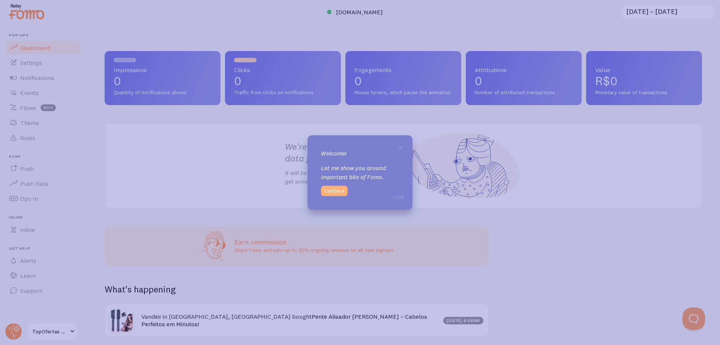
click at [342, 192] on button "Continue" at bounding box center [334, 191] width 27 height 11
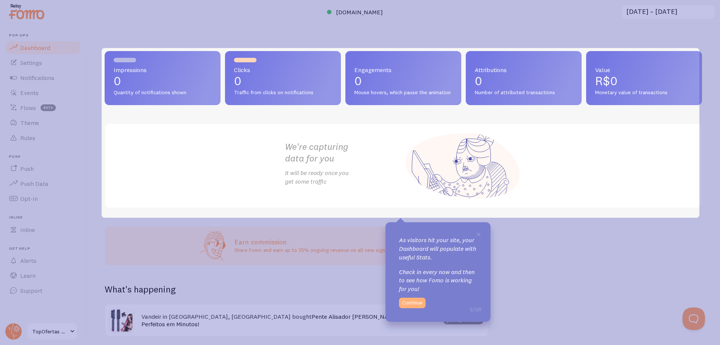
click at [412, 302] on button "Continue" at bounding box center [412, 302] width 27 height 11
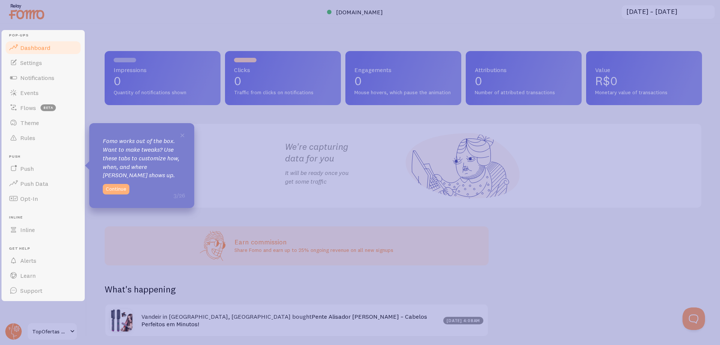
click at [111, 186] on button "Continue" at bounding box center [116, 189] width 27 height 11
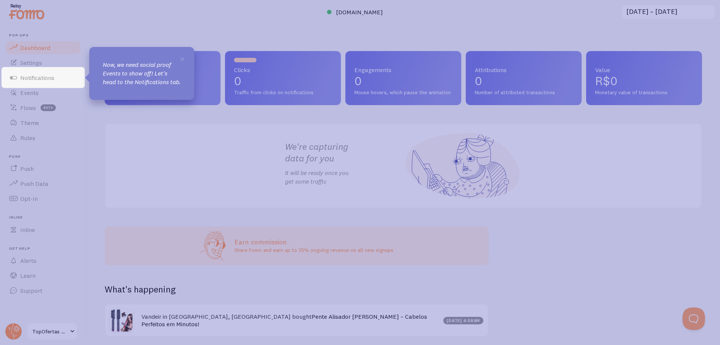
click at [170, 74] on p "Now, we need social proof Events to show off! Let's head to the Notifications t…" at bounding box center [142, 73] width 78 height 26
click at [137, 115] on icon at bounding box center [360, 172] width 720 height 345
click at [185, 58] on span "×" at bounding box center [183, 58] width 6 height 11
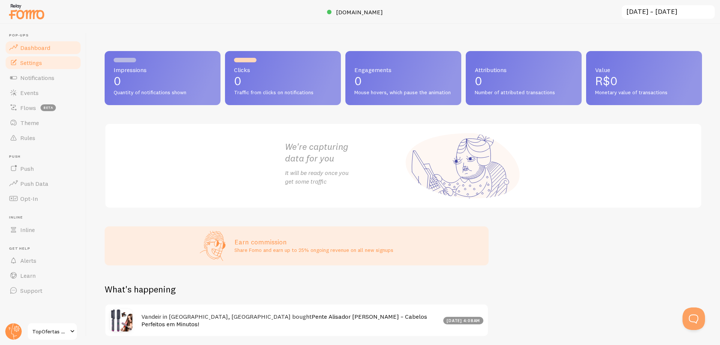
click at [33, 65] on span "Settings" at bounding box center [31, 63] width 22 height 8
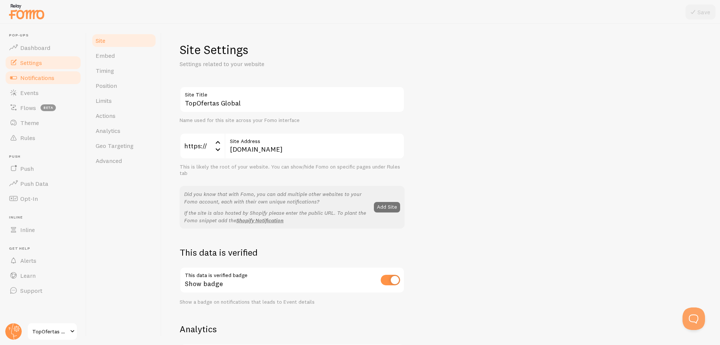
click at [33, 79] on span "Notifications" at bounding box center [37, 78] width 34 height 8
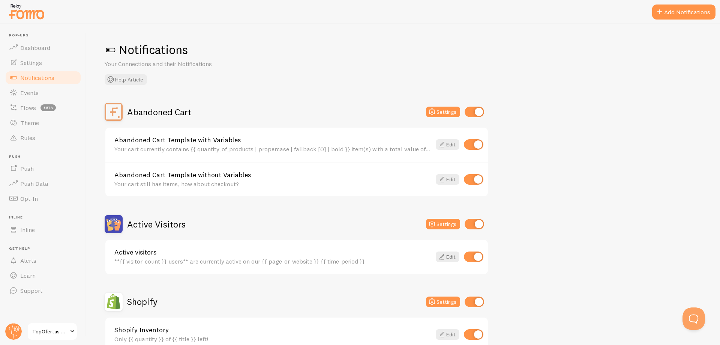
drag, startPoint x: 338, startPoint y: 74, endPoint x: 299, endPoint y: 105, distance: 49.2
click at [299, 105] on div "Abandoned Cart Settings" at bounding box center [297, 112] width 384 height 18
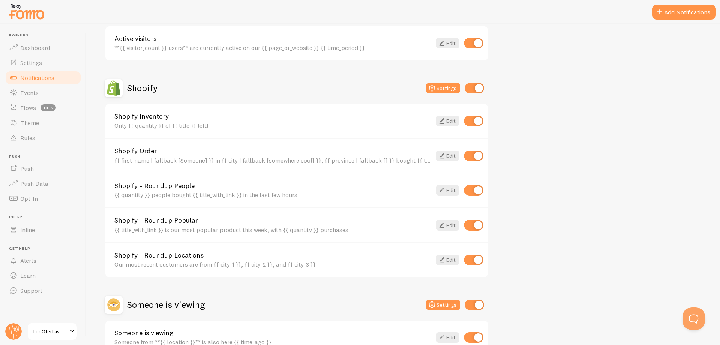
scroll to position [225, 0]
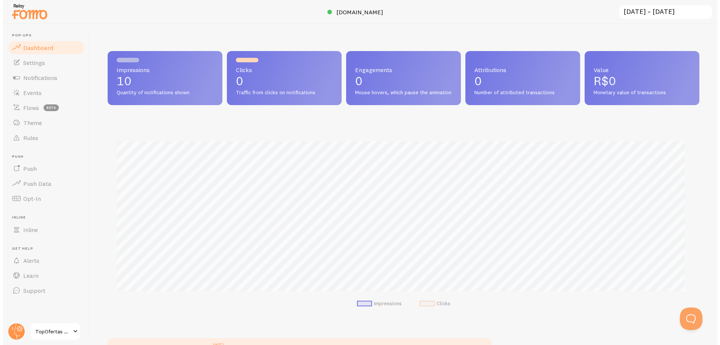
scroll to position [197, 592]
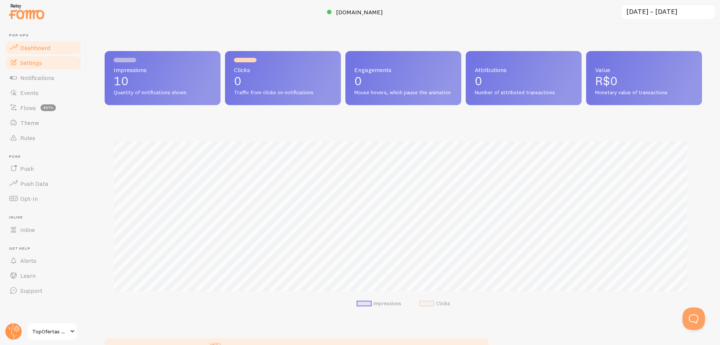
click at [40, 63] on span "Settings" at bounding box center [31, 63] width 22 height 8
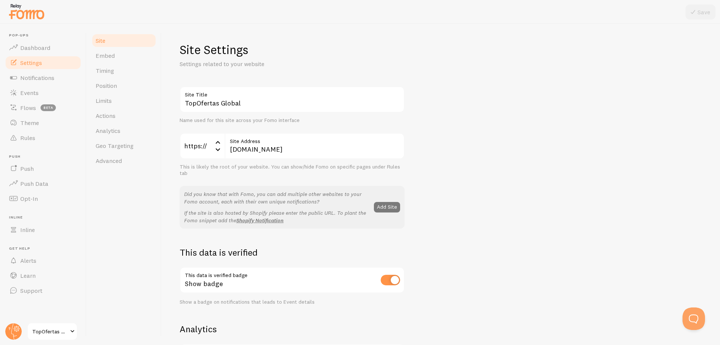
click at [385, 206] on button "Add Site" at bounding box center [387, 207] width 26 height 11
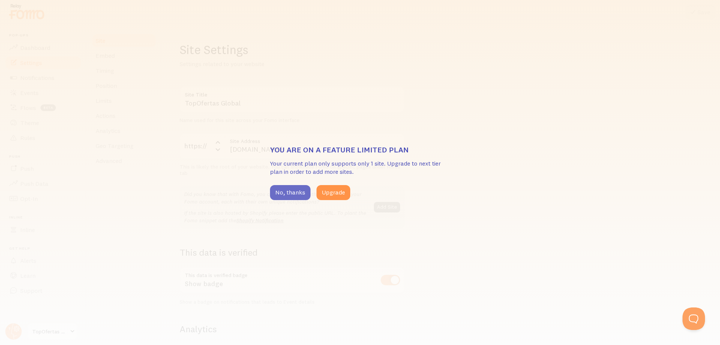
click at [291, 192] on button "No, thanks" at bounding box center [290, 192] width 41 height 15
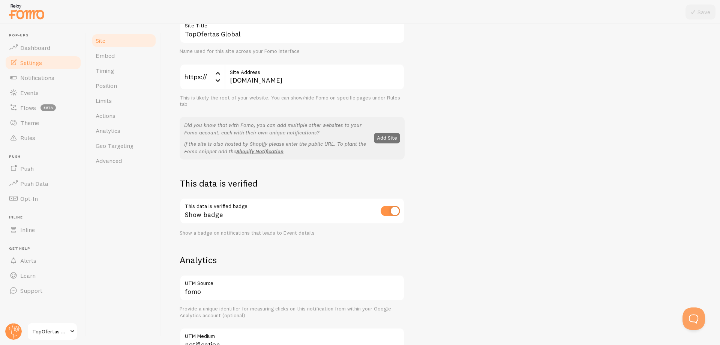
scroll to position [75, 0]
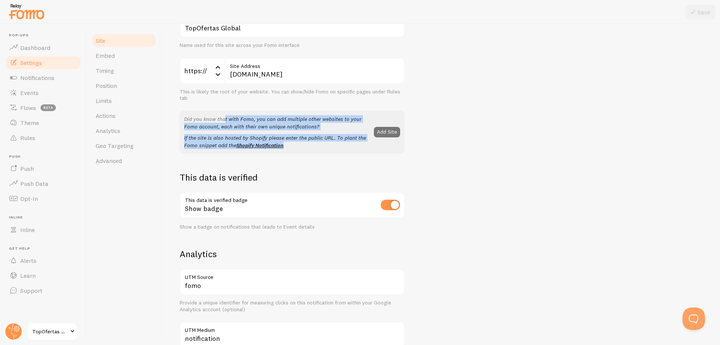
drag, startPoint x: 187, startPoint y: 118, endPoint x: 296, endPoint y: 145, distance: 112.4
click at [296, 145] on div "Did you know that with Fomo, you can add multiple other websites to your Fomo a…" at bounding box center [276, 132] width 185 height 34
click at [300, 148] on p "If the site is also hosted by Shopify please enter the public URL. To plant the…" at bounding box center [276, 141] width 185 height 15
drag, startPoint x: 298, startPoint y: 147, endPoint x: 176, endPoint y: 120, distance: 124.7
click at [176, 120] on div "Site Settings Settings related to your website TopOfertas Global Site Title Nam…" at bounding box center [441, 184] width 559 height 321
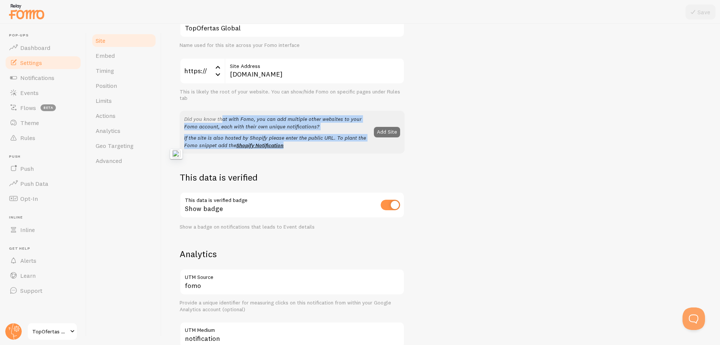
copy div "Did you know that with Fomo, you can add multiple other websites to your Fomo a…"
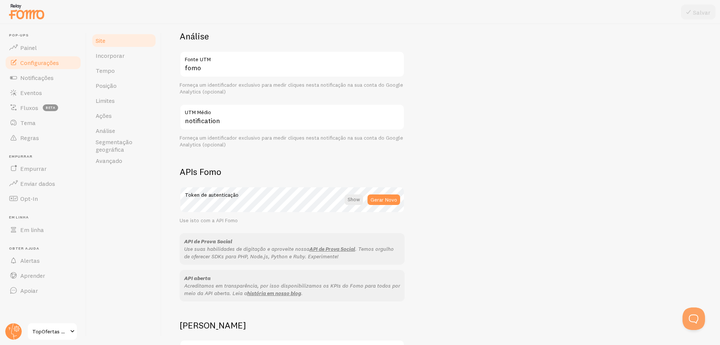
scroll to position [338, 0]
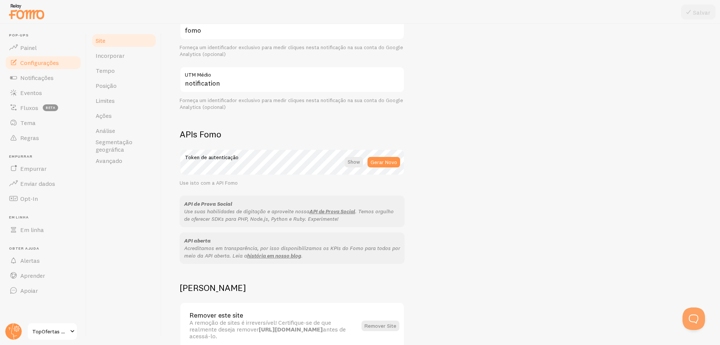
click at [284, 213] on font ". Temos orgulho de oferecer SDKs para PHP, Node.js, Python e Ruby. Experimente!" at bounding box center [289, 215] width 210 height 14
click at [328, 208] on font "API de Prova Social" at bounding box center [332, 211] width 46 height 7
click at [352, 157] on div at bounding box center [354, 162] width 18 height 11
click at [352, 157] on div at bounding box center [355, 162] width 17 height 11
click at [353, 157] on div at bounding box center [354, 162] width 18 height 11
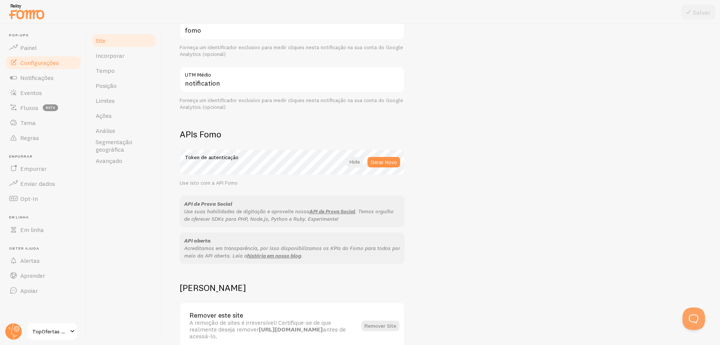
click at [353, 157] on div at bounding box center [355, 162] width 17 height 11
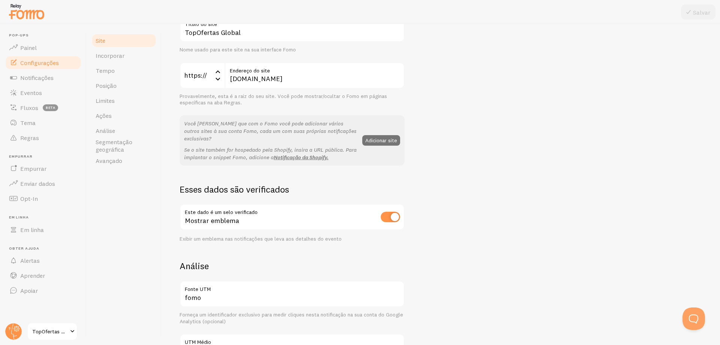
scroll to position [33, 0]
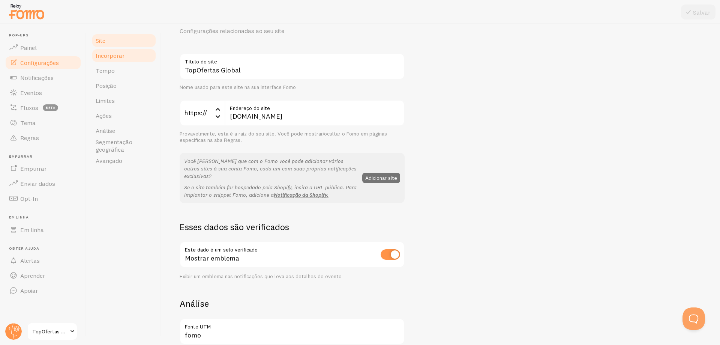
click at [104, 58] on font "Incorporar" at bounding box center [110, 56] width 29 height 8
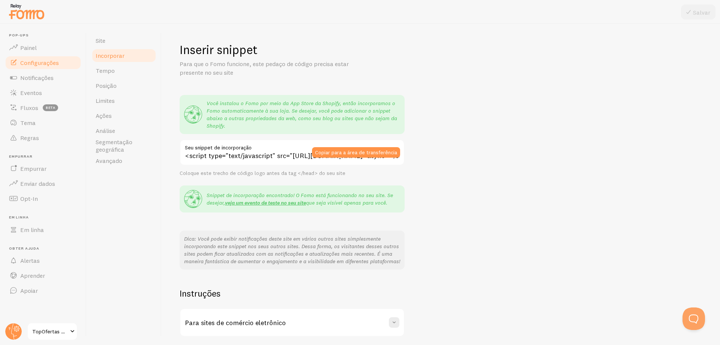
click at [490, 189] on div "Inserir snippet Para que o Fomo funcione, este pedaço de código precisa estar p…" at bounding box center [441, 208] width 523 height 332
click at [442, 161] on div "Inserir snippet Para que o Fomo funcione, este pedaço de código precisa estar p…" at bounding box center [441, 208] width 523 height 332
click at [111, 72] on font "Tempo" at bounding box center [105, 71] width 19 height 8
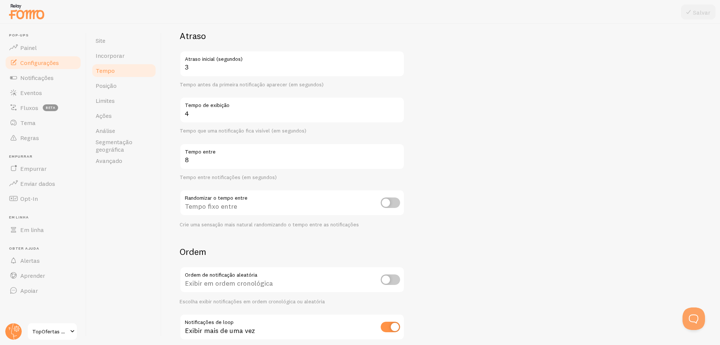
scroll to position [75, 0]
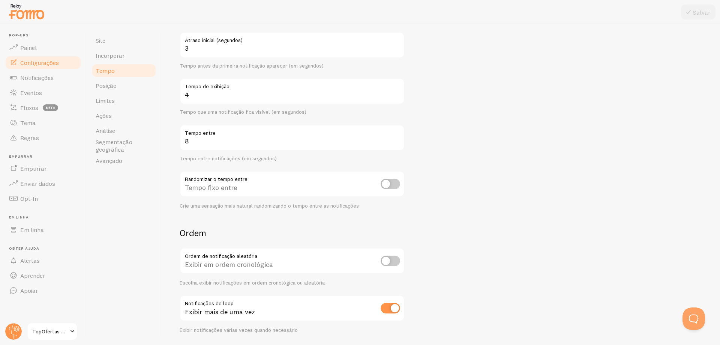
click at [392, 182] on input "checkbox" at bounding box center [391, 184] width 20 height 11
click at [388, 183] on input "checkbox" at bounding box center [391, 184] width 20 height 11
checkbox input "false"
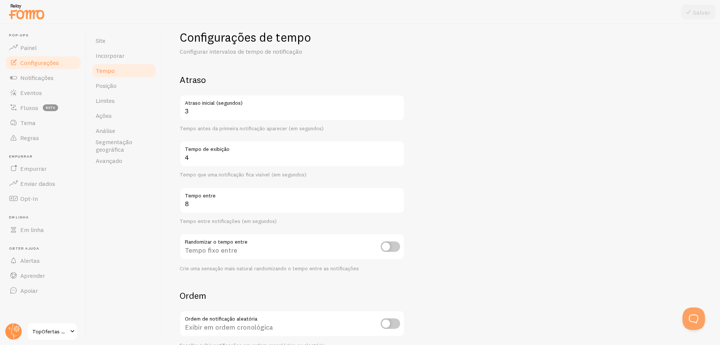
scroll to position [0, 0]
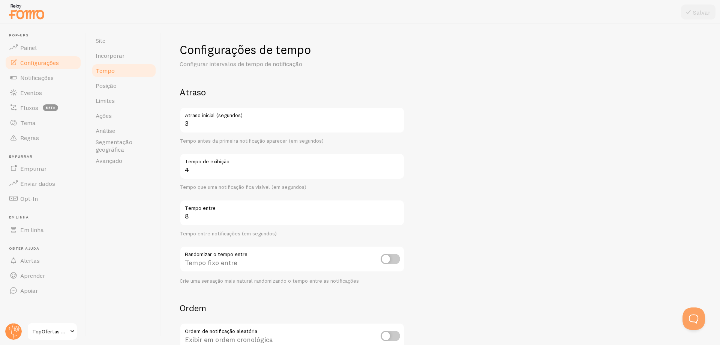
click at [191, 119] on label "Atraso inicial (segundos)" at bounding box center [292, 113] width 225 height 13
click at [191, 119] on input "3" at bounding box center [292, 120] width 225 height 26
click at [190, 123] on input "3" at bounding box center [292, 120] width 225 height 26
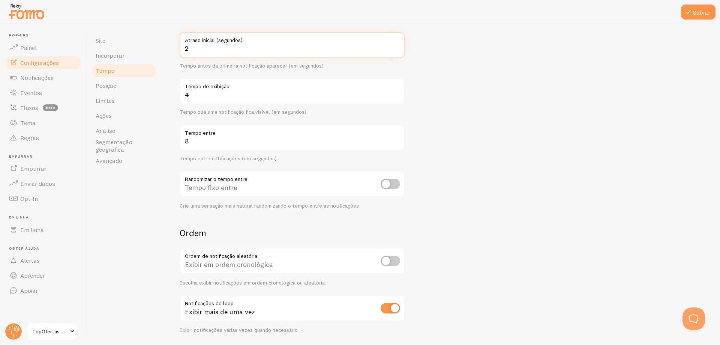
scroll to position [99, 0]
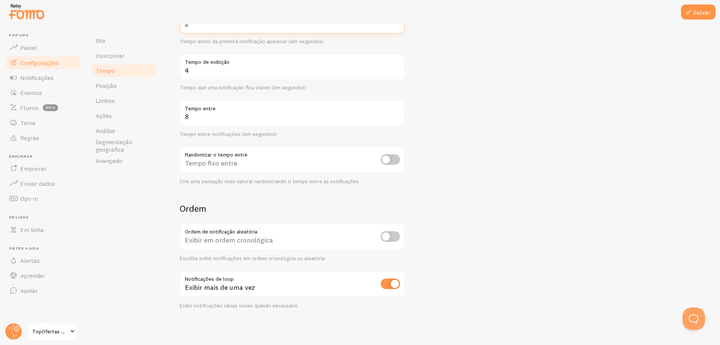
type input "2"
click at [395, 158] on input "checkbox" at bounding box center [391, 159] width 20 height 11
checkbox input "true"
click at [391, 236] on input "checkbox" at bounding box center [391, 236] width 20 height 11
checkbox input "true"
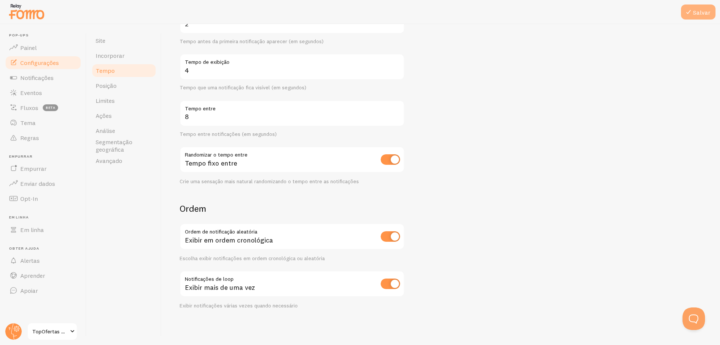
click at [707, 8] on button "Salvar" at bounding box center [698, 12] width 35 height 15
click at [109, 86] on font "Posição" at bounding box center [106, 86] width 21 height 8
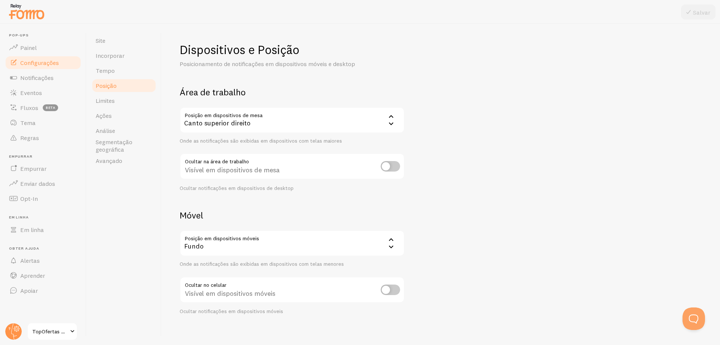
click at [213, 123] on font "Canto superior direito" at bounding box center [217, 123] width 66 height 9
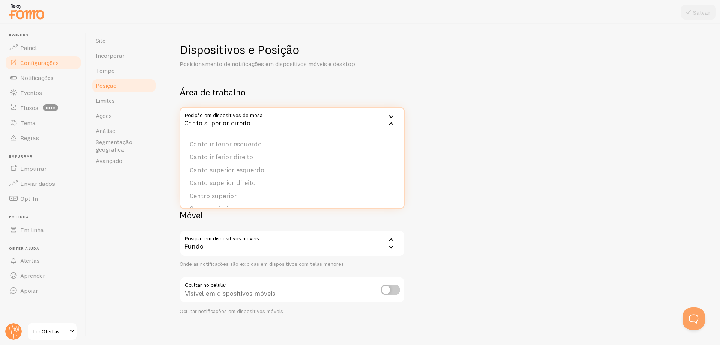
click at [261, 99] on div "Área de trabalho Posição em dispositivos de mesa top_right Canto superior direi…" at bounding box center [292, 138] width 225 height 105
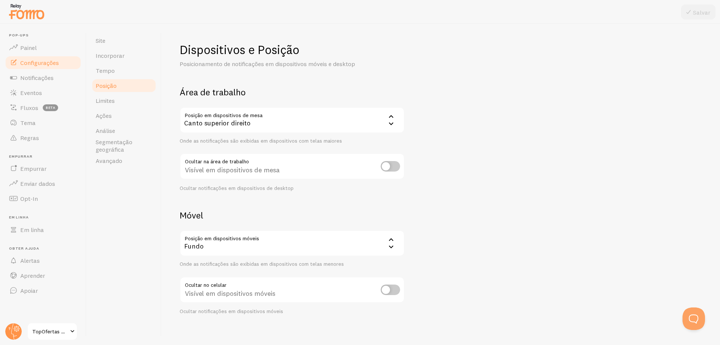
scroll to position [6, 0]
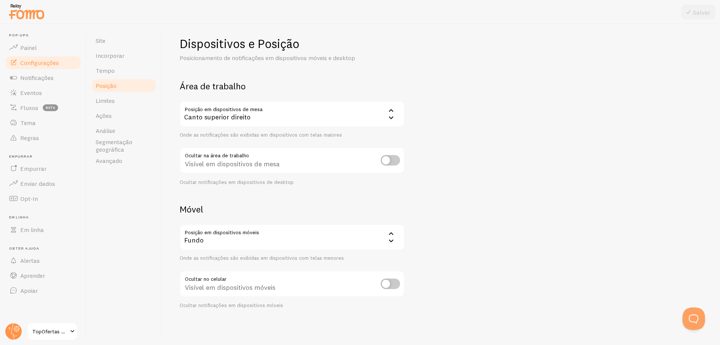
click at [398, 162] on input "checkbox" at bounding box center [391, 160] width 20 height 11
checkbox input "true"
click at [393, 281] on input "checkbox" at bounding box center [391, 283] width 20 height 11
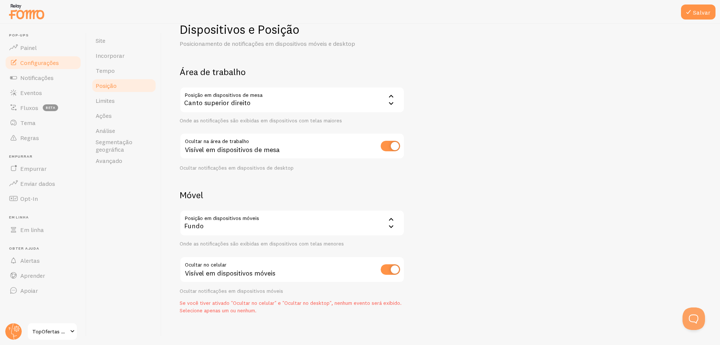
scroll to position [26, 0]
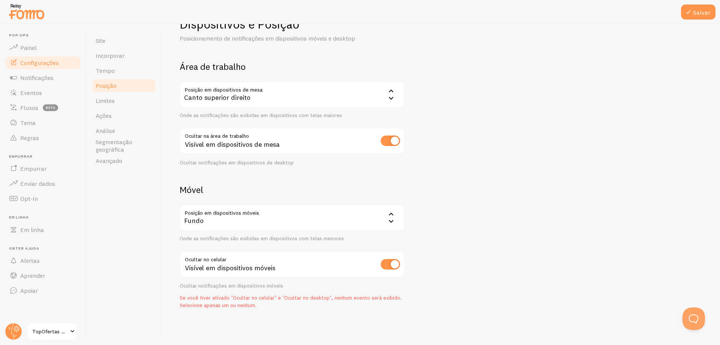
click at [393, 261] on input "checkbox" at bounding box center [391, 264] width 20 height 11
checkbox input "false"
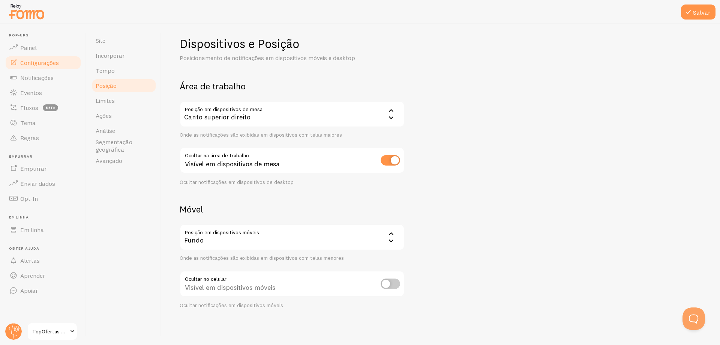
scroll to position [6, 0]
click at [390, 157] on input "checkbox" at bounding box center [391, 160] width 20 height 11
checkbox input "false"
click at [116, 104] on link "Limites" at bounding box center [124, 100] width 66 height 15
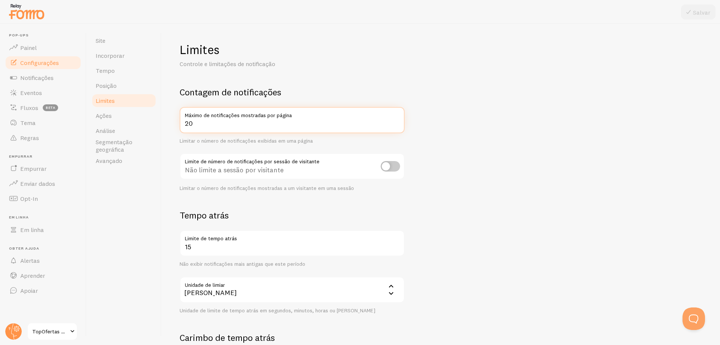
drag, startPoint x: 183, startPoint y: 121, endPoint x: 188, endPoint y: 123, distance: 5.2
click at [183, 121] on input "20" at bounding box center [292, 120] width 225 height 26
drag, startPoint x: 195, startPoint y: 123, endPoint x: 180, endPoint y: 122, distance: 14.3
click at [180, 123] on input "20" at bounding box center [292, 120] width 225 height 26
type input "15"
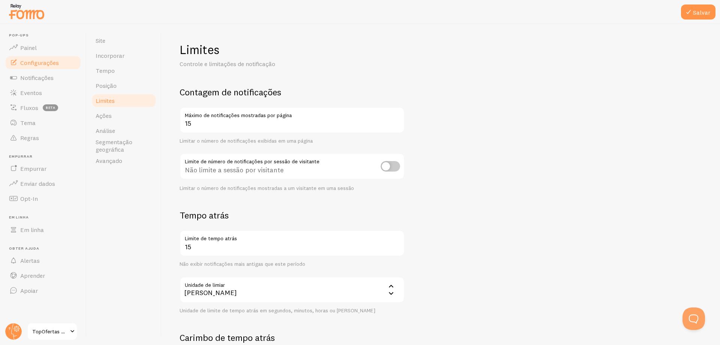
click at [248, 144] on font "Limitar o número de notificações exibidas em uma página" at bounding box center [246, 140] width 133 height 7
click at [392, 165] on input "checkbox" at bounding box center [391, 166] width 20 height 11
checkbox input "true"
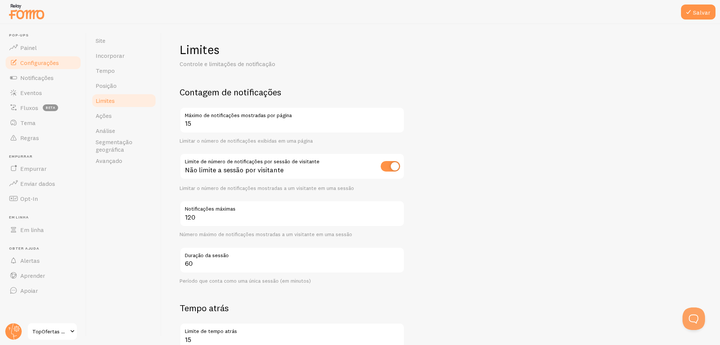
scroll to position [38, 0]
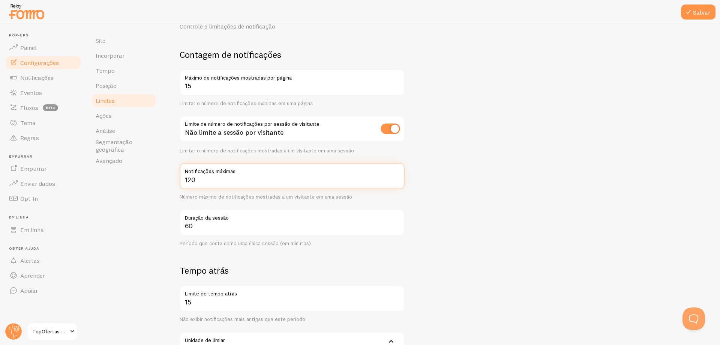
drag, startPoint x: 207, startPoint y: 182, endPoint x: 170, endPoint y: 178, distance: 37.4
click at [170, 178] on div "Limites Controle e limitações de notificação Contagem de notificações 15 Máximo…" at bounding box center [441, 184] width 559 height 321
type input "20"
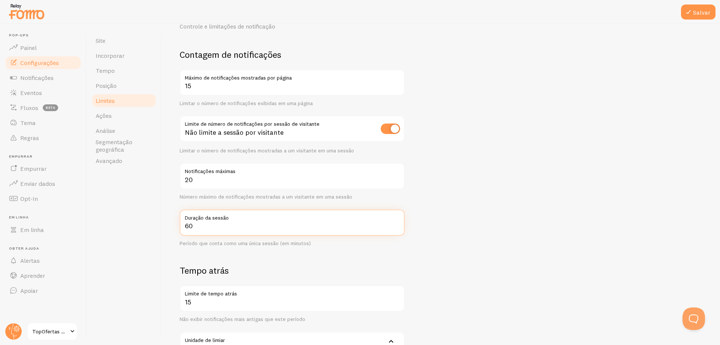
drag, startPoint x: 192, startPoint y: 222, endPoint x: 173, endPoint y: 220, distance: 19.3
click at [173, 221] on div "Limites Controle e limitações de notificação Contagem de notificações 15 Máximo…" at bounding box center [441, 184] width 559 height 321
click at [170, 208] on div "Limites Controle e limitações de notificação Contagem de notificações 15 Máximo…" at bounding box center [441, 184] width 559 height 321
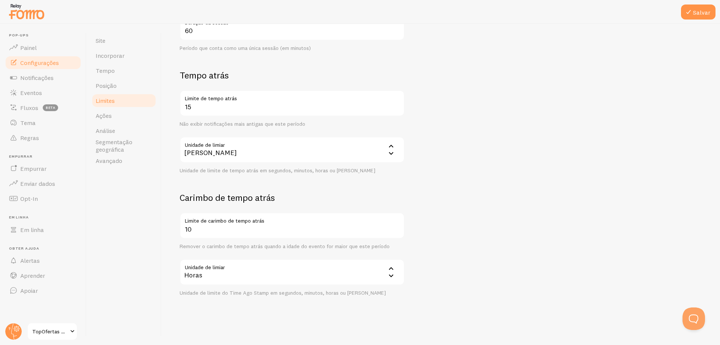
scroll to position [234, 0]
click at [103, 115] on font "Ações" at bounding box center [104, 116] width 16 height 8
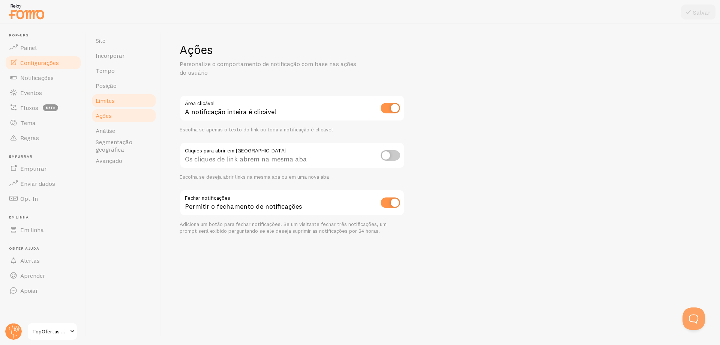
click at [115, 98] on font "Limites" at bounding box center [105, 101] width 19 height 8
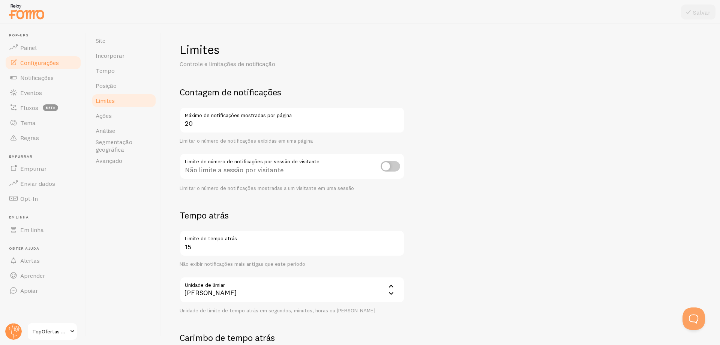
click at [387, 168] on input "checkbox" at bounding box center [391, 166] width 20 height 11
checkbox input "true"
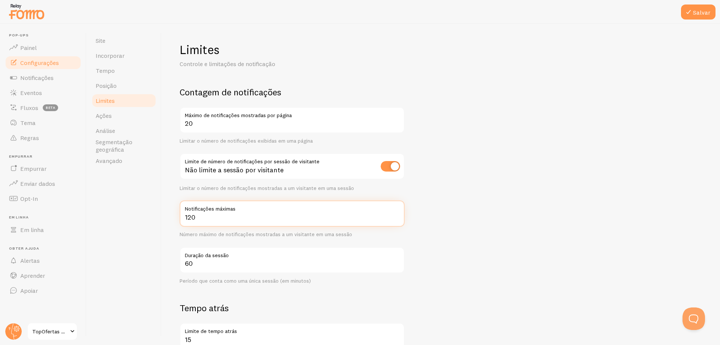
drag, startPoint x: 205, startPoint y: 222, endPoint x: 164, endPoint y: 210, distance: 42.9
click at [167, 213] on div "Limites Controle e limitações de notificação Contagem de notificações 20 Máximo…" at bounding box center [441, 184] width 559 height 321
type input "15"
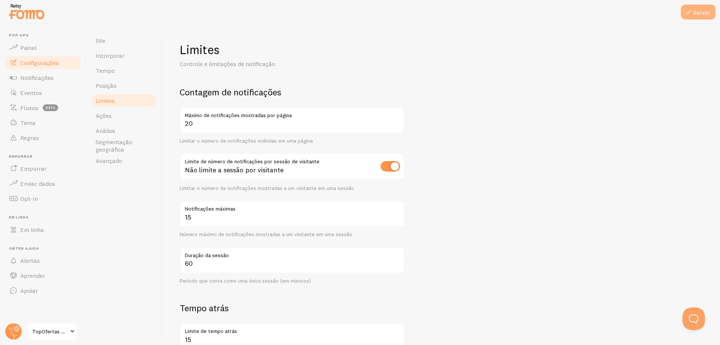
click at [694, 6] on button "Salvar" at bounding box center [698, 12] width 35 height 15
click at [114, 121] on link "Ações" at bounding box center [124, 115] width 66 height 15
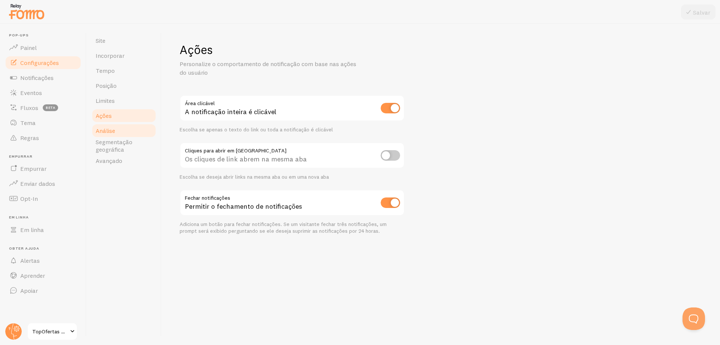
click at [111, 133] on font "Análise" at bounding box center [106, 131] width 20 height 8
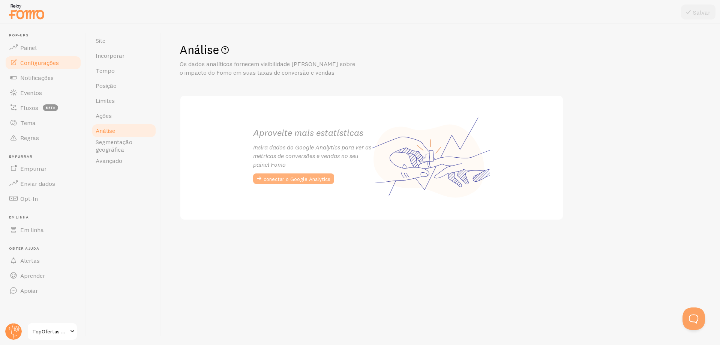
click at [290, 179] on font "conectar o Google Analytics" at bounding box center [297, 179] width 67 height 7
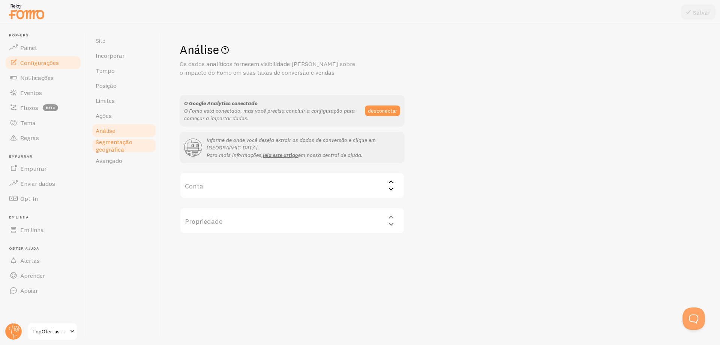
click at [111, 149] on font "Segmentação geográfica" at bounding box center [114, 145] width 37 height 15
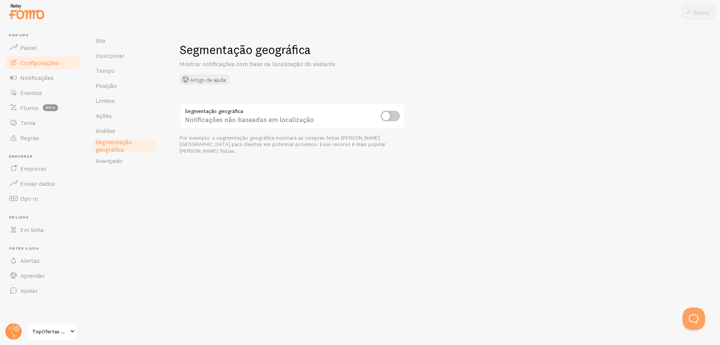
click at [393, 119] on input "checkbox" at bounding box center [391, 116] width 20 height 11
checkbox input "true"
click at [700, 14] on font "Salvar" at bounding box center [701, 13] width 17 height 8
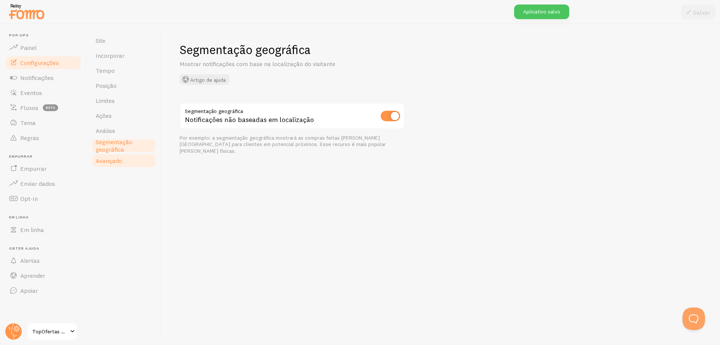
click at [114, 159] on font "Avançado" at bounding box center [109, 161] width 27 height 8
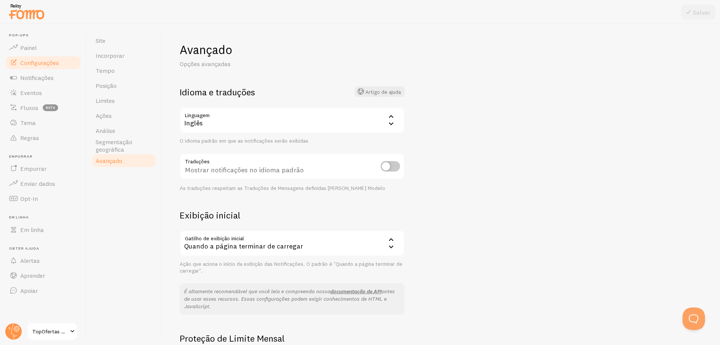
click at [209, 119] on div "Inglês" at bounding box center [292, 120] width 225 height 26
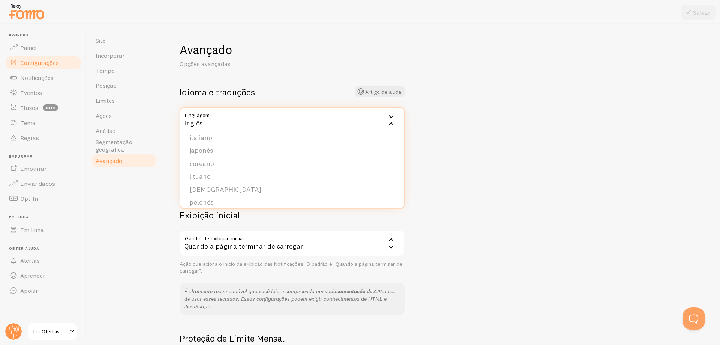
scroll to position [225, 0]
click at [214, 176] on font "Português" at bounding box center [204, 177] width 31 height 9
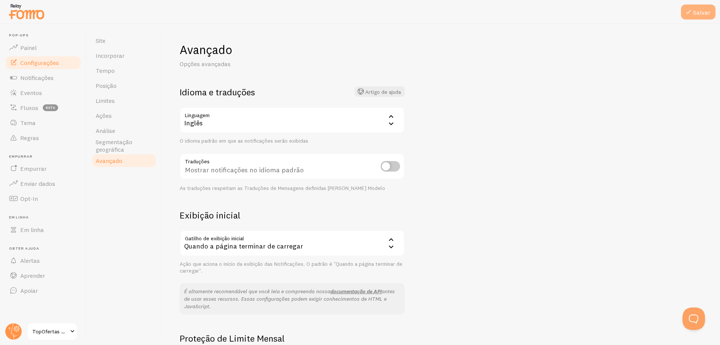
click at [694, 9] on font "Salvar" at bounding box center [701, 13] width 17 height 8
click at [393, 165] on input "checkbox" at bounding box center [391, 166] width 20 height 11
checkbox input "true"
click at [697, 12] on font "Salvar" at bounding box center [701, 13] width 17 height 8
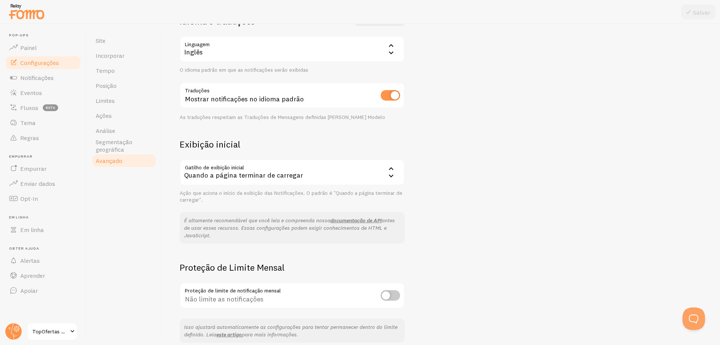
scroll to position [0, 0]
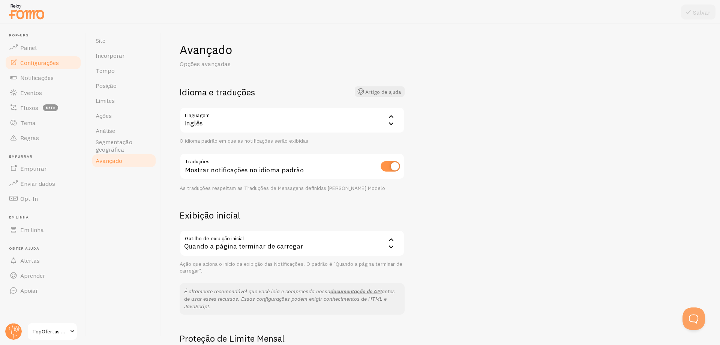
click at [388, 122] on icon at bounding box center [391, 123] width 9 height 9
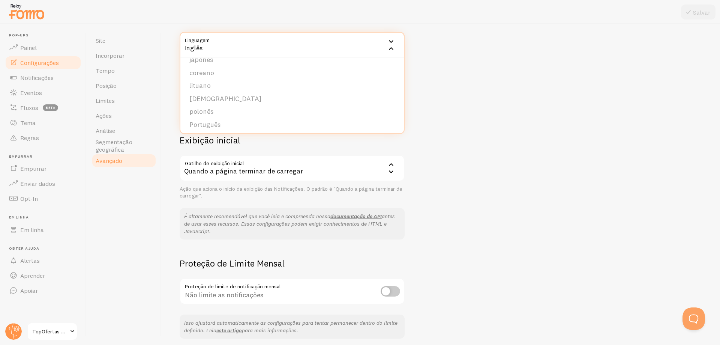
scroll to position [197, 0]
click at [221, 127] on li "Português" at bounding box center [292, 131] width 224 height 13
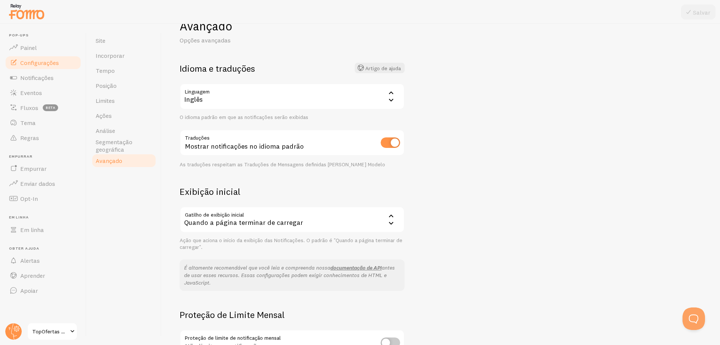
scroll to position [0, 0]
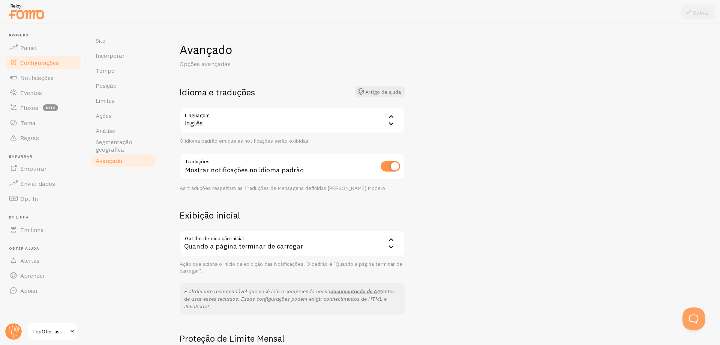
click at [349, 120] on div "Inglês" at bounding box center [292, 120] width 225 height 26
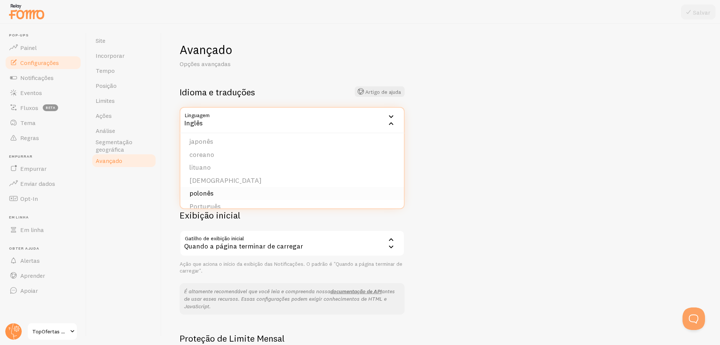
click at [211, 193] on font "polonês" at bounding box center [201, 193] width 24 height 9
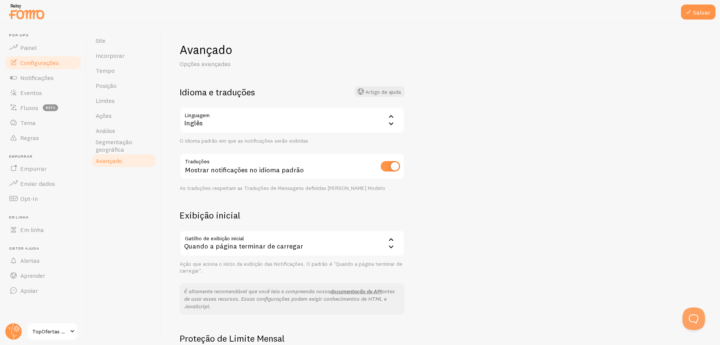
click at [243, 120] on div "Inglês" at bounding box center [292, 120] width 225 height 26
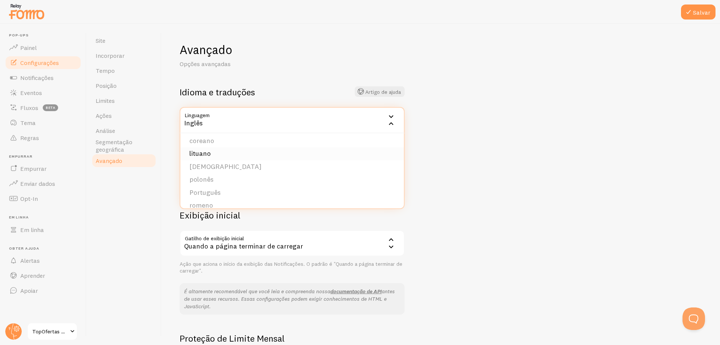
scroll to position [234, 0]
click at [222, 163] on li "Português" at bounding box center [292, 168] width 224 height 13
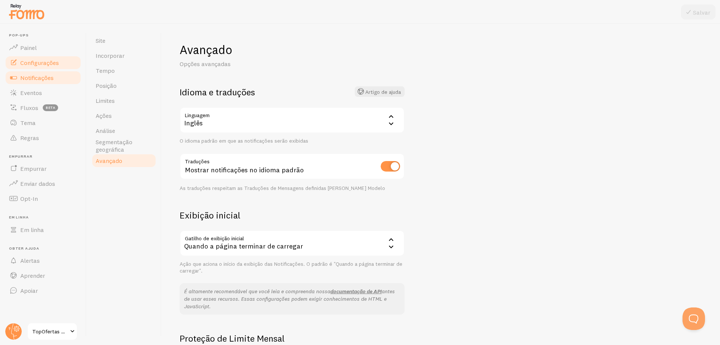
click at [44, 81] on font "Notificações" at bounding box center [36, 78] width 33 height 8
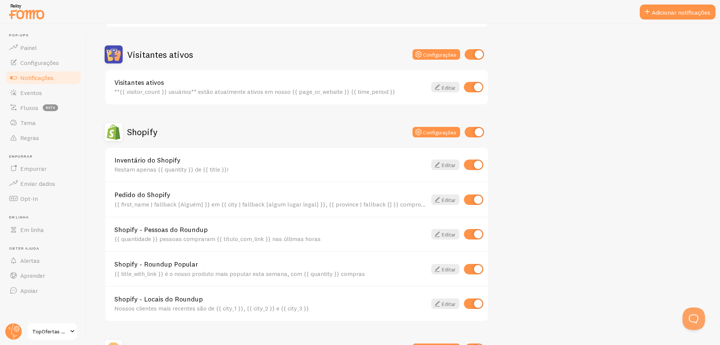
scroll to position [188, 0]
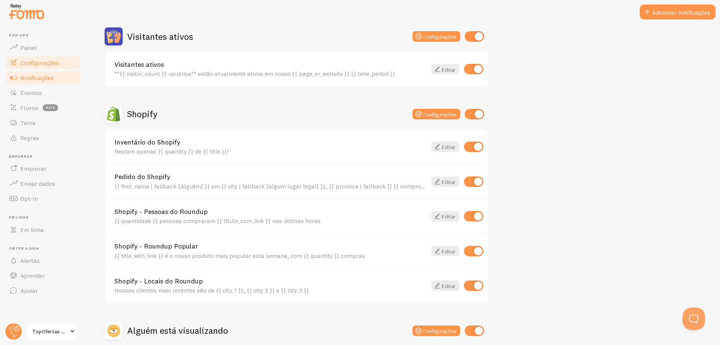
click at [37, 62] on font "Configurações" at bounding box center [39, 63] width 39 height 8
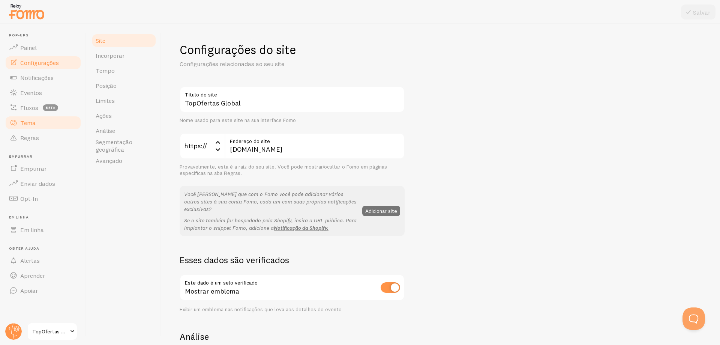
click at [32, 123] on font "Tema" at bounding box center [27, 123] width 15 height 8
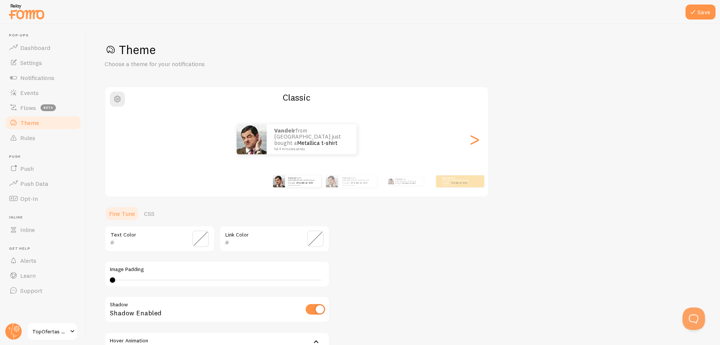
click at [531, 73] on div "Theme Choose a theme for your notifications Classic Vandeir from Brazil just bo…" at bounding box center [404, 220] width 598 height 356
click at [564, 44] on h1 "Theme" at bounding box center [404, 49] width 598 height 15
click at [117, 99] on span "button" at bounding box center [117, 99] width 9 height 9
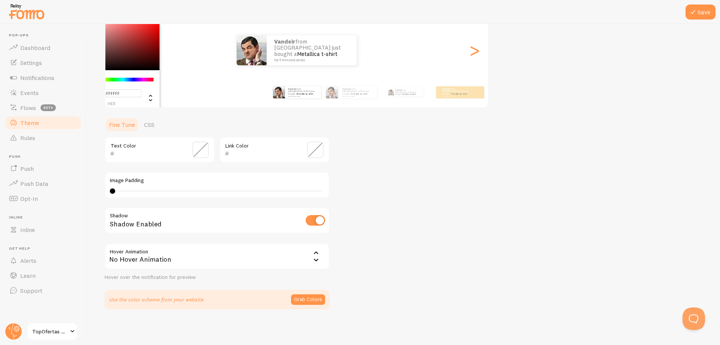
scroll to position [89, 0]
click at [394, 164] on div "Theme Choose a theme for your notifications #FFFFFF hex 255 r 255 g 255 b 0 h 0…" at bounding box center [404, 131] width 598 height 356
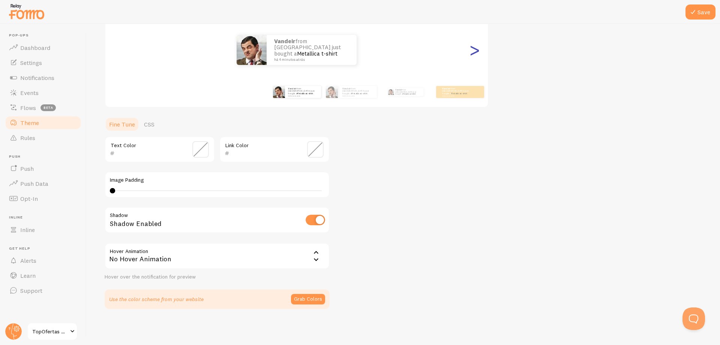
click at [477, 51] on div ">" at bounding box center [474, 50] width 9 height 54
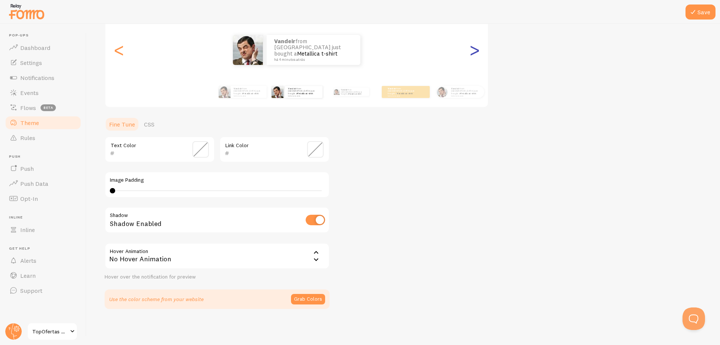
click at [477, 51] on div ">" at bounding box center [474, 50] width 9 height 54
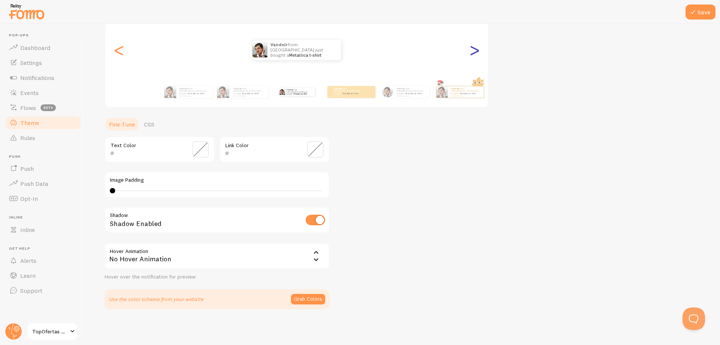
click at [477, 51] on div ">" at bounding box center [474, 50] width 9 height 54
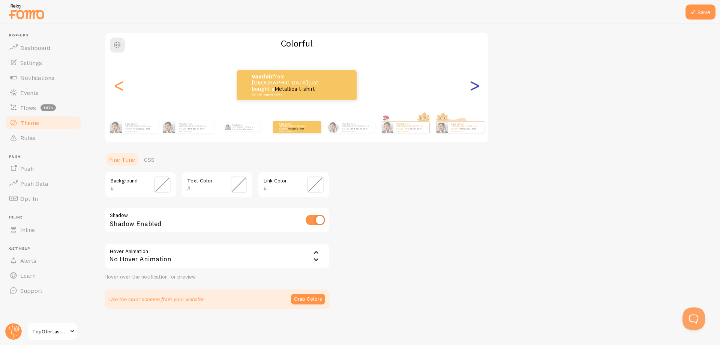
scroll to position [54, 0]
click at [120, 48] on span "button" at bounding box center [117, 45] width 9 height 9
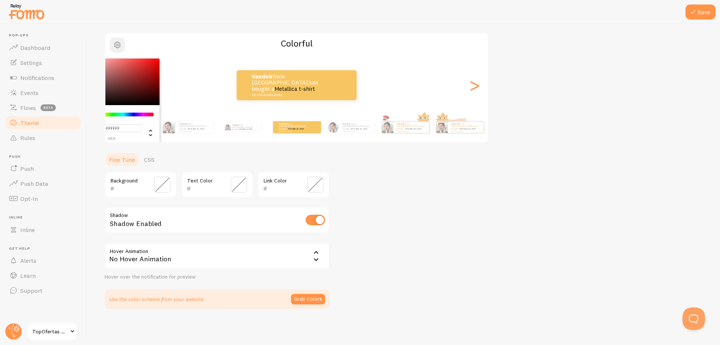
click at [119, 43] on span "button" at bounding box center [117, 45] width 9 height 9
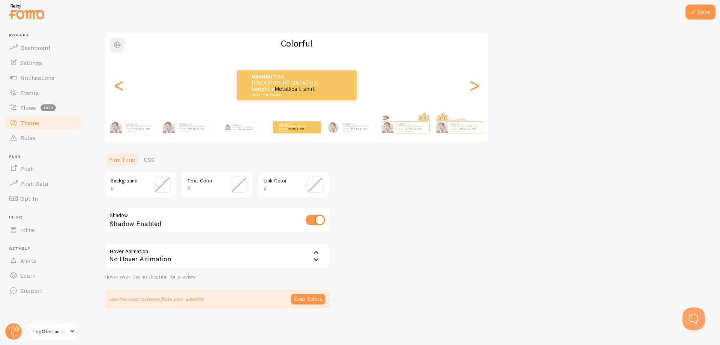
click at [119, 43] on span "button" at bounding box center [117, 45] width 9 height 9
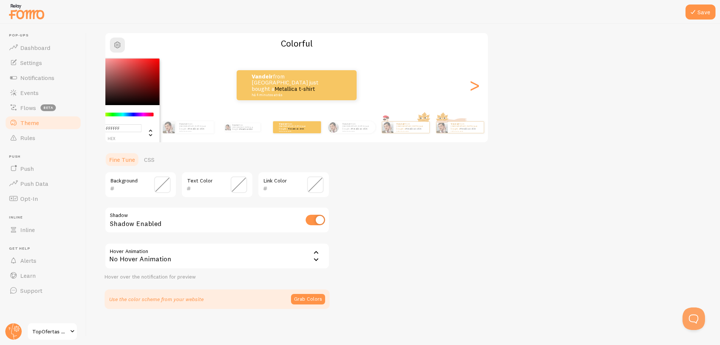
click at [484, 58] on div "Vandeir from Brazil just bought a Metallica t-shirt há 4 minutos atrás Vandeir …" at bounding box center [296, 85] width 383 height 54
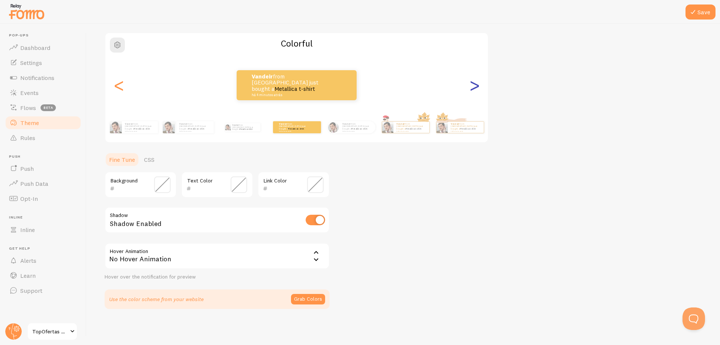
click at [472, 86] on div ">" at bounding box center [474, 85] width 9 height 54
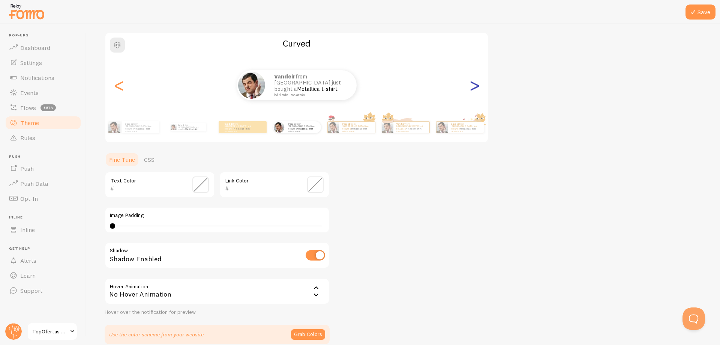
click at [472, 86] on div ">" at bounding box center [474, 85] width 9 height 54
type input "0"
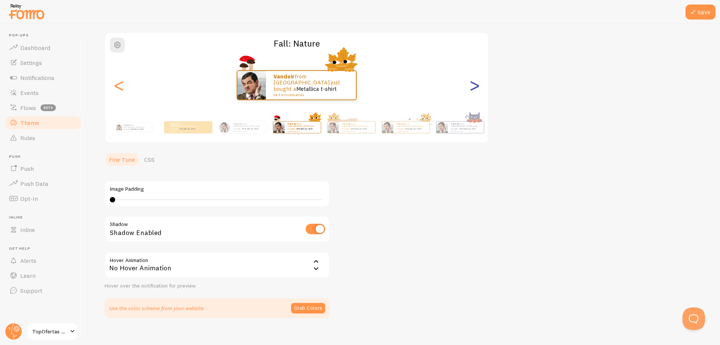
click at [474, 87] on div ">" at bounding box center [474, 85] width 9 height 54
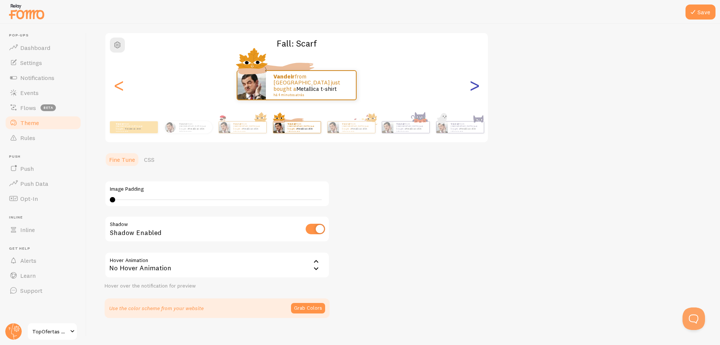
click at [474, 87] on div ">" at bounding box center [474, 85] width 9 height 54
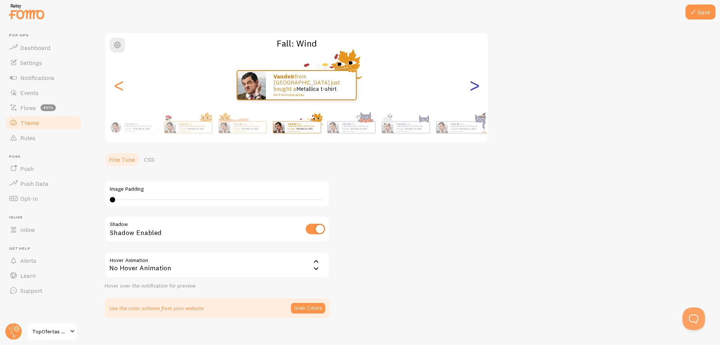
click at [474, 87] on div ">" at bounding box center [474, 85] width 9 height 54
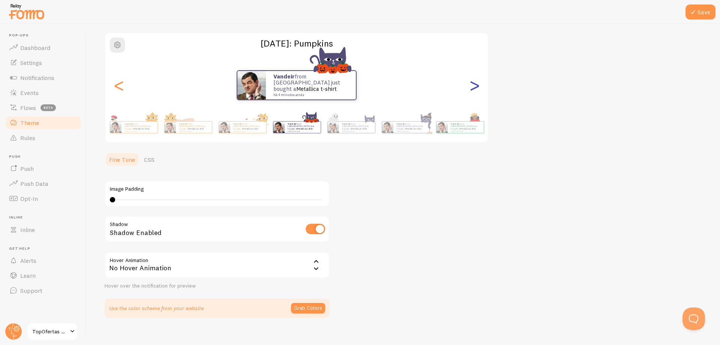
click at [474, 87] on div ">" at bounding box center [474, 85] width 9 height 54
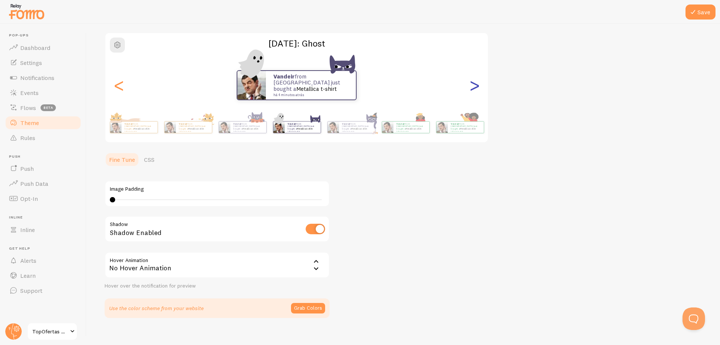
click at [474, 87] on div ">" at bounding box center [474, 85] width 9 height 54
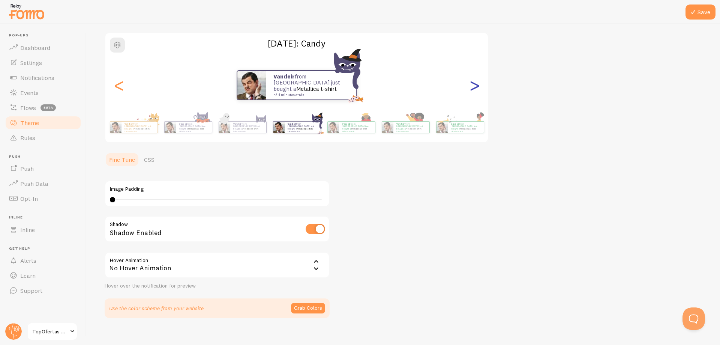
click at [474, 87] on div ">" at bounding box center [474, 85] width 9 height 54
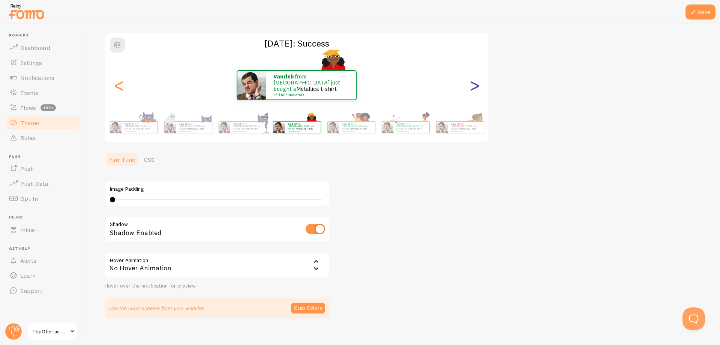
click at [474, 87] on div ">" at bounding box center [474, 85] width 9 height 54
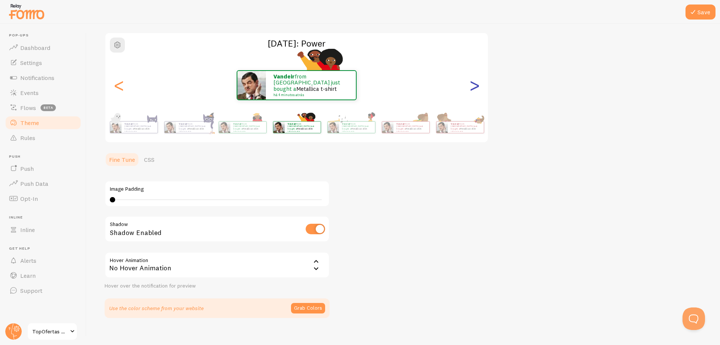
click at [474, 87] on div ">" at bounding box center [474, 85] width 9 height 54
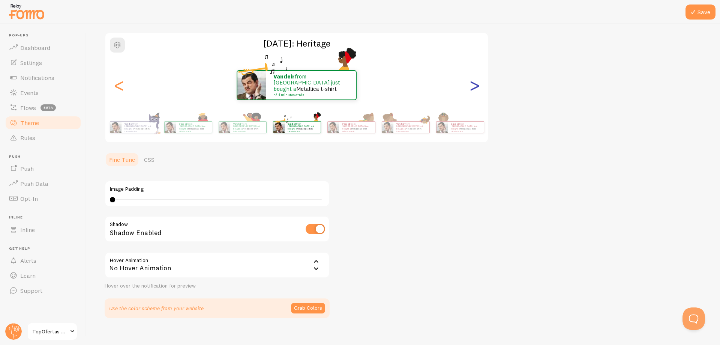
click at [474, 86] on div ">" at bounding box center [474, 85] width 9 height 54
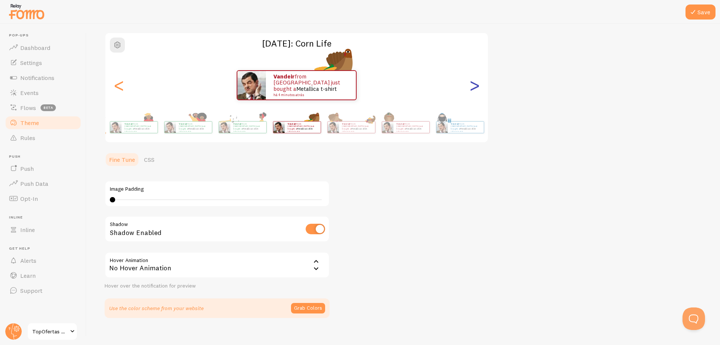
click at [474, 86] on div ">" at bounding box center [474, 85] width 9 height 54
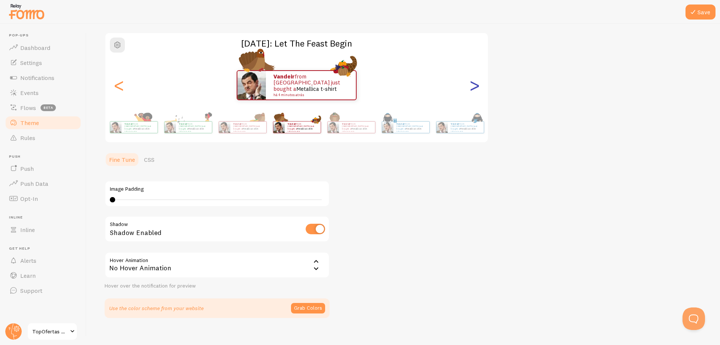
click at [474, 86] on div ">" at bounding box center [474, 85] width 9 height 54
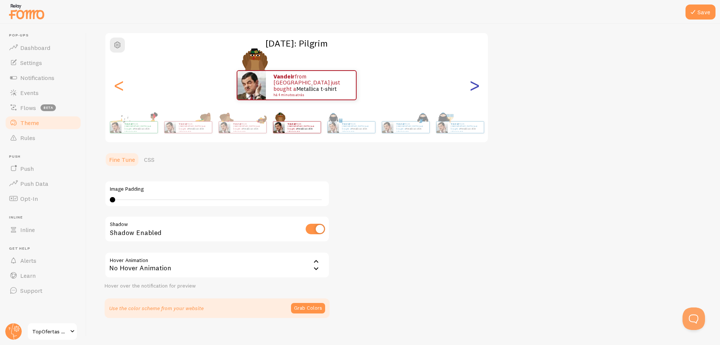
click at [474, 86] on div ">" at bounding box center [474, 85] width 9 height 54
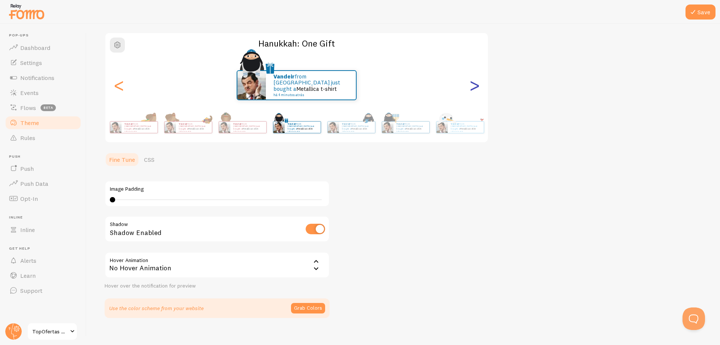
click at [474, 86] on div ">" at bounding box center [474, 85] width 9 height 54
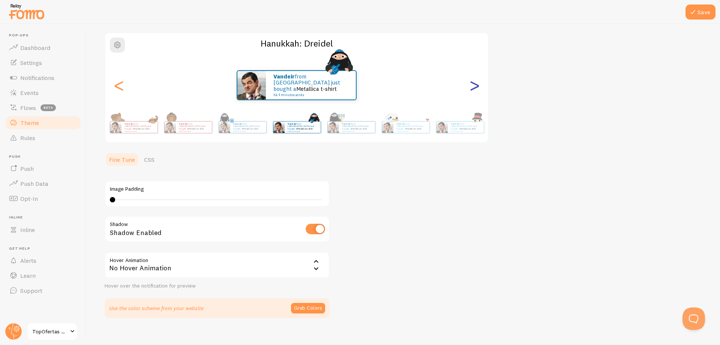
click at [474, 86] on div ">" at bounding box center [474, 85] width 9 height 54
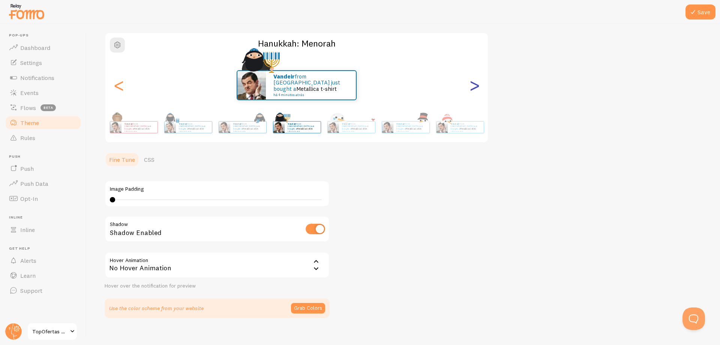
click at [474, 86] on div ">" at bounding box center [474, 85] width 9 height 54
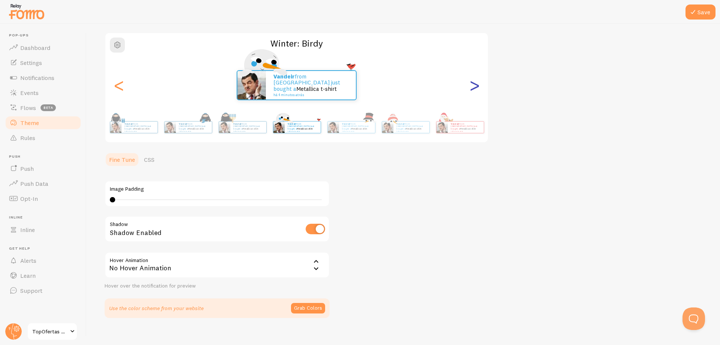
click at [474, 86] on div ">" at bounding box center [474, 85] width 9 height 54
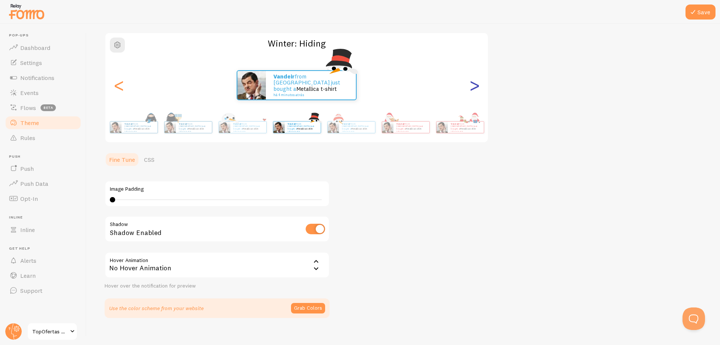
click at [473, 87] on div ">" at bounding box center [474, 85] width 9 height 54
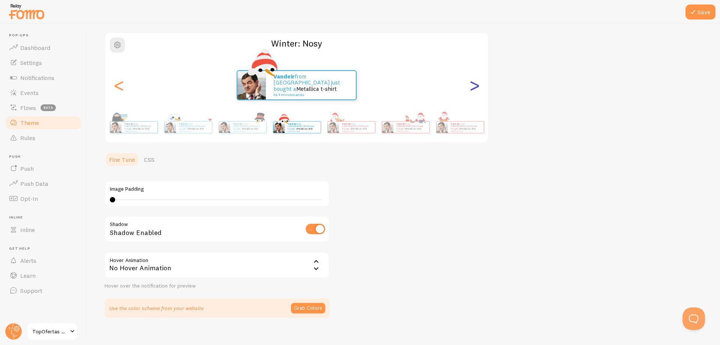
click at [470, 89] on div ">" at bounding box center [474, 85] width 9 height 54
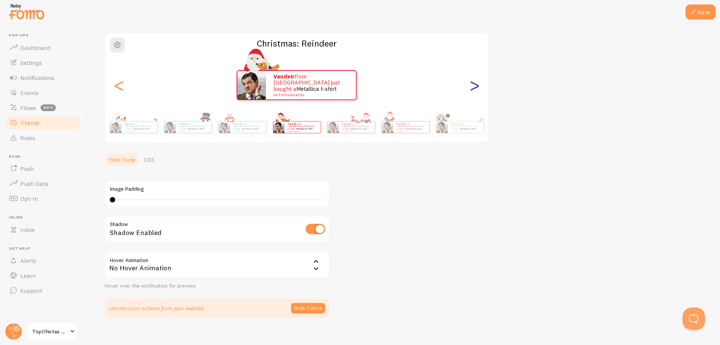
click at [470, 89] on div ">" at bounding box center [474, 85] width 9 height 54
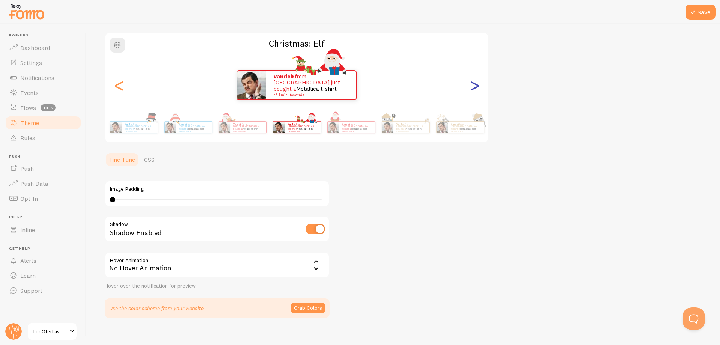
click at [470, 89] on div ">" at bounding box center [474, 85] width 9 height 54
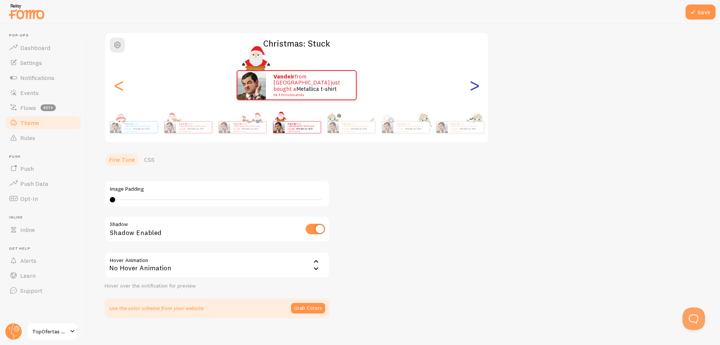
click at [470, 89] on div ">" at bounding box center [474, 85] width 9 height 54
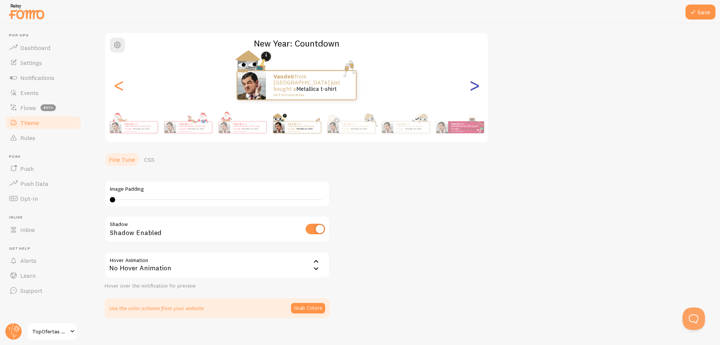
click at [470, 89] on div ">" at bounding box center [474, 85] width 9 height 54
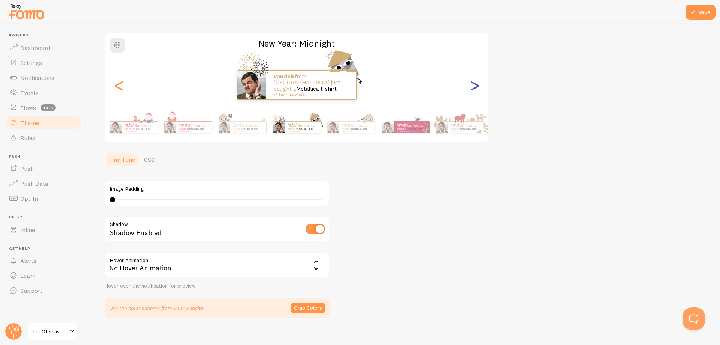
click at [470, 89] on div ">" at bounding box center [474, 85] width 9 height 54
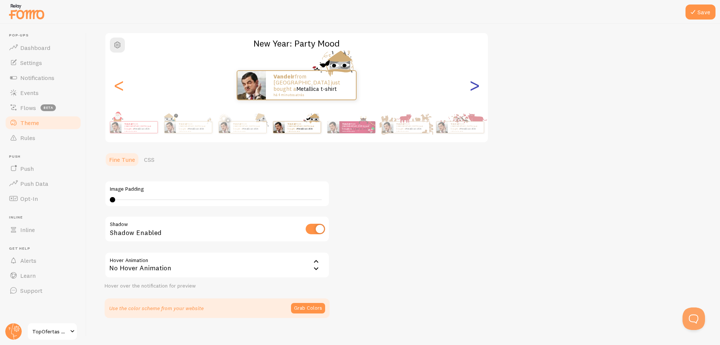
click at [470, 89] on div ">" at bounding box center [474, 85] width 9 height 54
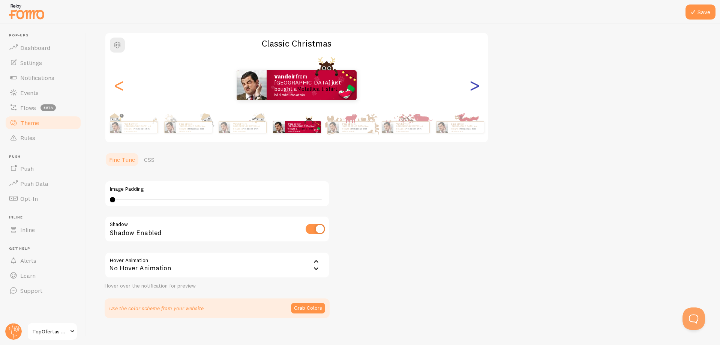
click at [470, 89] on div ">" at bounding box center [474, 85] width 9 height 54
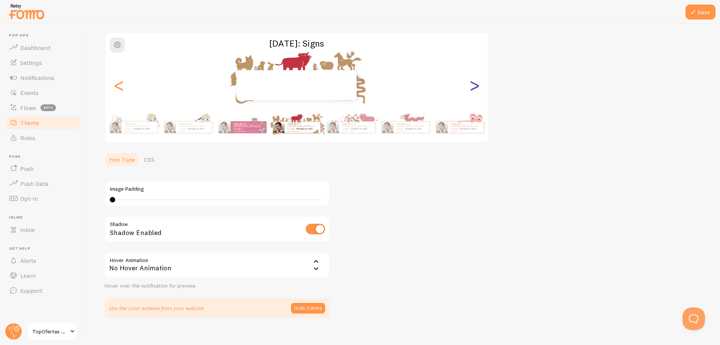
click at [470, 89] on div ">" at bounding box center [474, 85] width 9 height 54
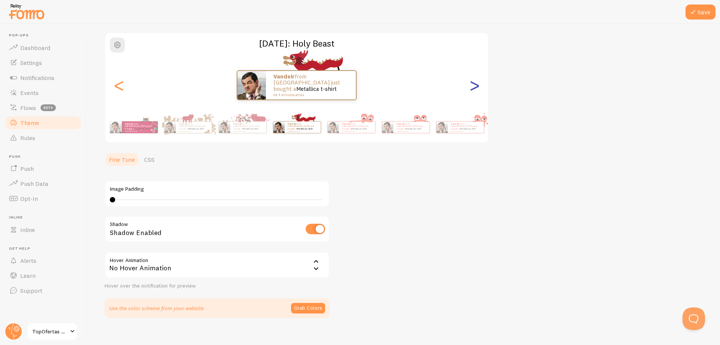
click at [471, 89] on div ">" at bounding box center [474, 85] width 9 height 54
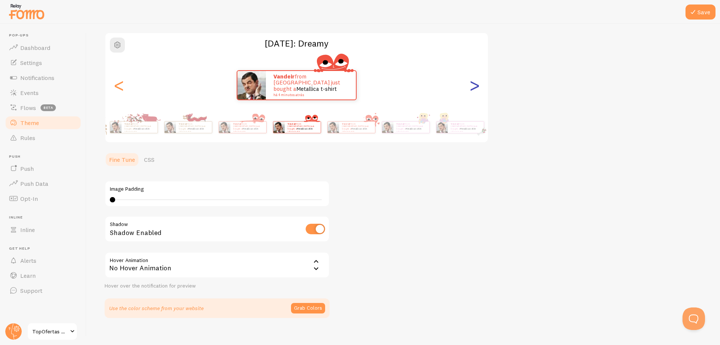
click at [471, 89] on div ">" at bounding box center [474, 85] width 9 height 54
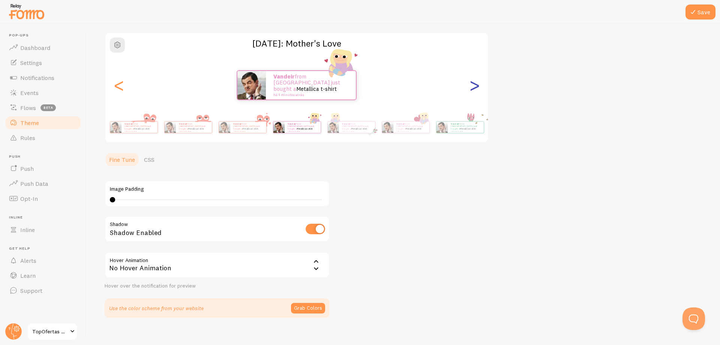
click at [471, 89] on div ">" at bounding box center [474, 85] width 9 height 54
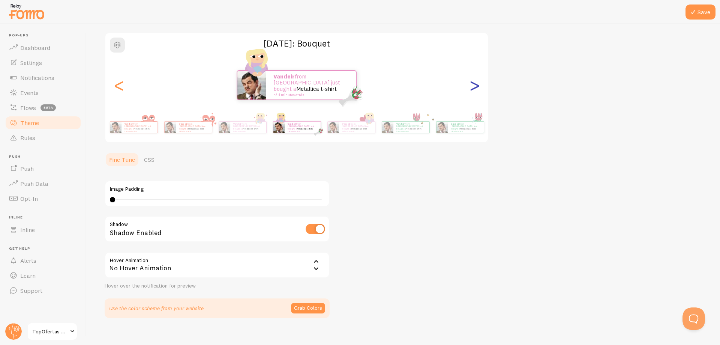
click at [471, 89] on div ">" at bounding box center [474, 85] width 9 height 54
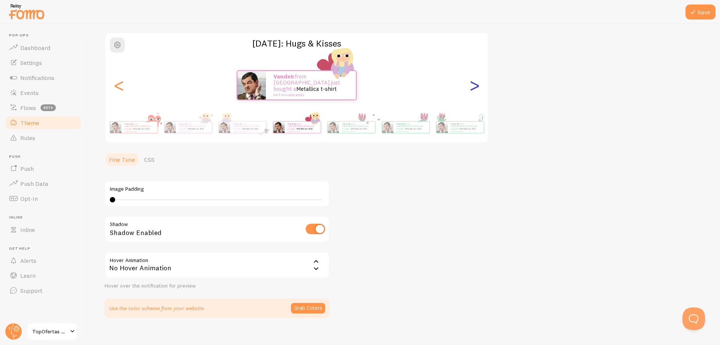
click at [471, 89] on div ">" at bounding box center [474, 85] width 9 height 54
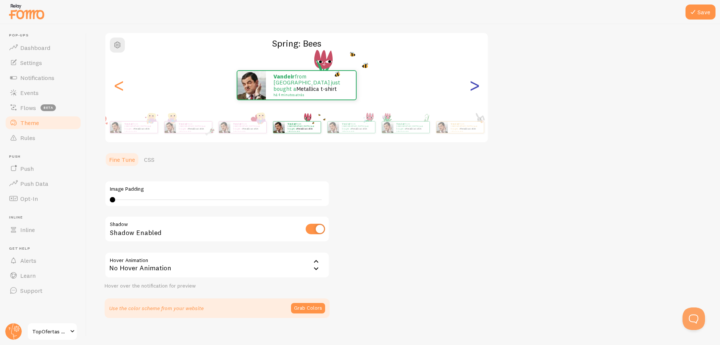
click at [471, 89] on div ">" at bounding box center [474, 85] width 9 height 54
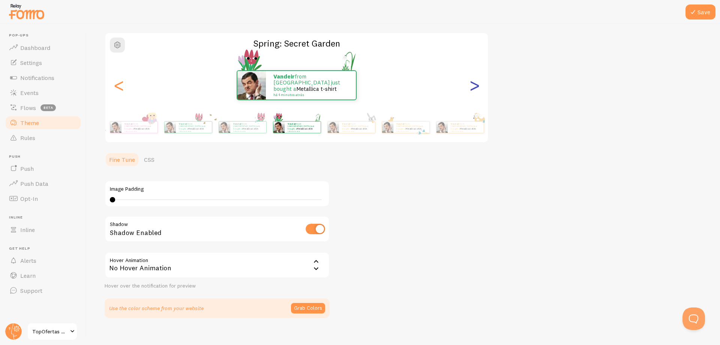
click at [471, 89] on div ">" at bounding box center [474, 85] width 9 height 54
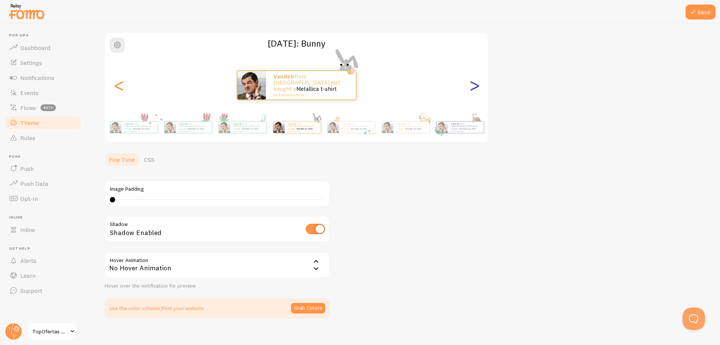
click at [471, 89] on div ">" at bounding box center [474, 85] width 9 height 54
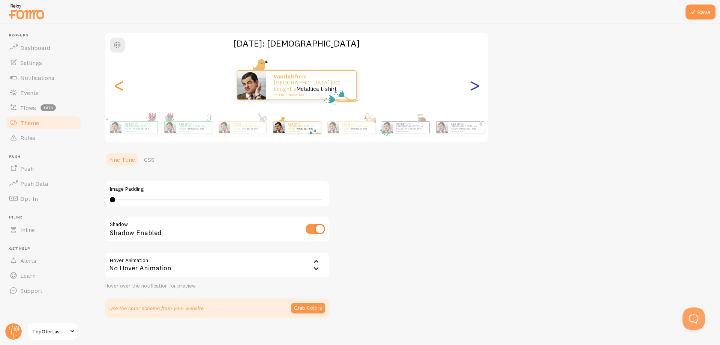
click at [471, 89] on div ">" at bounding box center [474, 85] width 9 height 54
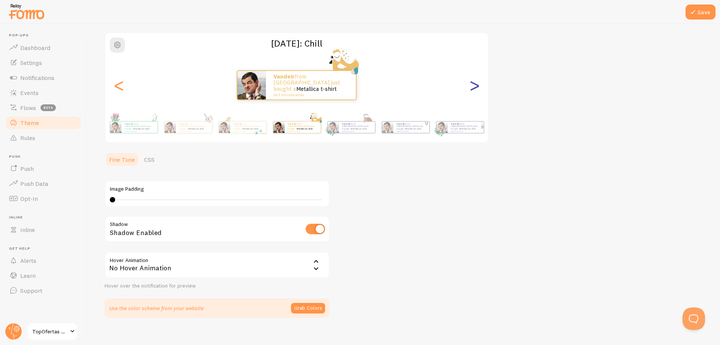
click at [471, 89] on div ">" at bounding box center [474, 85] width 9 height 54
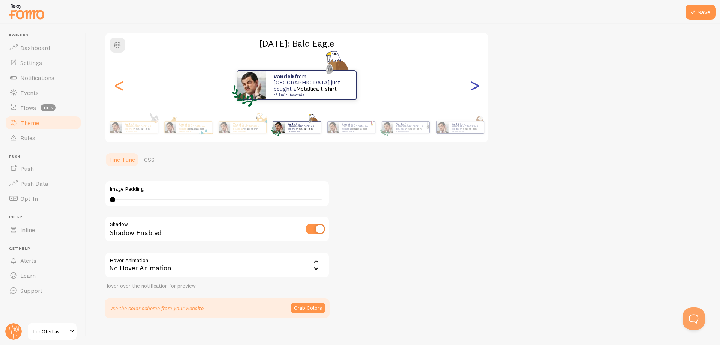
click at [471, 89] on div ">" at bounding box center [474, 85] width 9 height 54
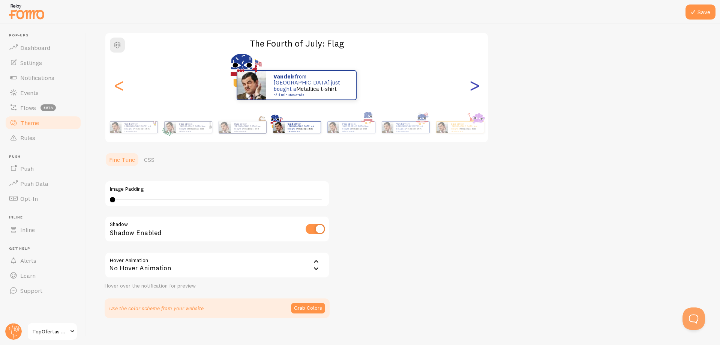
click at [471, 89] on div ">" at bounding box center [474, 85] width 9 height 54
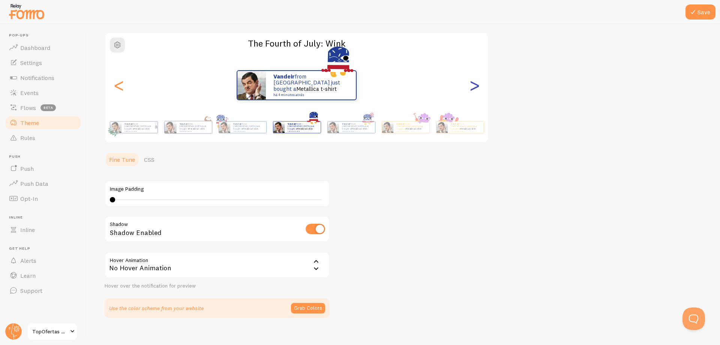
click at [471, 89] on div ">" at bounding box center [474, 85] width 9 height 54
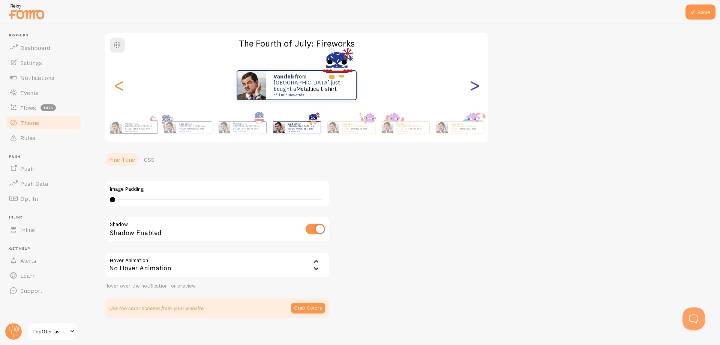
click at [471, 89] on div ">" at bounding box center [474, 85] width 9 height 54
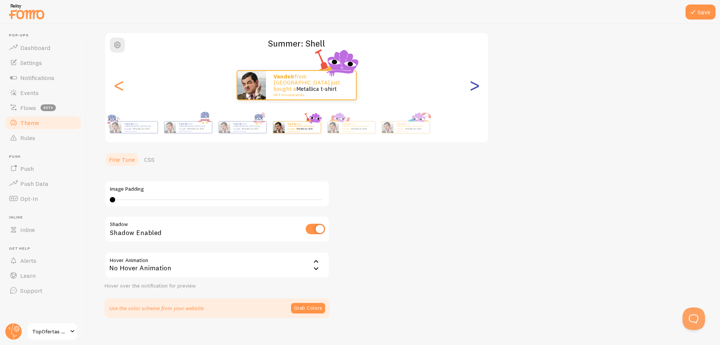
click at [471, 89] on div ">" at bounding box center [474, 85] width 9 height 54
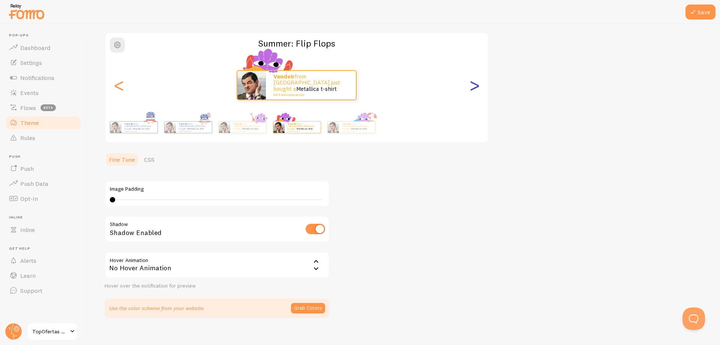
click at [471, 89] on div ">" at bounding box center [474, 85] width 9 height 54
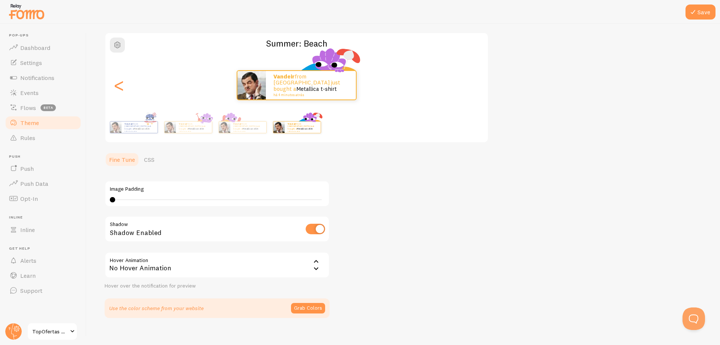
click at [471, 89] on div "Vandeir from Brazil just bought a Metallica t-shirt há 4 minutos atrás" at bounding box center [296, 85] width 383 height 30
click at [115, 88] on div "<" at bounding box center [118, 85] width 9 height 54
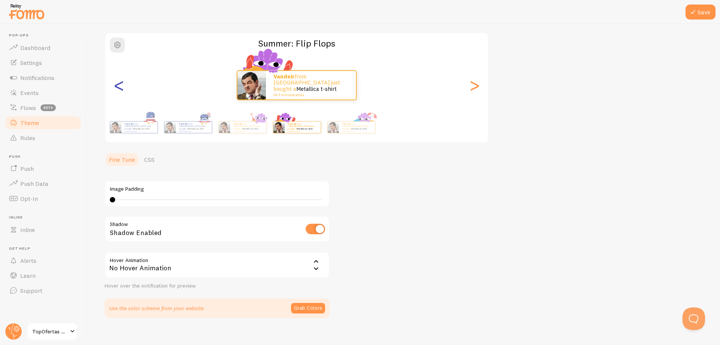
click at [115, 88] on div "<" at bounding box center [118, 85] width 9 height 54
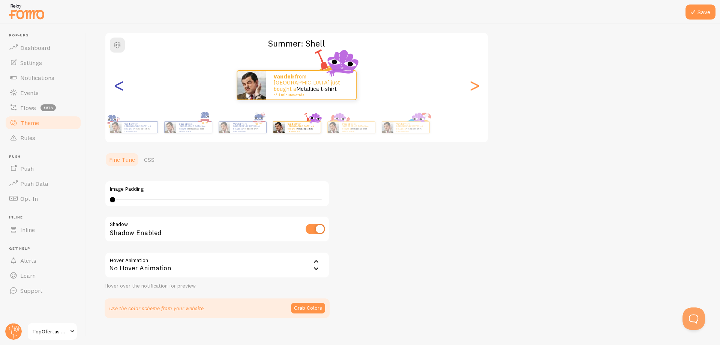
click at [115, 88] on div "<" at bounding box center [118, 85] width 9 height 54
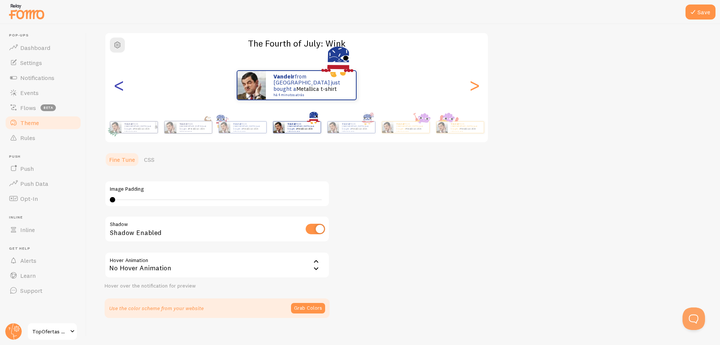
click at [115, 88] on div "<" at bounding box center [118, 85] width 9 height 54
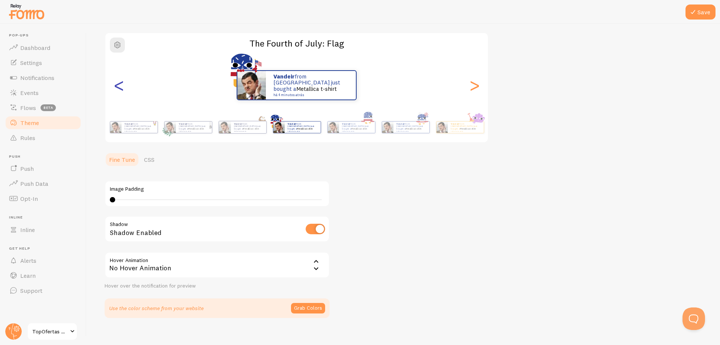
click at [115, 88] on div "<" at bounding box center [118, 85] width 9 height 54
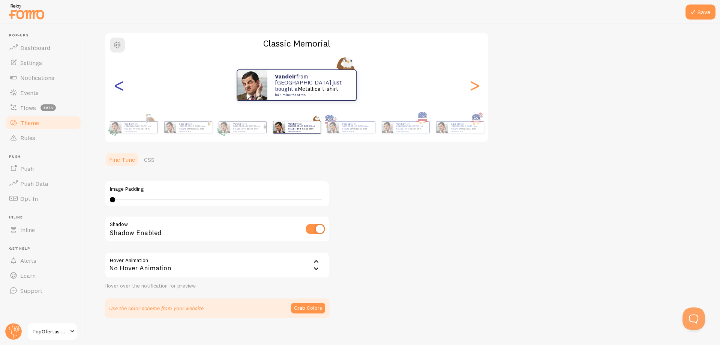
click at [115, 88] on div "<" at bounding box center [118, 85] width 9 height 54
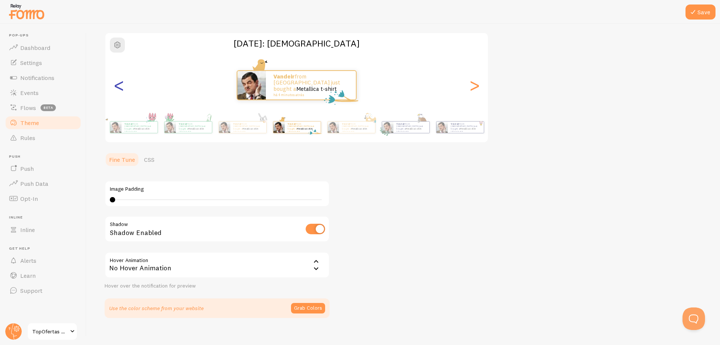
click at [115, 88] on div "<" at bounding box center [118, 85] width 9 height 54
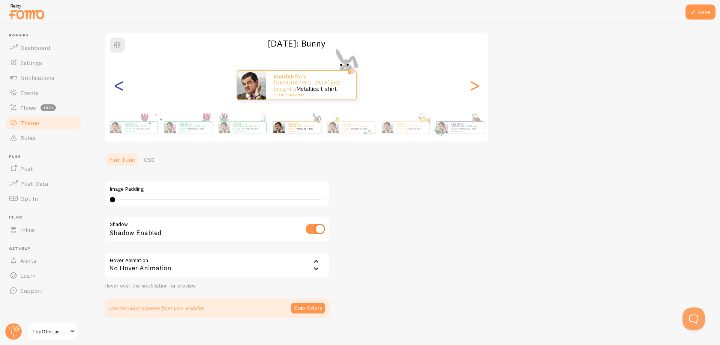
click at [115, 88] on div "<" at bounding box center [118, 85] width 9 height 54
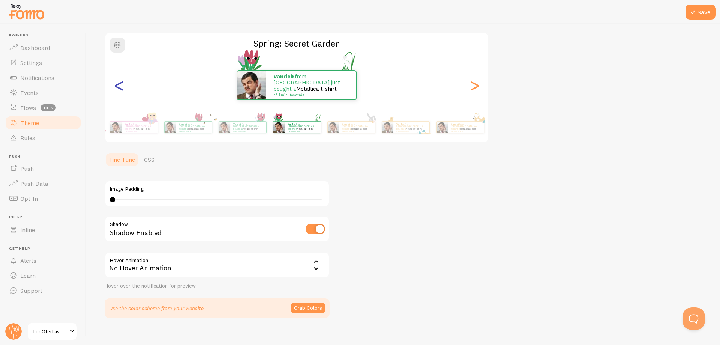
click at [115, 88] on div "<" at bounding box center [118, 85] width 9 height 54
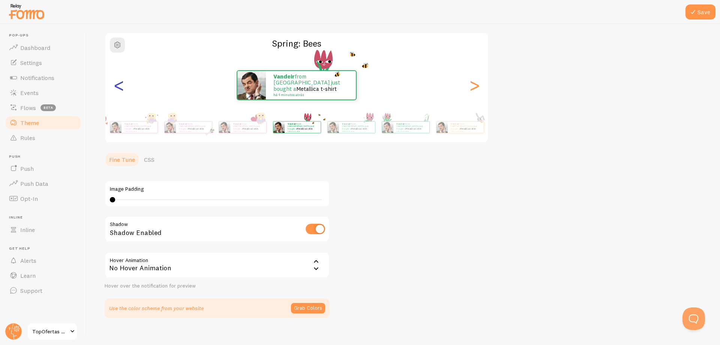
click at [115, 88] on div "<" at bounding box center [118, 85] width 9 height 54
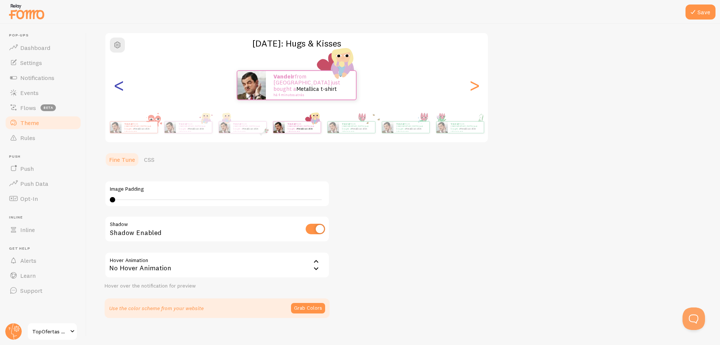
click at [115, 88] on div "<" at bounding box center [118, 85] width 9 height 54
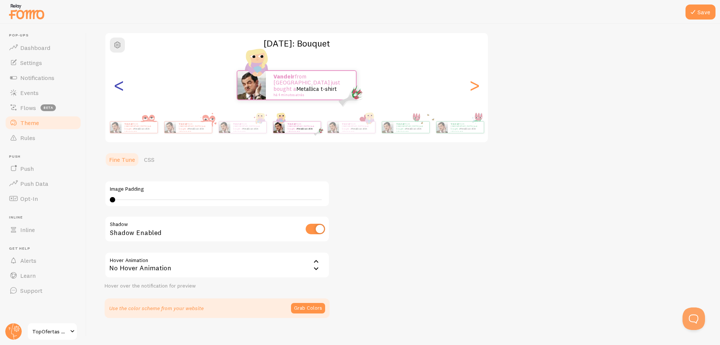
click at [115, 88] on div "<" at bounding box center [118, 85] width 9 height 54
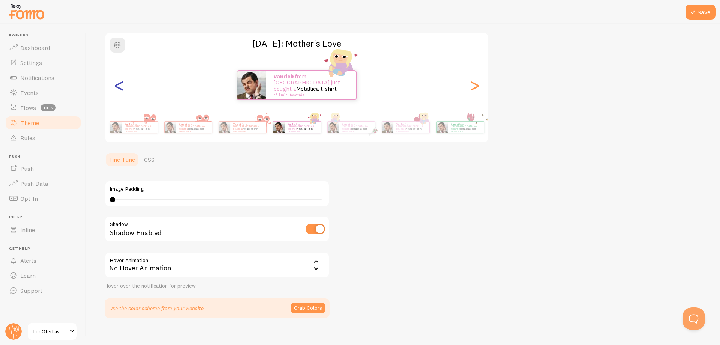
click at [115, 88] on div "<" at bounding box center [118, 85] width 9 height 54
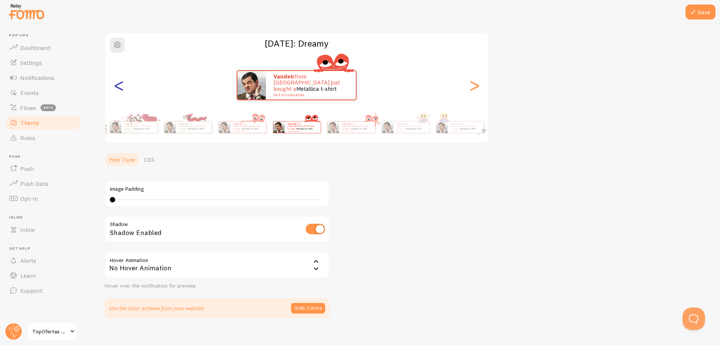
click at [115, 88] on div "<" at bounding box center [118, 85] width 9 height 54
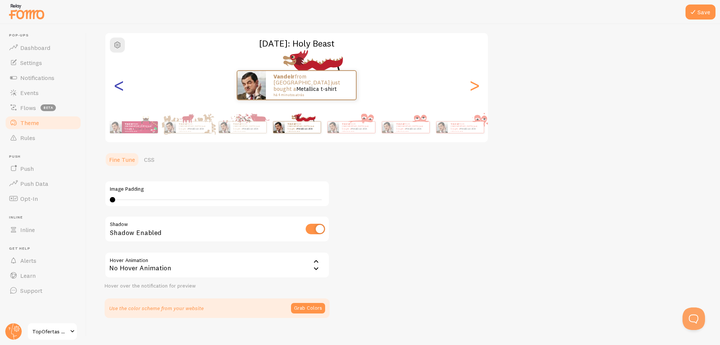
click at [115, 88] on div "<" at bounding box center [118, 85] width 9 height 54
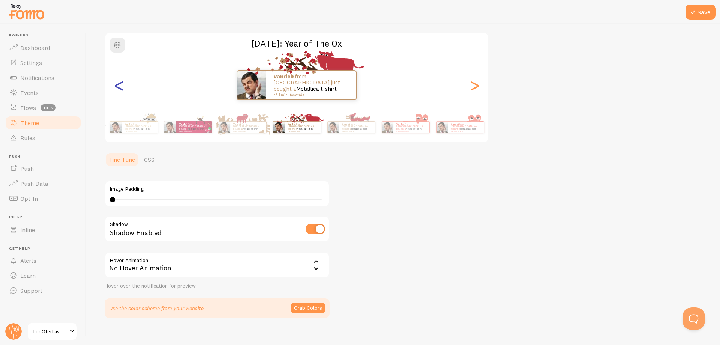
click at [115, 88] on div "<" at bounding box center [118, 85] width 9 height 54
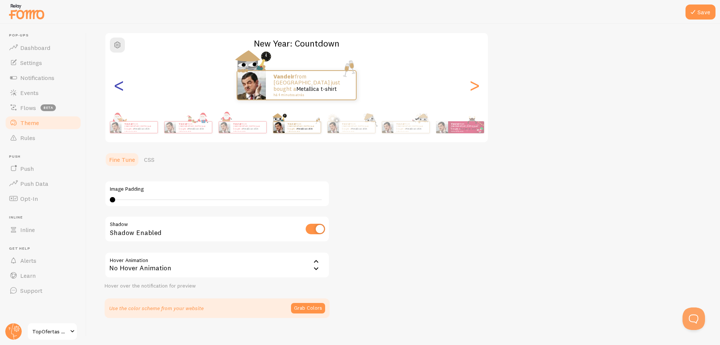
click at [121, 86] on div "<" at bounding box center [118, 85] width 9 height 54
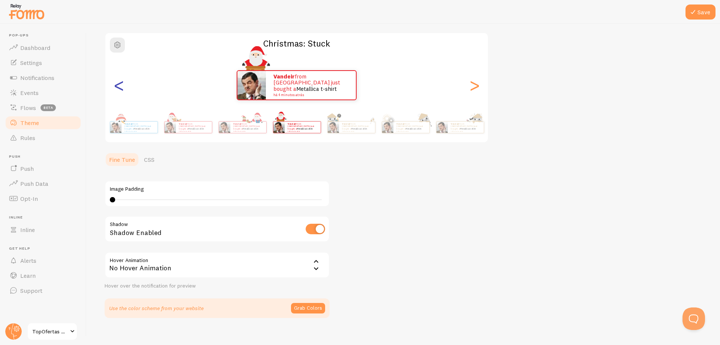
click at [121, 86] on div "<" at bounding box center [118, 85] width 9 height 54
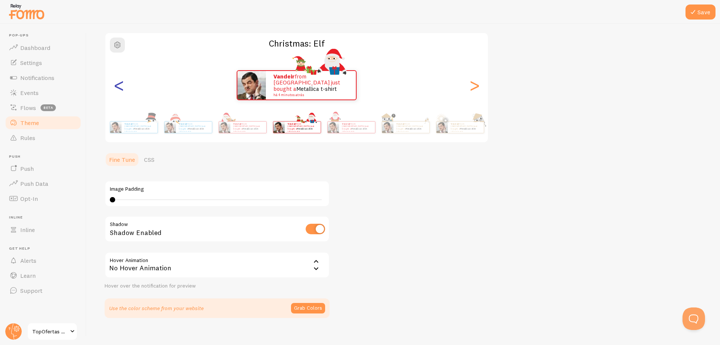
click at [121, 86] on div "<" at bounding box center [118, 85] width 9 height 54
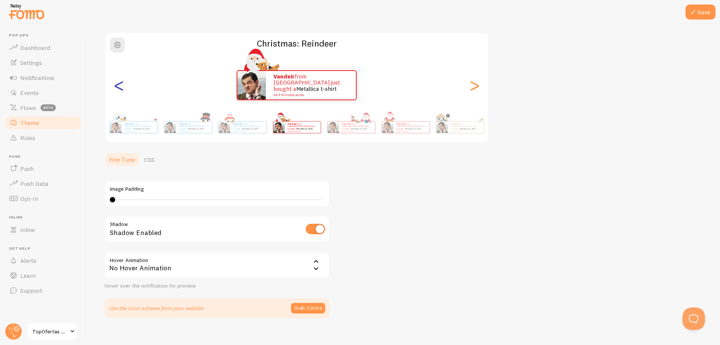
click at [121, 86] on div "<" at bounding box center [118, 85] width 9 height 54
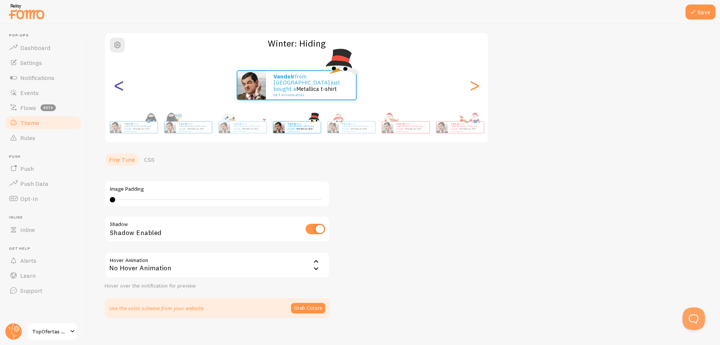
click at [121, 86] on div "<" at bounding box center [118, 85] width 9 height 54
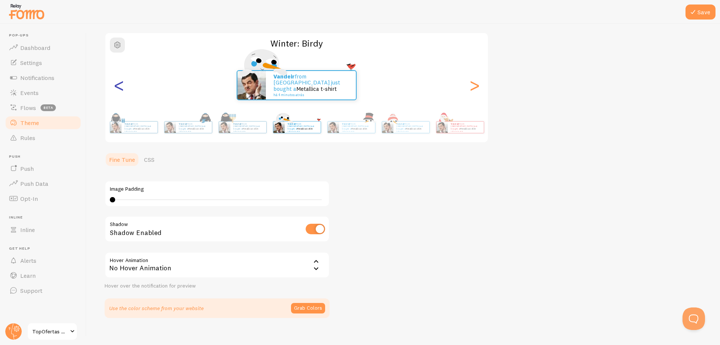
click at [121, 86] on div "<" at bounding box center [118, 85] width 9 height 54
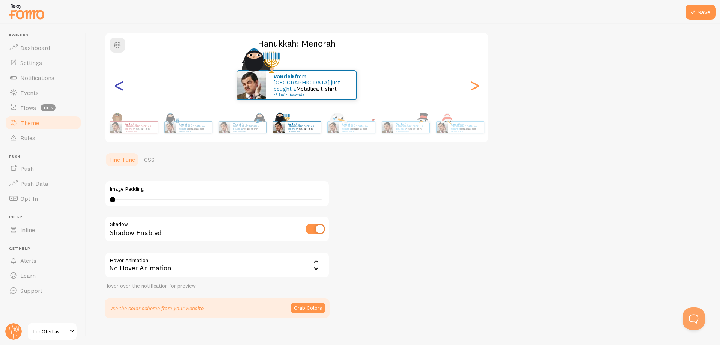
click at [121, 86] on div "<" at bounding box center [118, 85] width 9 height 54
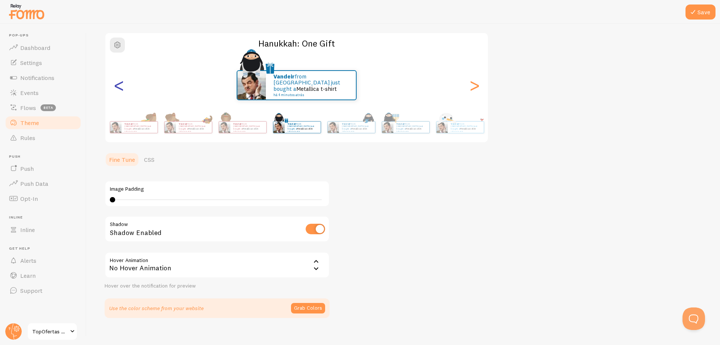
click at [121, 86] on div "<" at bounding box center [118, 85] width 9 height 54
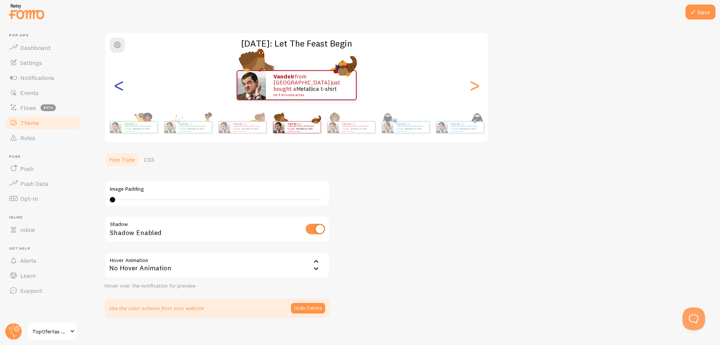
click at [121, 86] on div "<" at bounding box center [118, 85] width 9 height 54
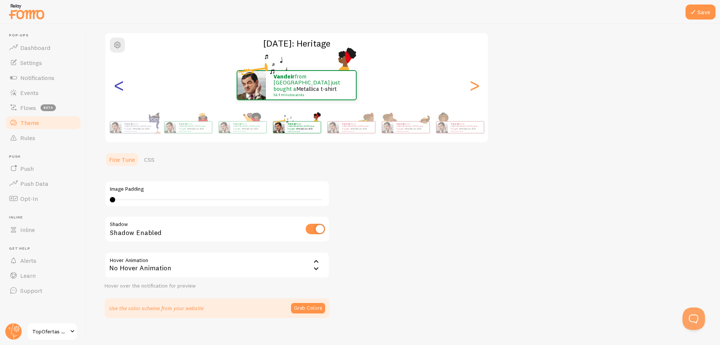
click at [121, 86] on div "<" at bounding box center [118, 85] width 9 height 54
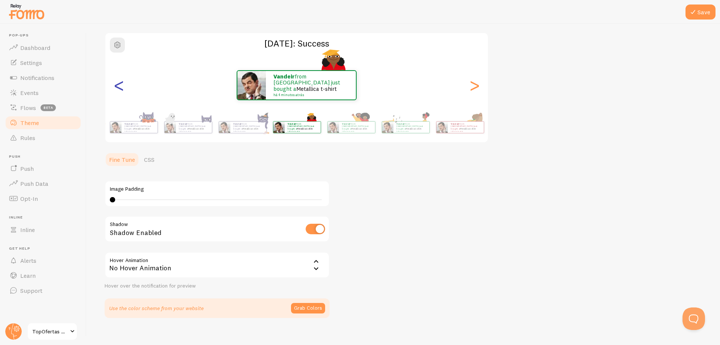
click at [121, 86] on div "<" at bounding box center [118, 85] width 9 height 54
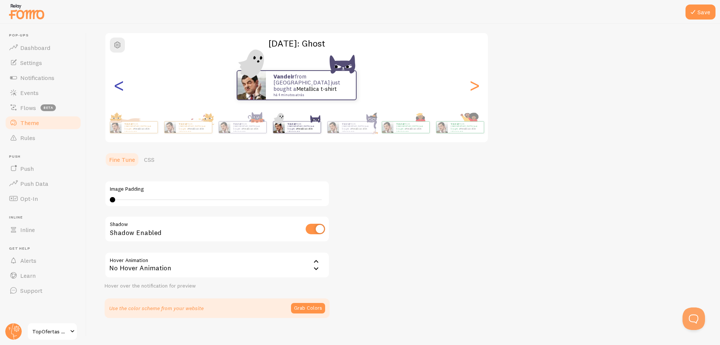
click at [121, 86] on div "<" at bounding box center [118, 85] width 9 height 54
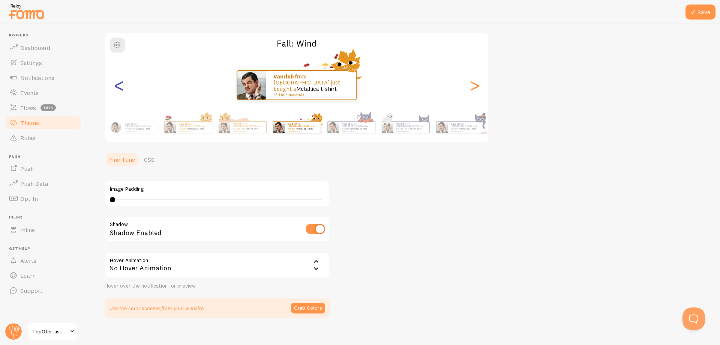
click at [121, 86] on div "<" at bounding box center [118, 85] width 9 height 54
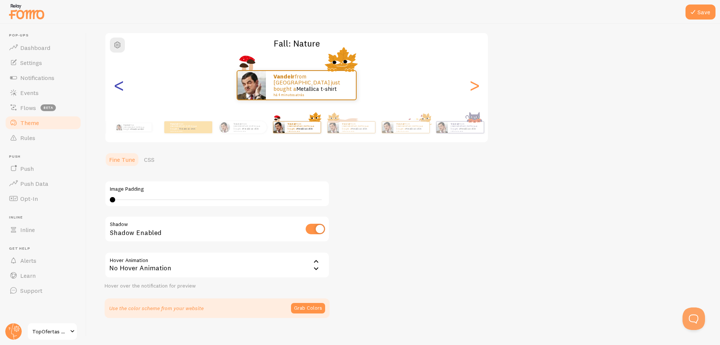
click at [121, 86] on div "<" at bounding box center [118, 85] width 9 height 54
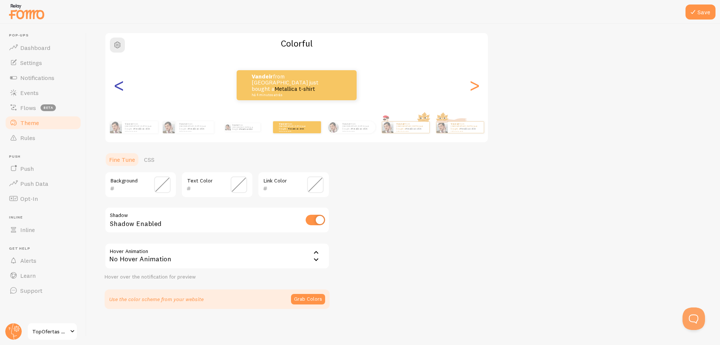
click at [121, 86] on div "<" at bounding box center [118, 85] width 9 height 54
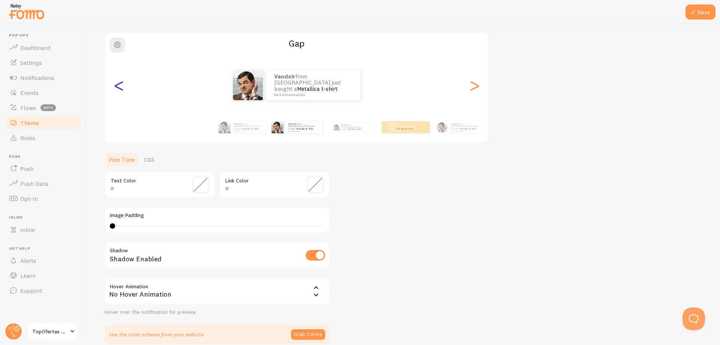
click at [121, 86] on div "<" at bounding box center [118, 85] width 9 height 54
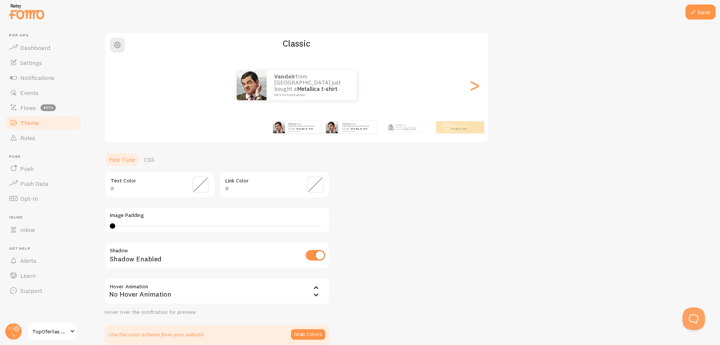
click at [355, 134] on div "Vandeir from Brazil just bought a Metallica t-shirt há 4 minutos atrás" at bounding box center [351, 127] width 48 height 21
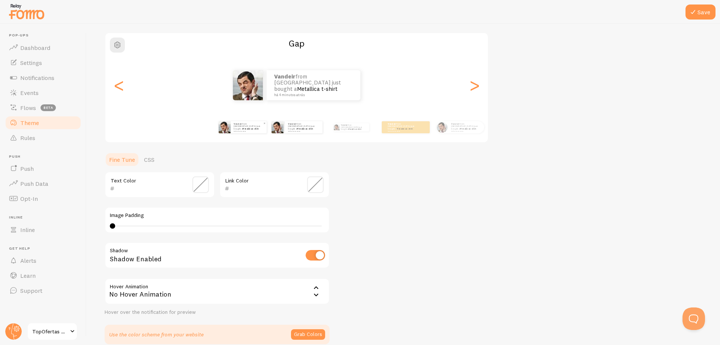
click at [245, 127] on link "Metallica t-shirt" at bounding box center [251, 128] width 16 height 3
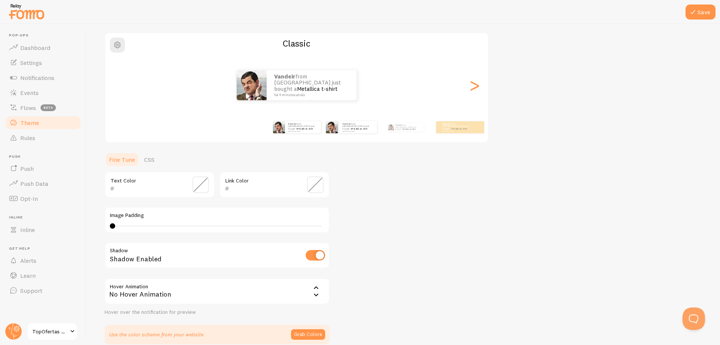
click at [345, 135] on div "Vandeir from Brazil just bought a Metallica t-shirt há 4 minutos atrás" at bounding box center [351, 127] width 48 height 21
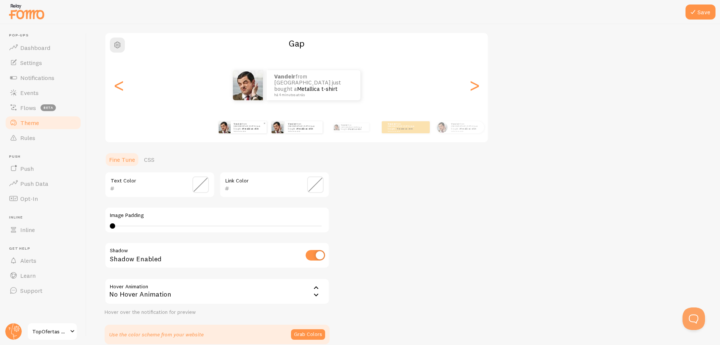
click at [240, 133] on div "Vandeir from Brazil just bought a Metallica t-shirt há 4 minutos atrás" at bounding box center [242, 127] width 48 height 21
click at [246, 132] on div "Vandeir from Brazil just bought a Metallica t-shirt há 4 minutos atrás" at bounding box center [248, 127] width 36 height 12
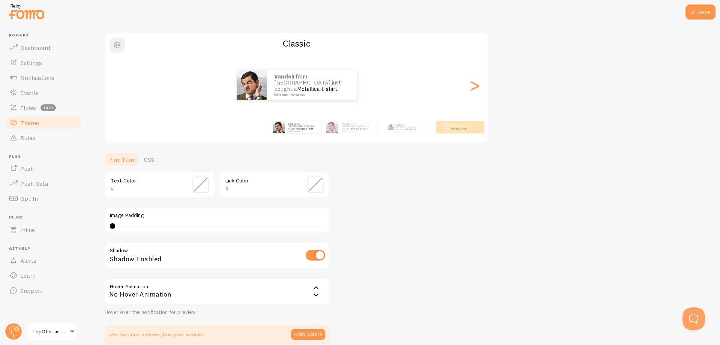
click at [121, 51] on button "button" at bounding box center [117, 45] width 15 height 15
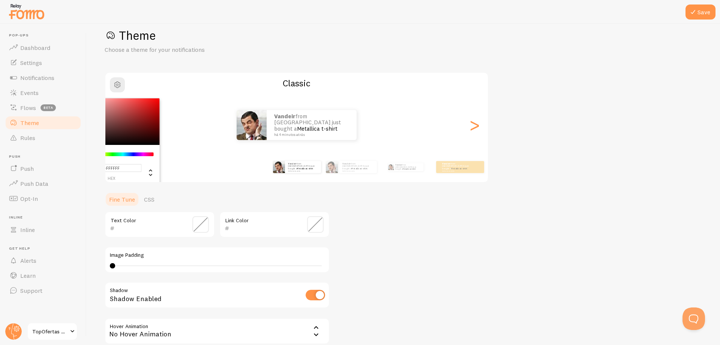
scroll to position [0, 0]
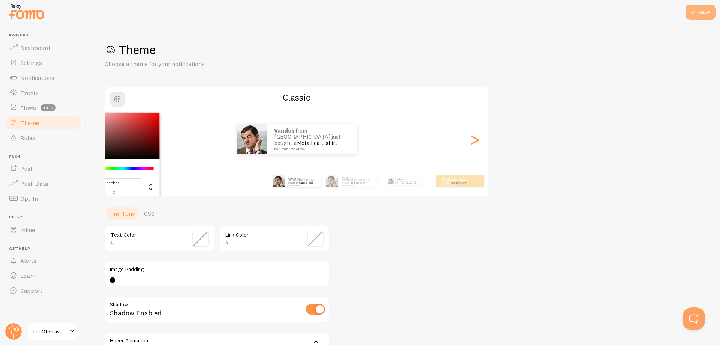
click at [709, 13] on button "Save" at bounding box center [701, 12] width 30 height 15
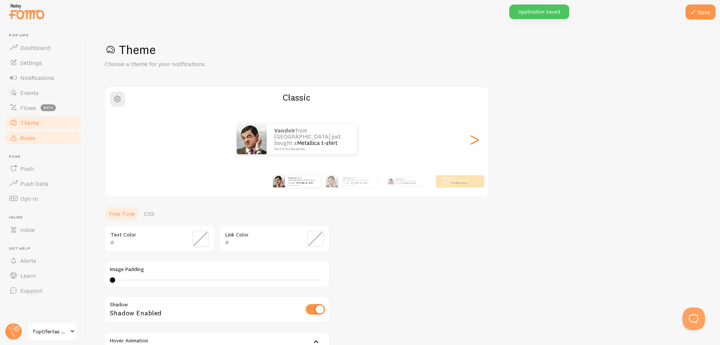
click at [26, 137] on span "Rules" at bounding box center [27, 138] width 15 height 8
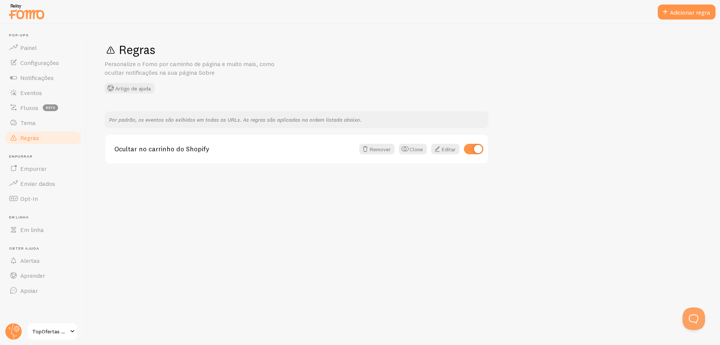
click at [265, 198] on div "Regras Personalize o Fomo por caminho de página e muito mais, como ocultar noti…" at bounding box center [404, 184] width 634 height 321
click at [42, 169] on font "Empurrar" at bounding box center [33, 169] width 26 height 8
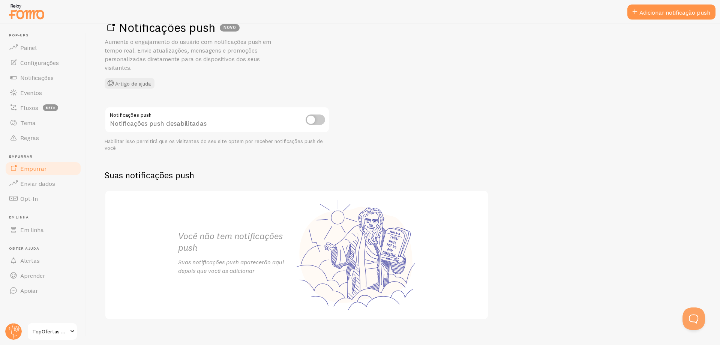
scroll to position [33, 0]
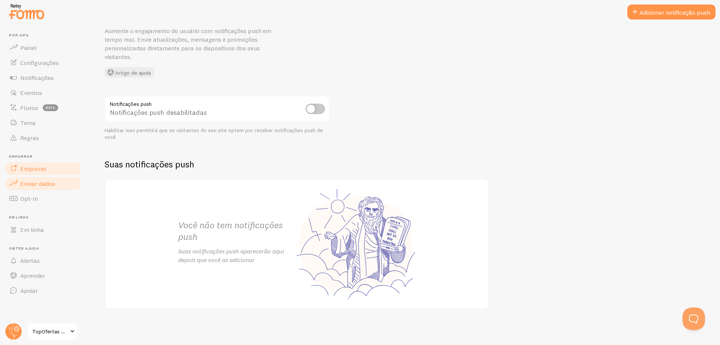
click at [50, 185] on font "Enviar dados" at bounding box center [37, 184] width 35 height 8
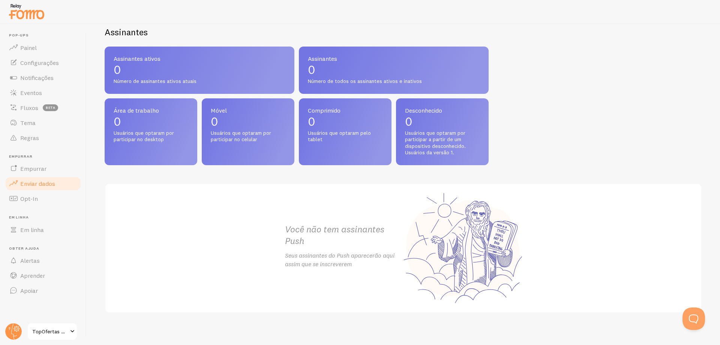
scroll to position [315, 0]
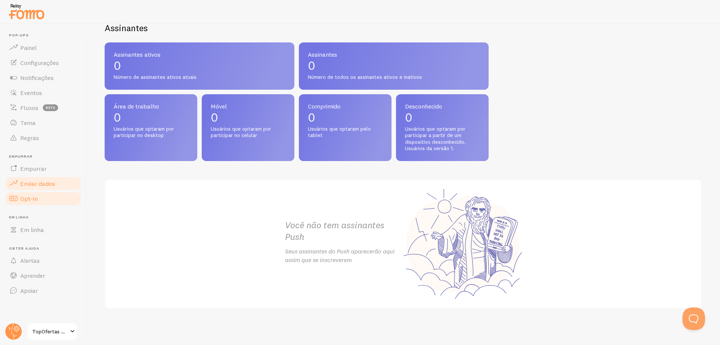
click at [30, 200] on font "Opt-In" at bounding box center [29, 199] width 18 height 8
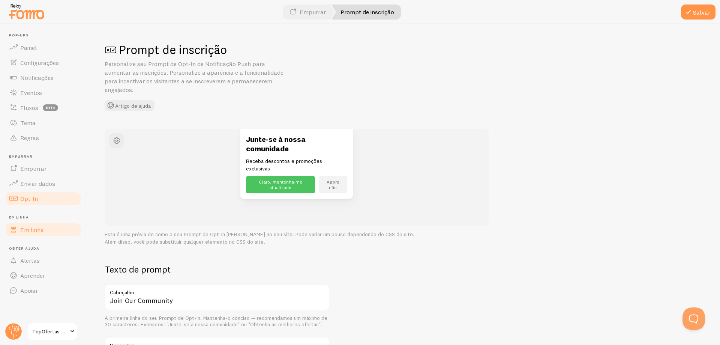
click at [38, 234] on link "Em linha" at bounding box center [43, 229] width 77 height 15
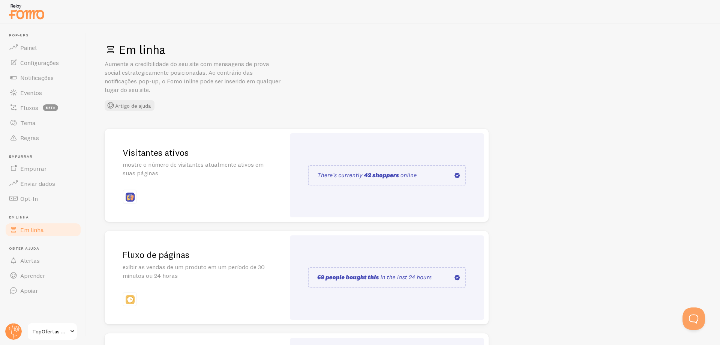
click at [129, 200] on img at bounding box center [130, 196] width 9 height 9
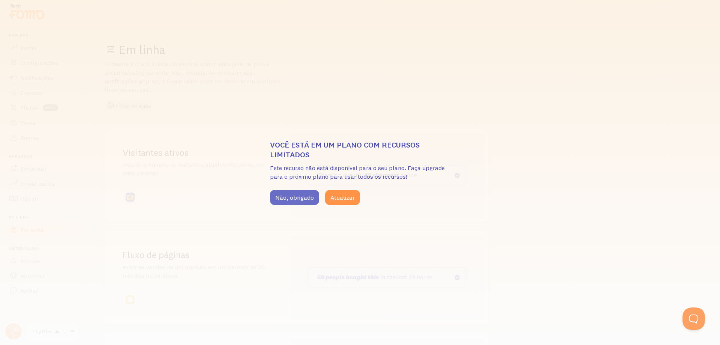
click at [300, 196] on font "Não, obrigado" at bounding box center [294, 198] width 39 height 8
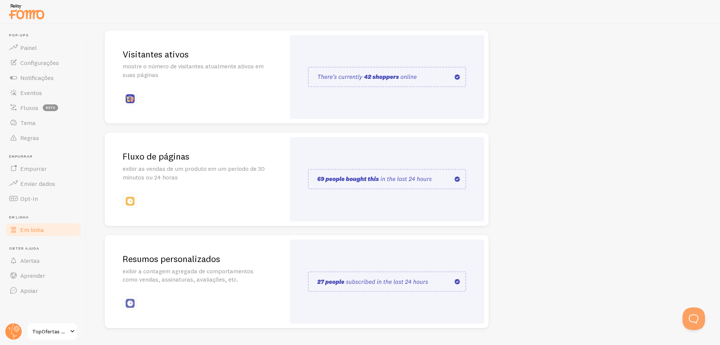
scroll to position [117, 0]
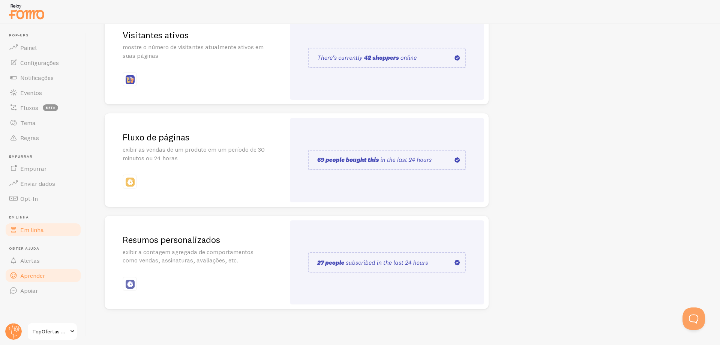
click at [45, 272] on font "Aprender" at bounding box center [32, 276] width 25 height 8
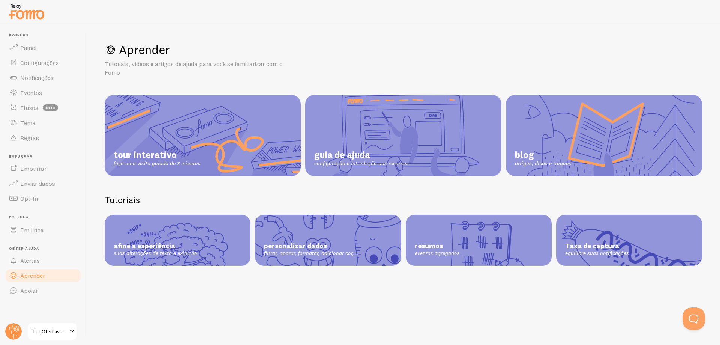
click at [60, 330] on font "TopOfertas Global" at bounding box center [54, 331] width 44 height 7
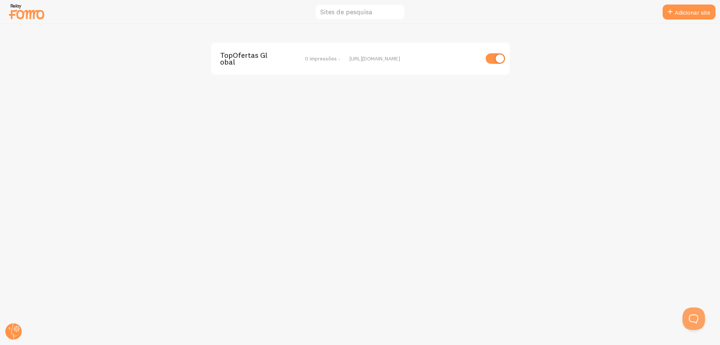
click at [20, 9] on img at bounding box center [27, 11] width 38 height 19
click at [25, 14] on img at bounding box center [27, 11] width 38 height 19
click at [10, 6] on img at bounding box center [27, 11] width 38 height 19
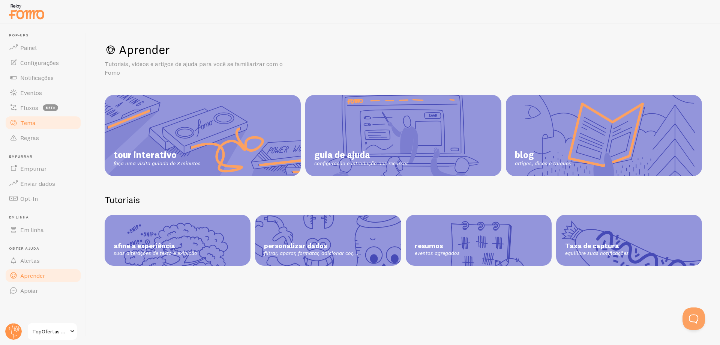
click at [29, 119] on font "Tema" at bounding box center [27, 123] width 15 height 8
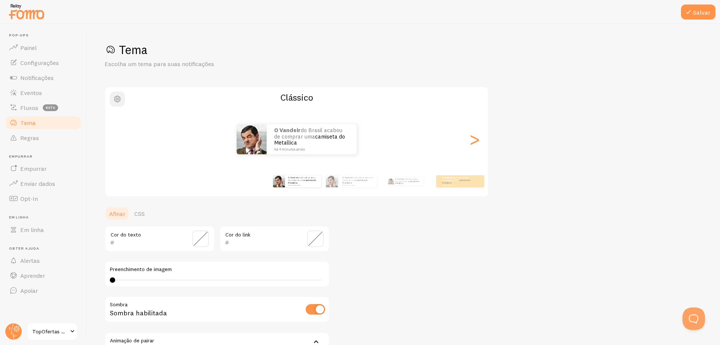
click at [113, 98] on span "button" at bounding box center [117, 99] width 9 height 9
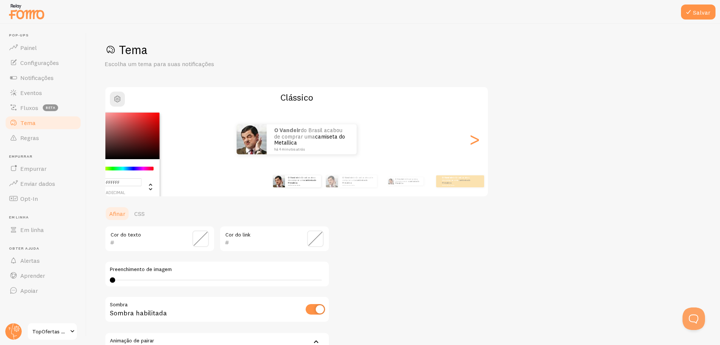
click at [221, 92] on h2 "Clássico" at bounding box center [296, 98] width 383 height 12
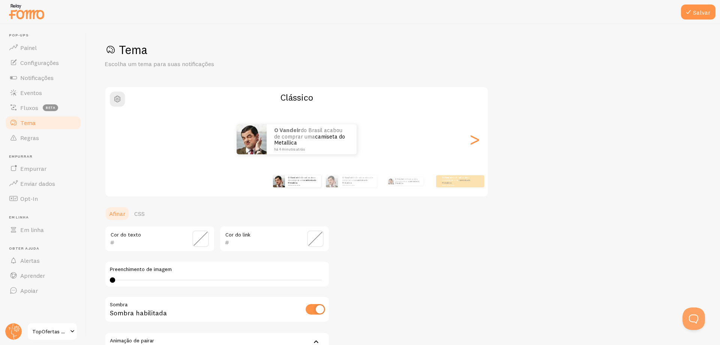
click at [105, 45] on span at bounding box center [111, 50] width 12 height 12
click at [131, 67] on font "Escolha um tema para suas notificações" at bounding box center [160, 64] width 110 height 8
click at [147, 125] on div "O Vandeir do Brasil acabou de comprar uma camiseta do Metallica há 4 minutos at…" at bounding box center [296, 139] width 383 height 30
click at [31, 138] on font "Regras" at bounding box center [29, 138] width 19 height 8
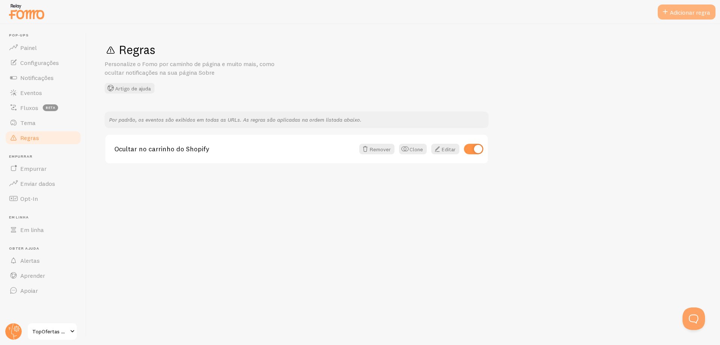
click at [688, 8] on div "Adicionar regra" at bounding box center [687, 12] width 58 height 15
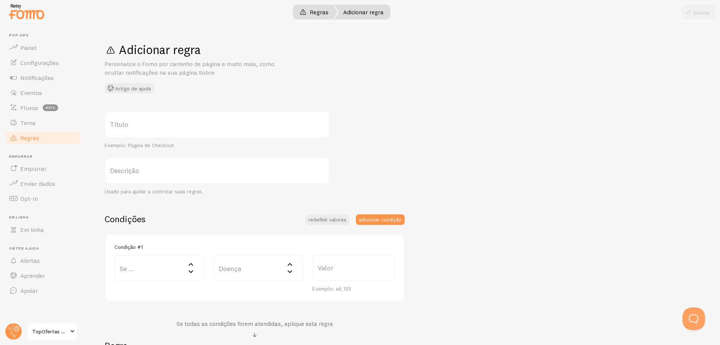
click at [305, 17] on link "Regras" at bounding box center [314, 12] width 47 height 15
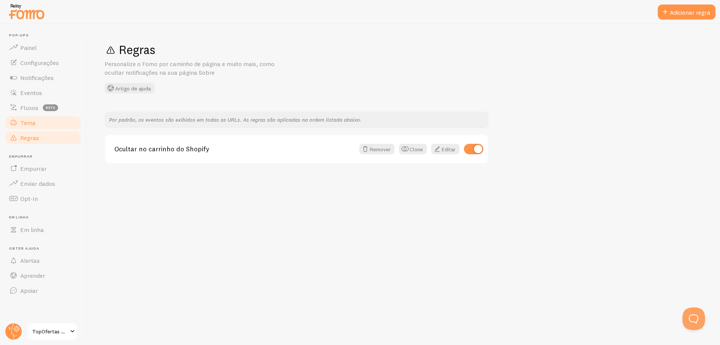
click at [26, 123] on font "Tema" at bounding box center [27, 123] width 15 height 8
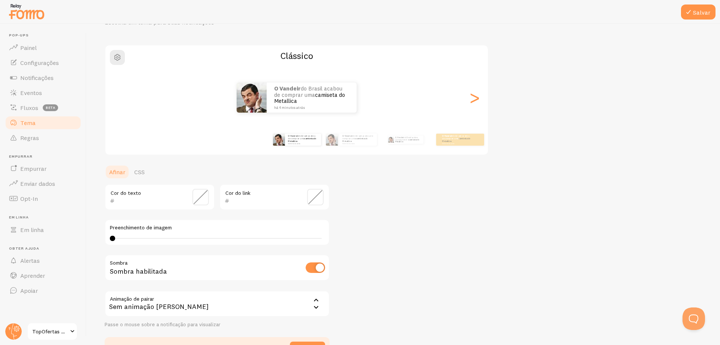
scroll to position [89, 0]
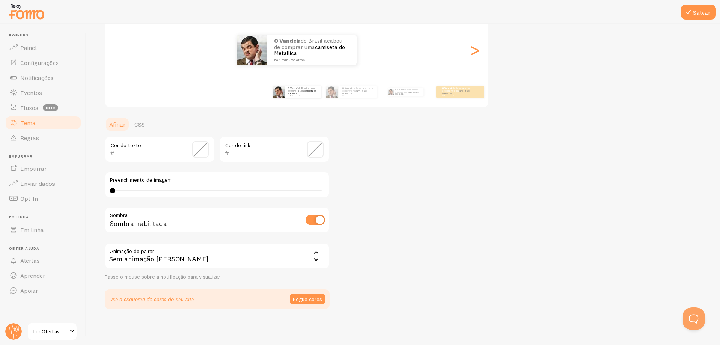
click at [315, 254] on icon at bounding box center [316, 252] width 9 height 9
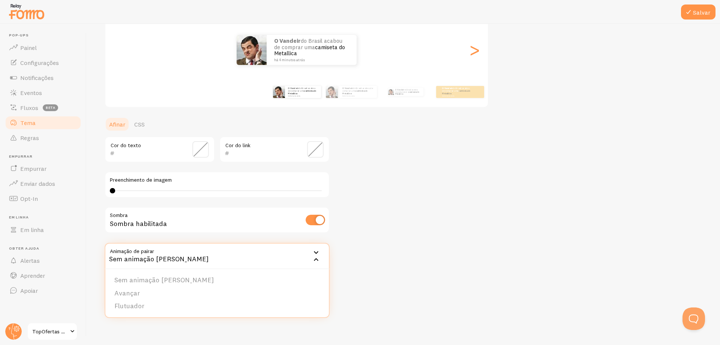
click at [417, 222] on div "Tema Escolha um tema para suas notificações Clássico O Vandeir do Brasil acabou…" at bounding box center [404, 131] width 598 height 356
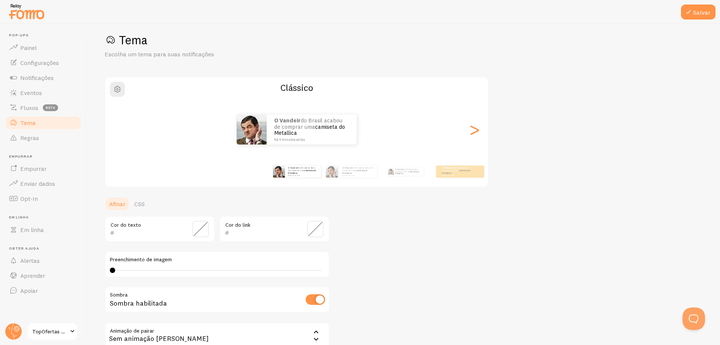
scroll to position [0, 0]
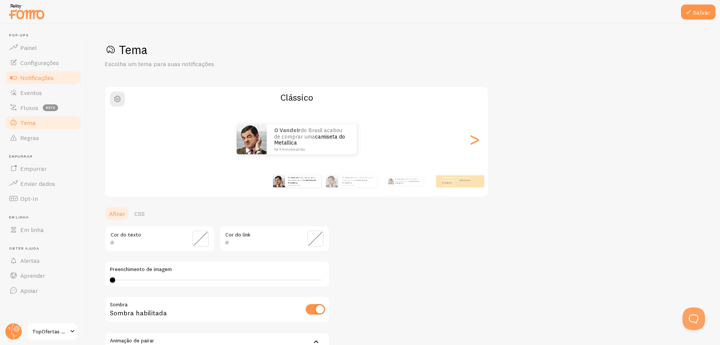
click at [34, 75] on font "Notificações" at bounding box center [36, 78] width 33 height 8
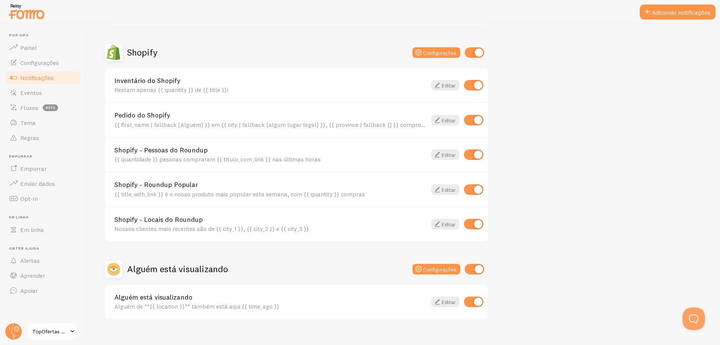
scroll to position [260, 0]
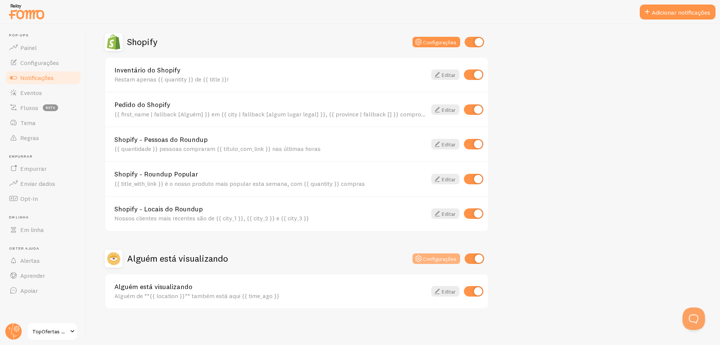
click at [418, 254] on icon at bounding box center [418, 258] width 9 height 9
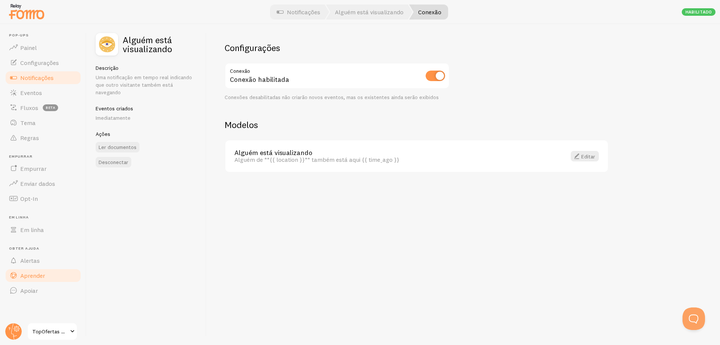
click at [38, 276] on font "Aprender" at bounding box center [32, 276] width 25 height 8
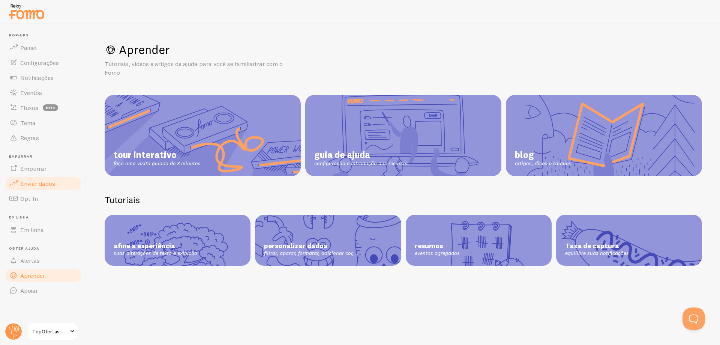
click at [48, 180] on font "Enviar dados" at bounding box center [37, 184] width 35 height 8
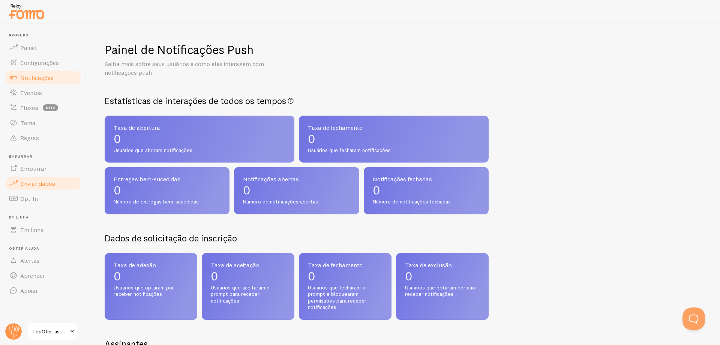
click at [53, 78] on font "Notificações" at bounding box center [36, 78] width 33 height 8
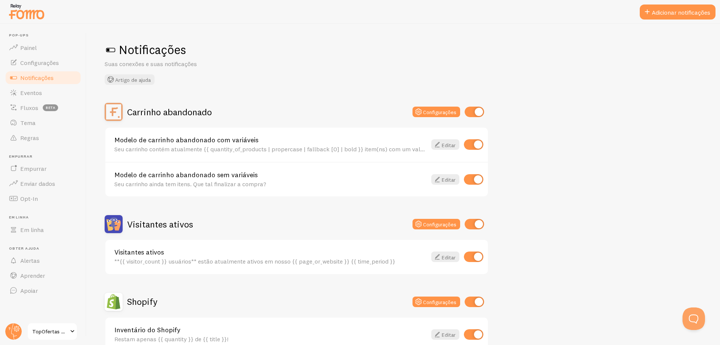
click at [608, 44] on h1 "Notificações" at bounding box center [404, 49] width 598 height 15
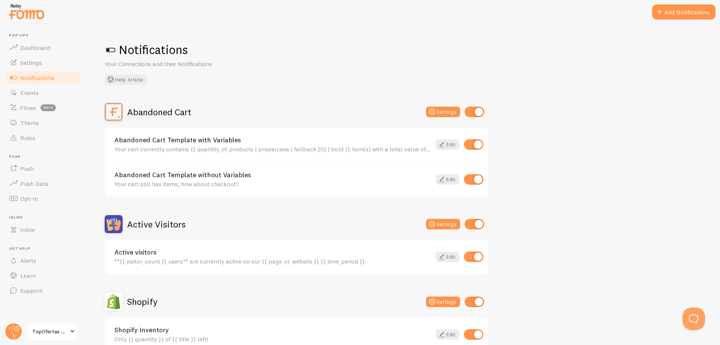
click at [558, 86] on div "Notifications Your Connections and their Notifications Help Article Abandoned C…" at bounding box center [404, 184] width 634 height 321
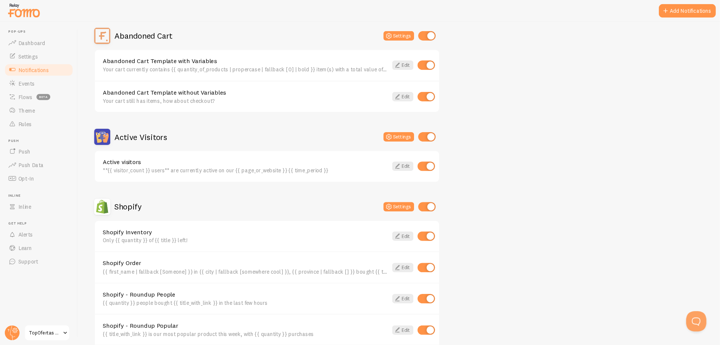
scroll to position [72, 0]
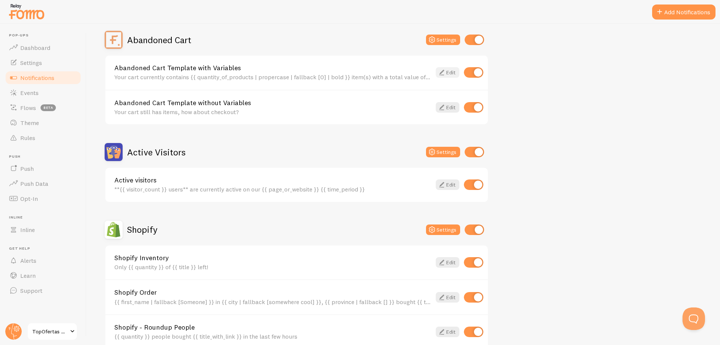
click at [442, 73] on icon at bounding box center [441, 72] width 9 height 9
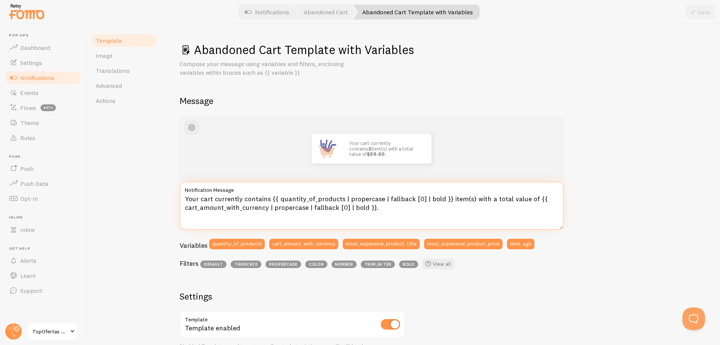
click at [270, 197] on textarea "Your cart currently contains {{ quantity_of_products | propercase | fallback [0…" at bounding box center [372, 206] width 384 height 48
drag, startPoint x: 391, startPoint y: 212, endPoint x: 183, endPoint y: 196, distance: 208.4
click at [183, 196] on textarea "Your cart currently contains {{ quantity_of_products | propercase | fallback [0…" at bounding box center [372, 206] width 384 height 48
click at [393, 206] on textarea "Your cart currently contains {{ quantity_of_products | propercase | fallback [0…" at bounding box center [372, 206] width 384 height 48
drag, startPoint x: 384, startPoint y: 208, endPoint x: 182, endPoint y: 194, distance: 202.3
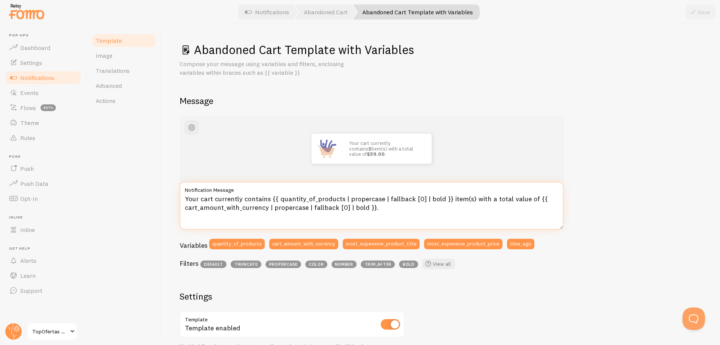
click at [182, 194] on textarea "Your cart currently contains {{ quantity_of_products | propercase | fallback [0…" at bounding box center [372, 206] width 384 height 48
paste textarea "Seu carrinho contém {{ quantity_of_products }} item(ns) no valor total de {{ ca…"
type textarea "Seu carrinho contém {{ quantity_of_products | propercase | item(ns) [0] | bold …"
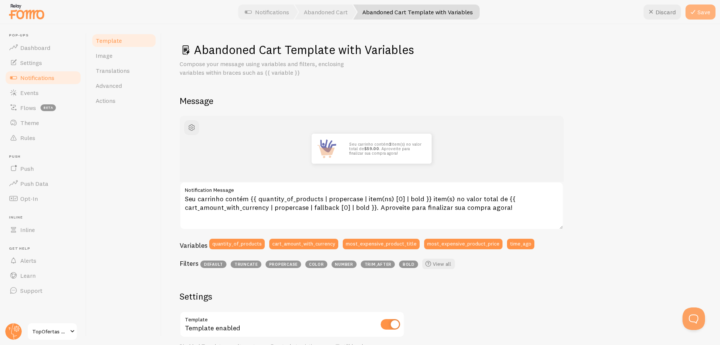
click at [704, 12] on button "Save" at bounding box center [701, 12] width 30 height 15
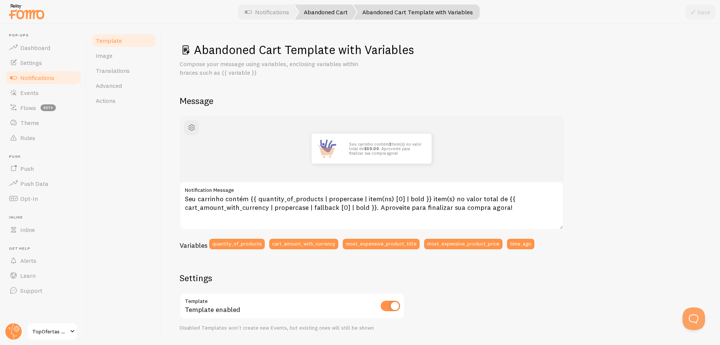
click at [322, 15] on link "Abandoned Cart" at bounding box center [326, 12] width 62 height 15
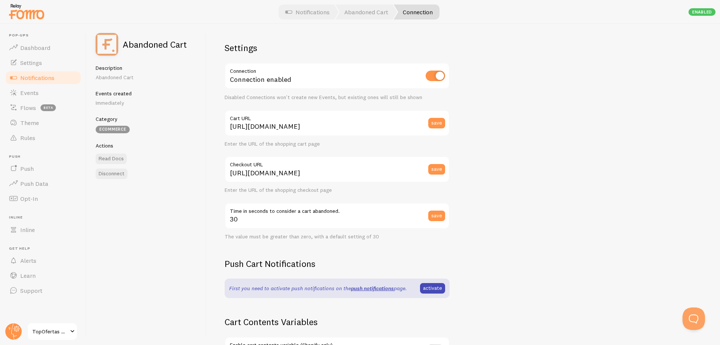
scroll to position [38, 0]
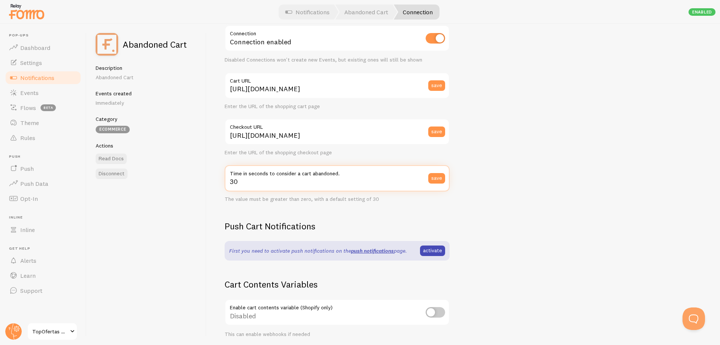
click at [505, 180] on div "Settings Connection Connection enabled Disabled Connections won't create new Ev…" at bounding box center [464, 184] width 514 height 321
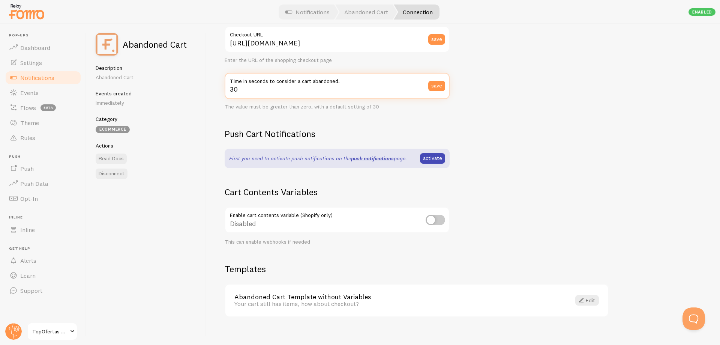
scroll to position [138, 0]
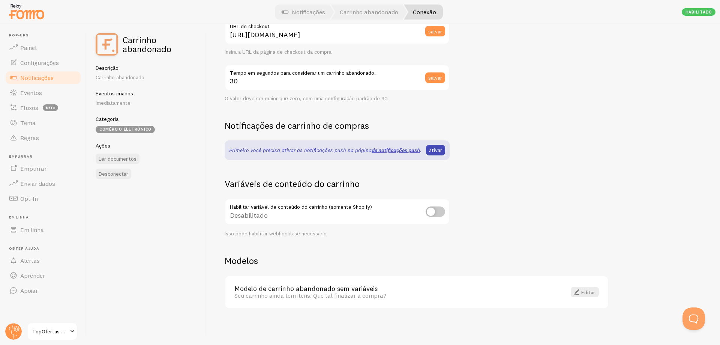
click at [534, 126] on div "Configurações Conexão Conexão habilitada Conexões desabilitadas não criarão nov…" at bounding box center [464, 184] width 514 height 321
click at [436, 148] on font "ativar" at bounding box center [435, 150] width 13 height 7
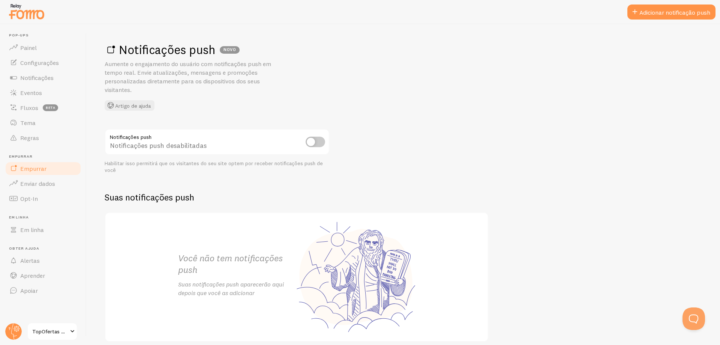
click at [320, 141] on input "checkbox" at bounding box center [316, 142] width 20 height 11
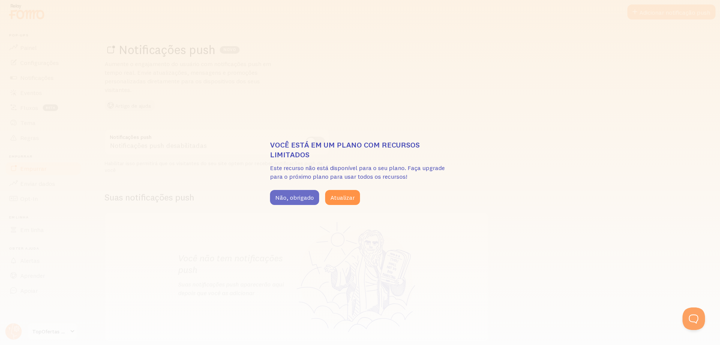
click at [281, 190] on button "Não, obrigado" at bounding box center [294, 197] width 49 height 15
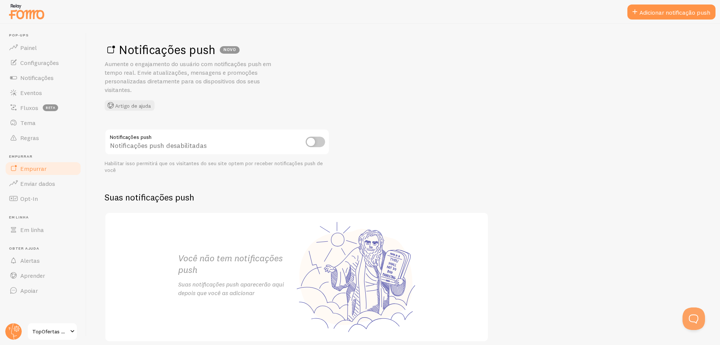
click at [41, 166] on font "Empurrar" at bounding box center [33, 169] width 26 height 8
click at [653, 14] on font "Adicionar notificação push" at bounding box center [675, 13] width 71 height 8
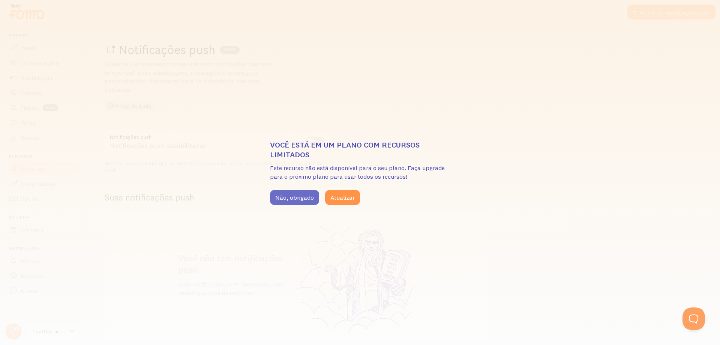
click at [305, 197] on font "Não, obrigado" at bounding box center [294, 198] width 39 height 8
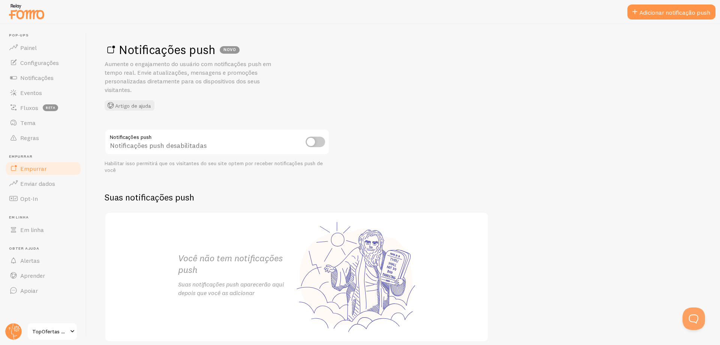
click at [29, 170] on font "Empurrar" at bounding box center [33, 169] width 26 height 8
click at [27, 185] on font "Enviar dados" at bounding box center [37, 184] width 35 height 8
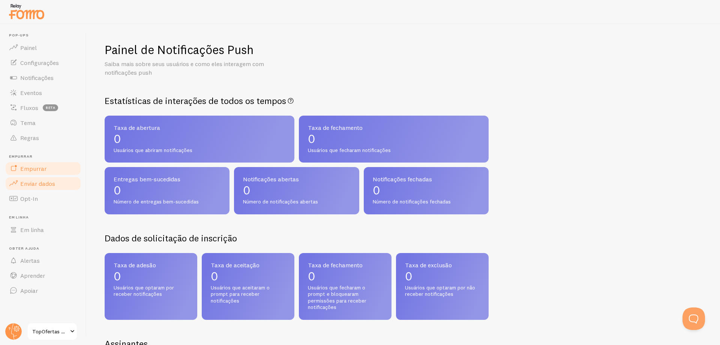
click at [28, 171] on font "Empurrar" at bounding box center [33, 169] width 26 height 8
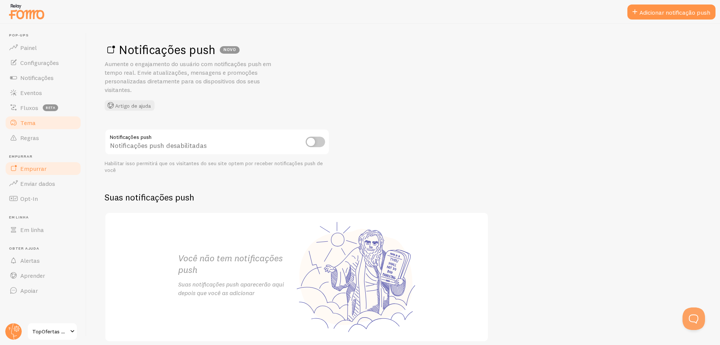
click at [32, 123] on font "Tema" at bounding box center [27, 123] width 15 height 8
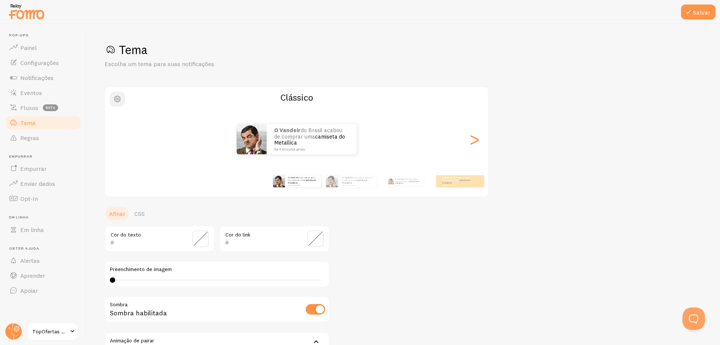
click at [114, 103] on span "button" at bounding box center [117, 99] width 9 height 9
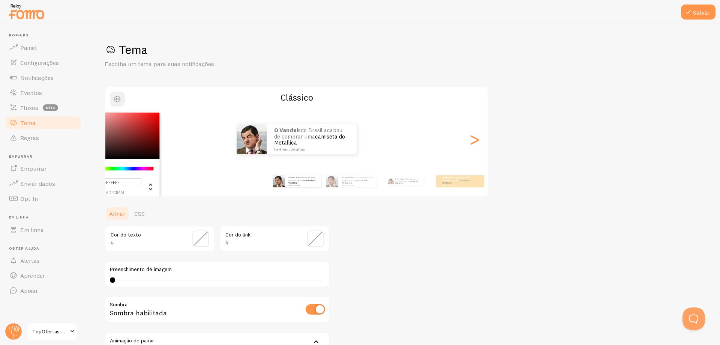
click at [118, 98] on span "button" at bounding box center [117, 99] width 9 height 9
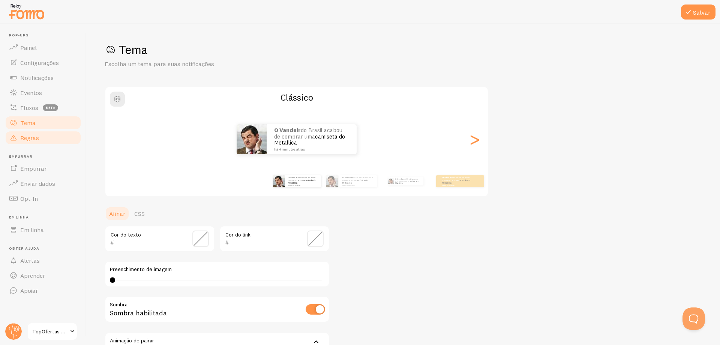
click at [34, 136] on font "Regras" at bounding box center [29, 138] width 19 height 8
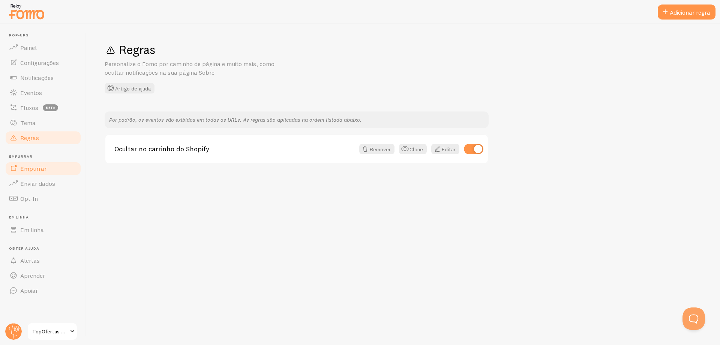
click at [33, 171] on font "Empurrar" at bounding box center [33, 169] width 26 height 8
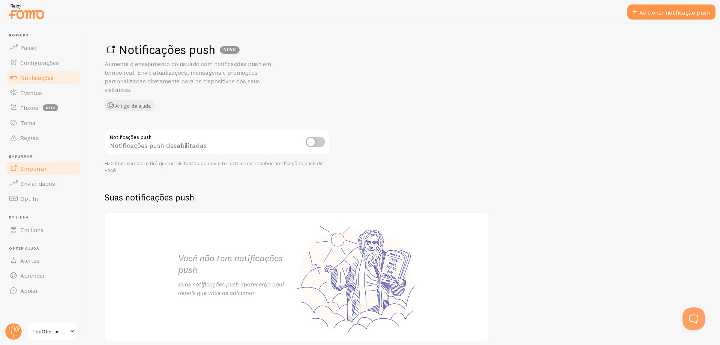
click at [38, 82] on link "Notificações" at bounding box center [43, 77] width 77 height 15
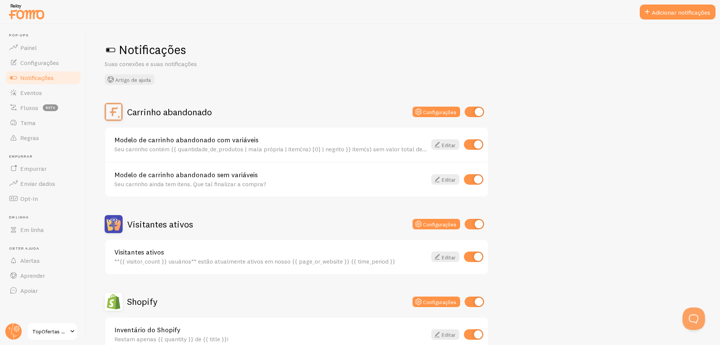
drag, startPoint x: 563, startPoint y: 68, endPoint x: 612, endPoint y: 38, distance: 57.3
click at [612, 38] on div "Notificações Suas conexões e suas notificações Artigo de ajuda Carrinho abandon…" at bounding box center [404, 184] width 634 height 321
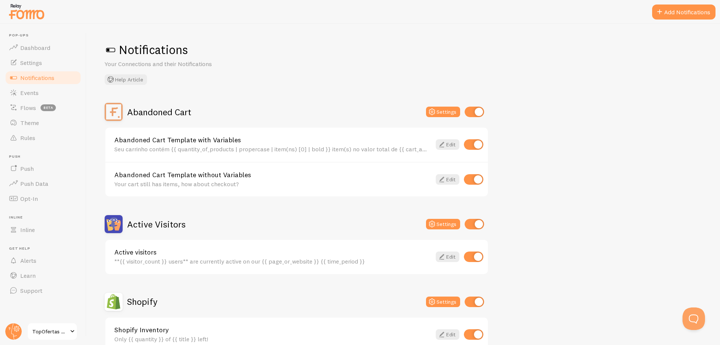
click at [528, 123] on div "Abandoned Cart Settings Abandoned Cart Template with Variables Seu carrinho con…" at bounding box center [404, 336] width 598 height 466
click at [447, 179] on link "Edit" at bounding box center [448, 179] width 24 height 11
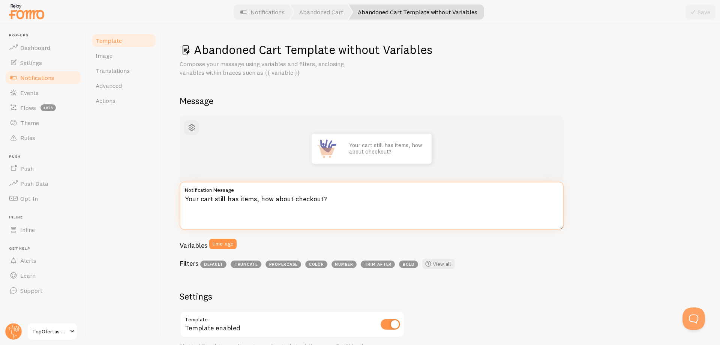
click at [318, 201] on textarea "Your cart still has items, how about checkout?" at bounding box center [372, 206] width 384 height 48
paste textarea "Seu carrinho ainda tem produtos! Que tal finalizar a compra agora"
type textarea "Seu carrinho ainda tem produtos! Que tal finalizar a compra agora?"
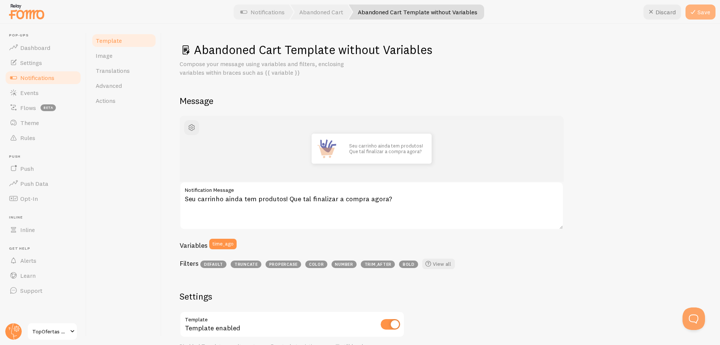
click at [695, 15] on icon at bounding box center [693, 12] width 9 height 9
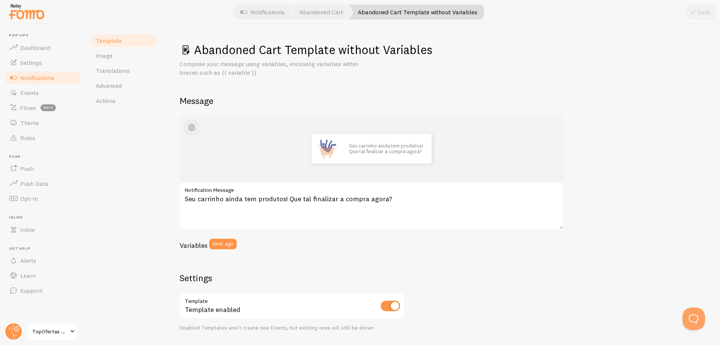
click at [40, 78] on span "Notifications" at bounding box center [37, 78] width 34 height 8
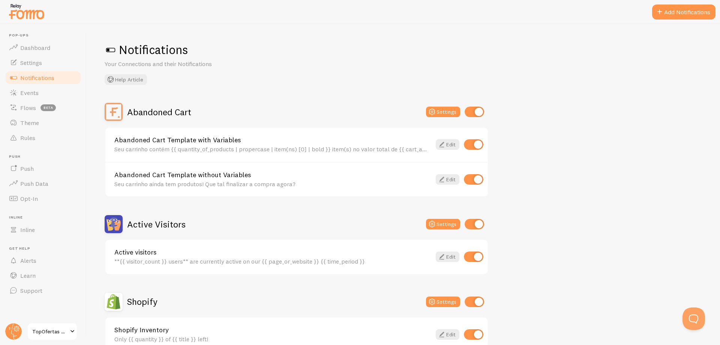
click at [40, 78] on span "Notifications" at bounding box center [37, 78] width 34 height 8
click at [449, 259] on link "Edit" at bounding box center [448, 256] width 24 height 11
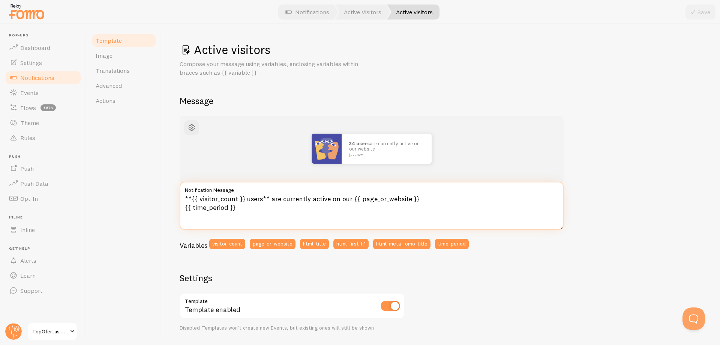
click at [249, 198] on textarea "**{{ visitor_count }} users** are currently active on our {{ page_or_website }}…" at bounding box center [372, 206] width 384 height 48
type textarea "**{{ visitor_count }} pessoas** estão navegando em nosso {{ page_or_website }} …"
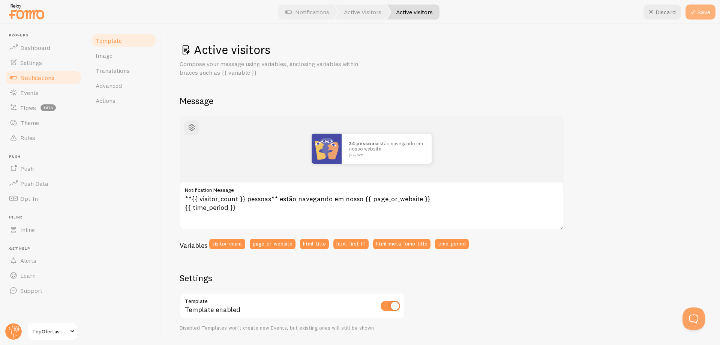
click at [697, 13] on icon at bounding box center [693, 12] width 9 height 9
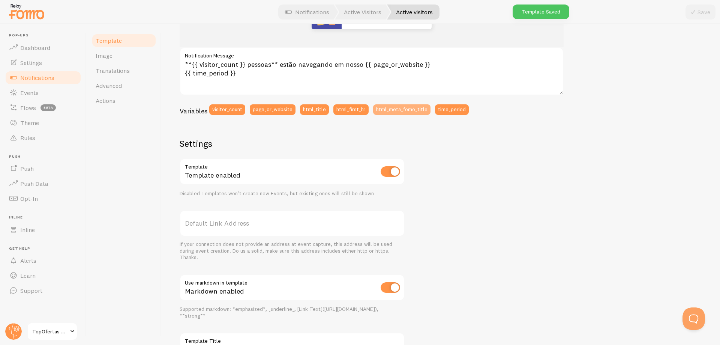
scroll to position [150, 0]
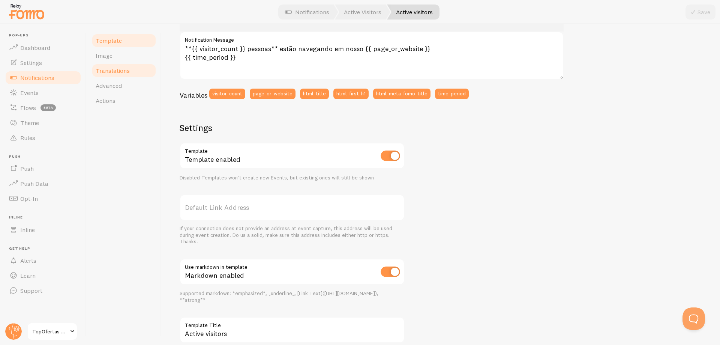
click at [120, 70] on span "Translations" at bounding box center [113, 71] width 34 height 8
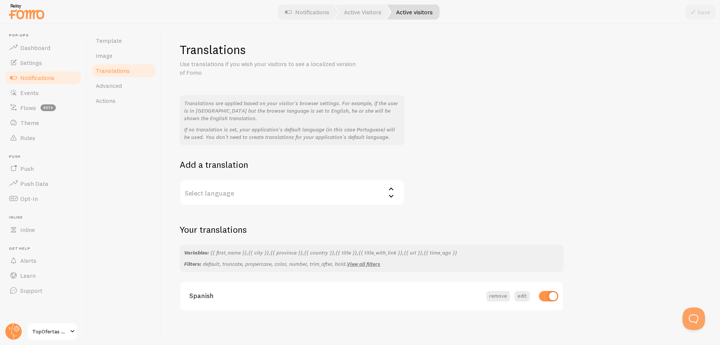
click at [392, 196] on icon at bounding box center [391, 196] width 5 height 3
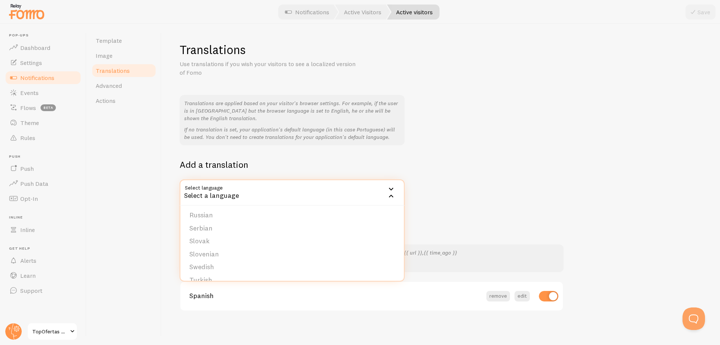
scroll to position [283, 0]
click at [313, 167] on h2 "Add a translation" at bounding box center [292, 165] width 225 height 12
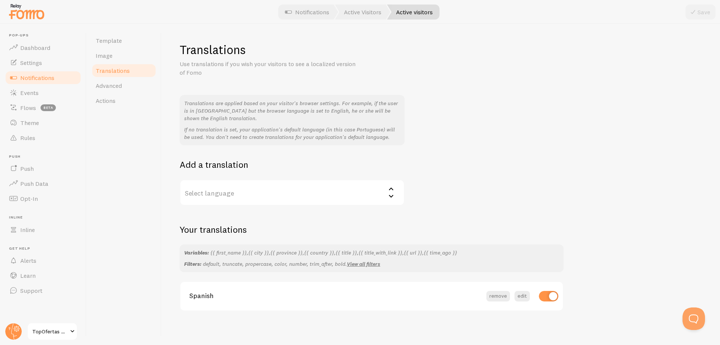
click at [243, 196] on label "Select language" at bounding box center [292, 192] width 225 height 26
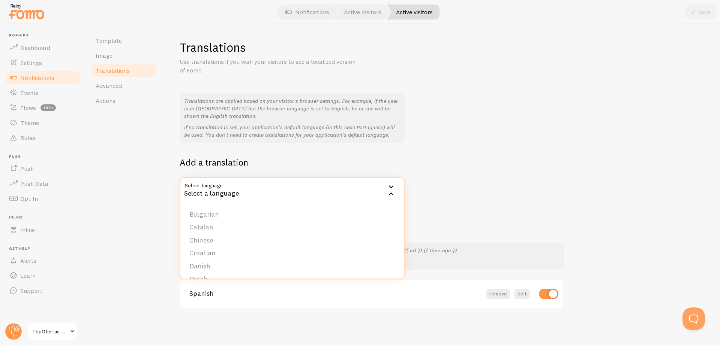
scroll to position [38, 0]
click at [348, 301] on section "Spanish remove edit" at bounding box center [371, 293] width 383 height 29
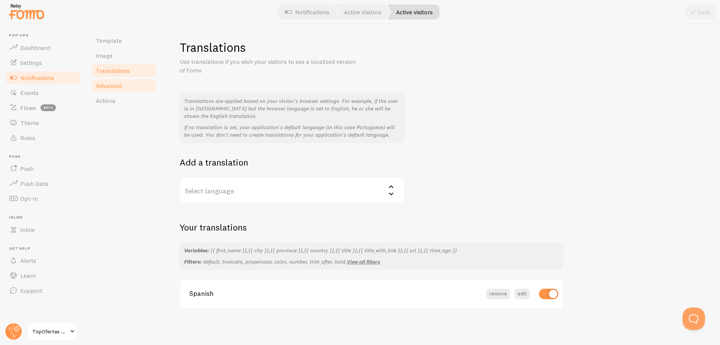
click at [117, 85] on span "Advanced" at bounding box center [109, 86] width 26 height 8
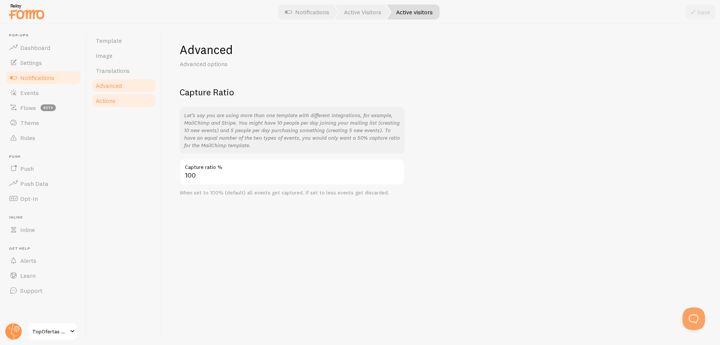
click at [104, 106] on link "Actions" at bounding box center [124, 100] width 66 height 15
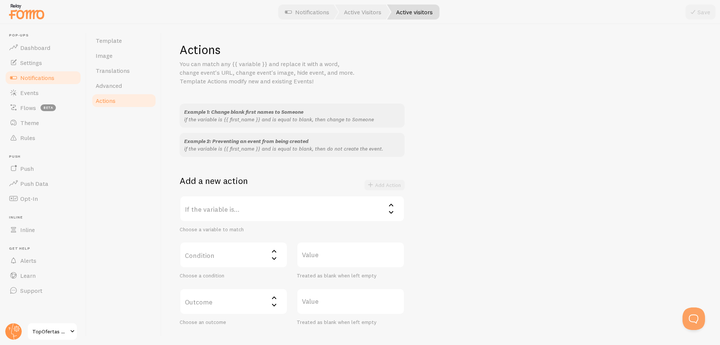
scroll to position [38, 0]
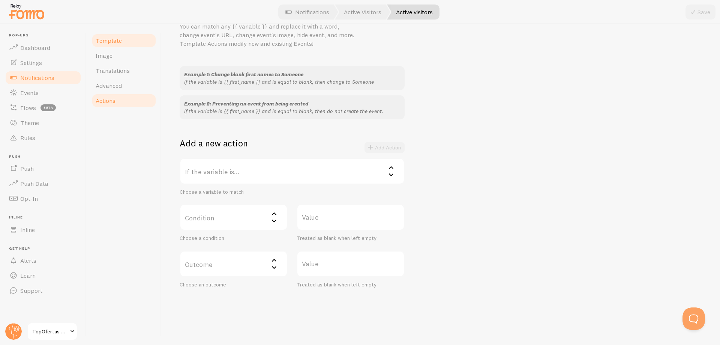
click at [105, 39] on span "Template" at bounding box center [109, 41] width 26 height 8
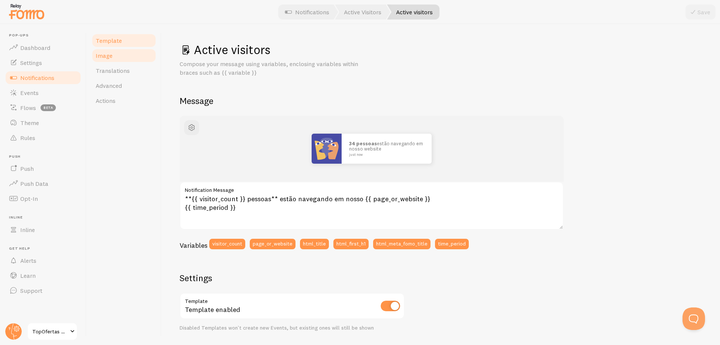
click at [107, 59] on span "Image" at bounding box center [104, 56] width 17 height 8
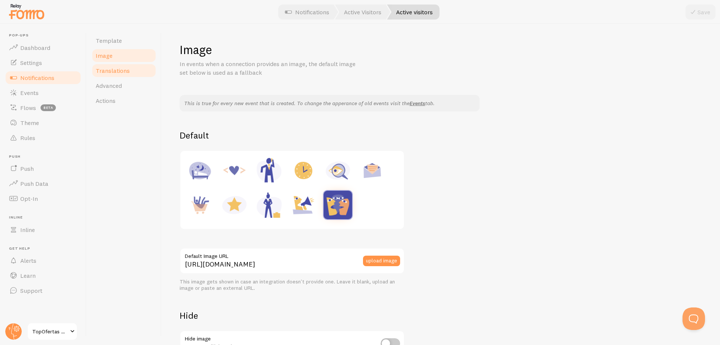
click at [123, 71] on span "Translations" at bounding box center [113, 71] width 34 height 8
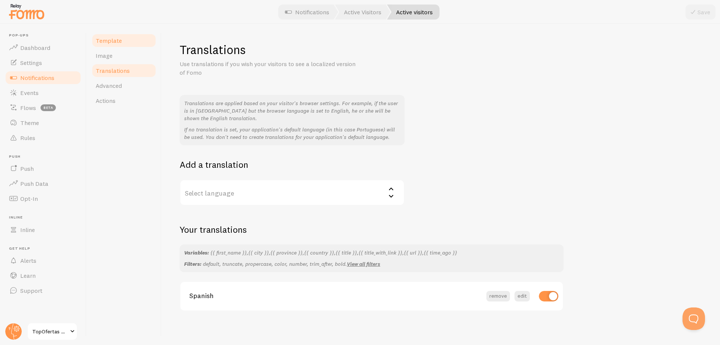
click at [106, 43] on span "Template" at bounding box center [109, 41] width 26 height 8
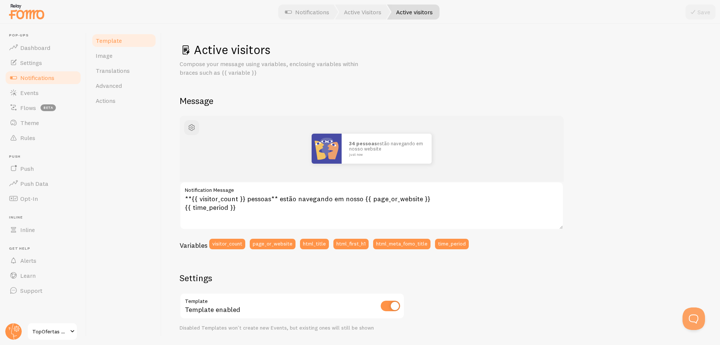
click at [48, 79] on span "Notifications" at bounding box center [37, 78] width 34 height 8
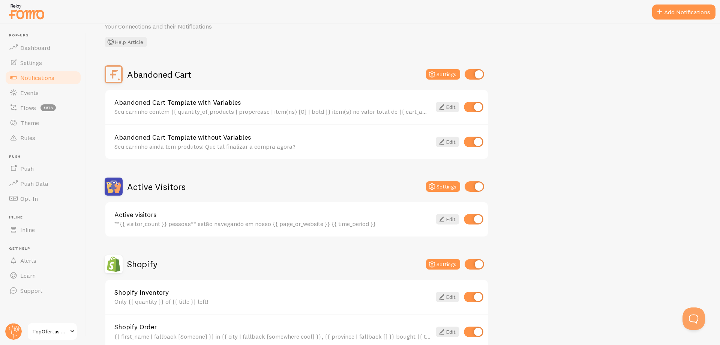
scroll to position [75, 0]
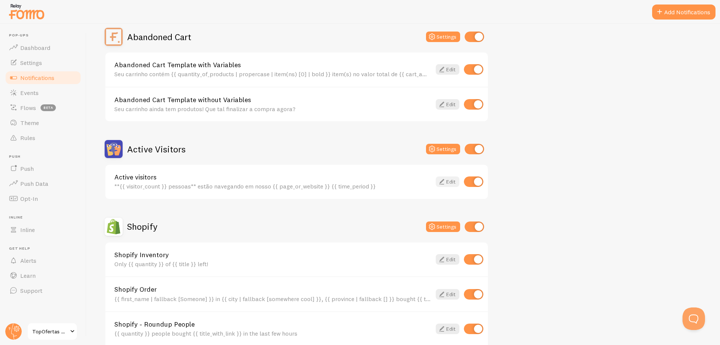
click at [444, 179] on icon at bounding box center [441, 181] width 9 height 9
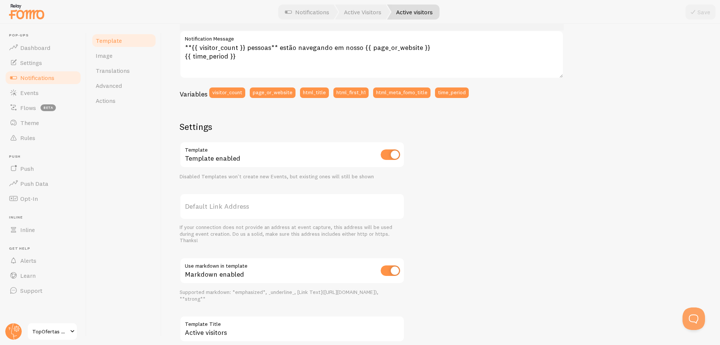
scroll to position [197, 0]
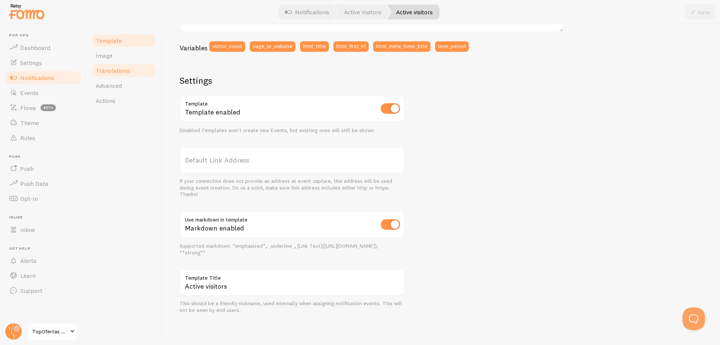
click at [111, 72] on span "Translations" at bounding box center [113, 71] width 34 height 8
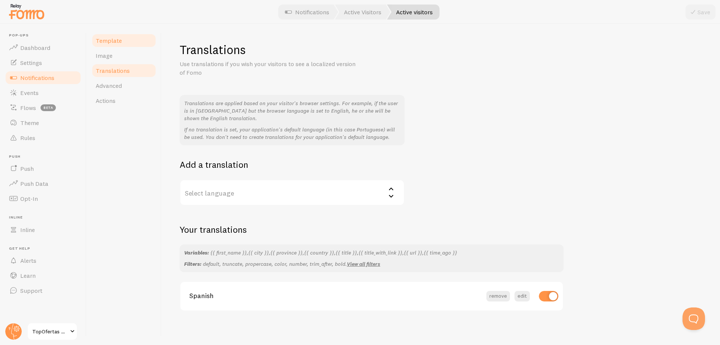
click at [120, 45] on link "Template" at bounding box center [124, 40] width 66 height 15
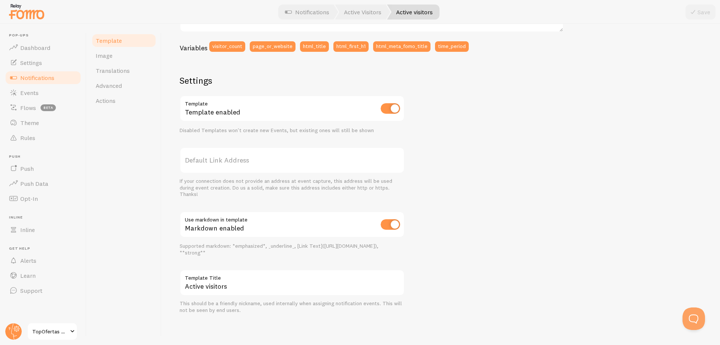
scroll to position [122, 0]
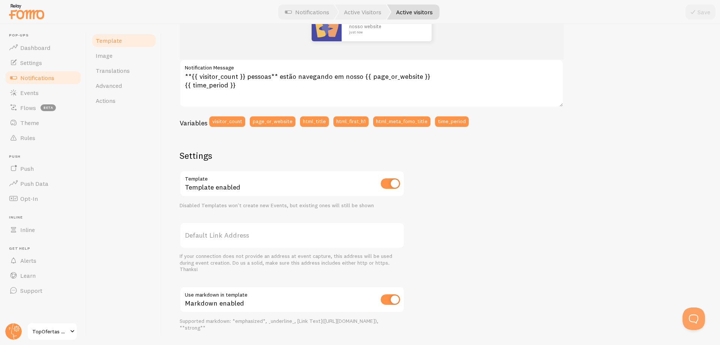
click at [38, 80] on span "Notifications" at bounding box center [37, 78] width 34 height 8
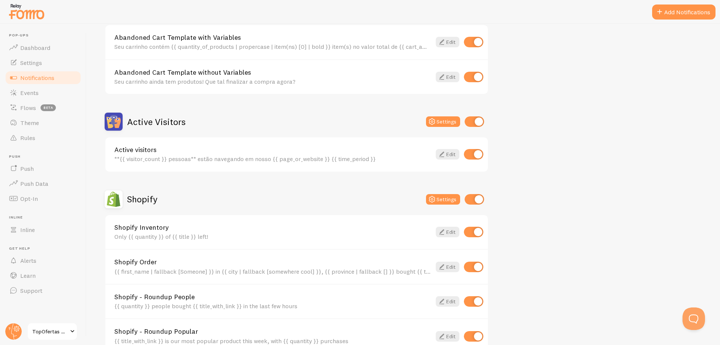
scroll to position [113, 0]
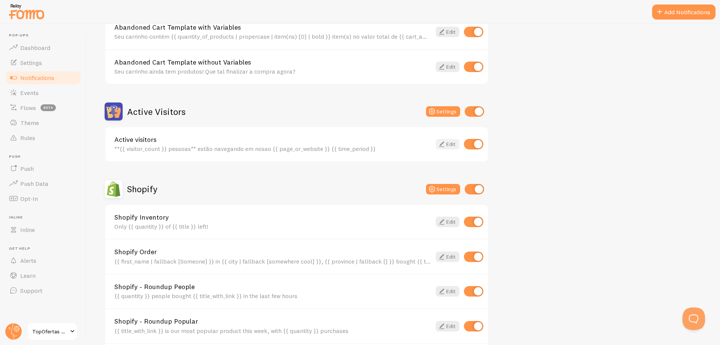
click at [444, 146] on icon at bounding box center [441, 144] width 9 height 9
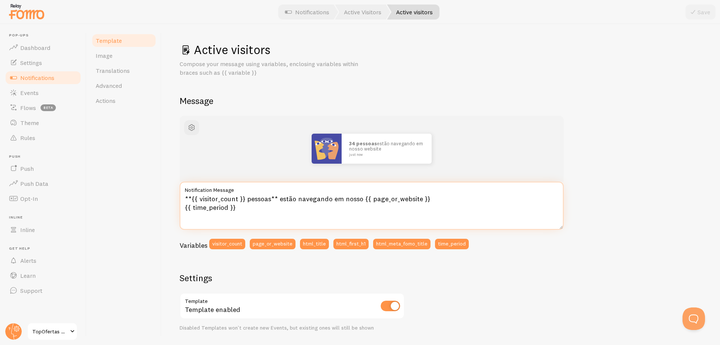
click at [256, 201] on textarea "**{{ visitor_count }} pessoas** estão navegando em nosso {{ page_or_website }} …" at bounding box center [372, 206] width 384 height 48
type textarea "**{{ visitor_count }} pesoas** estão navegando em nosso {{ page_or_website }} {…"
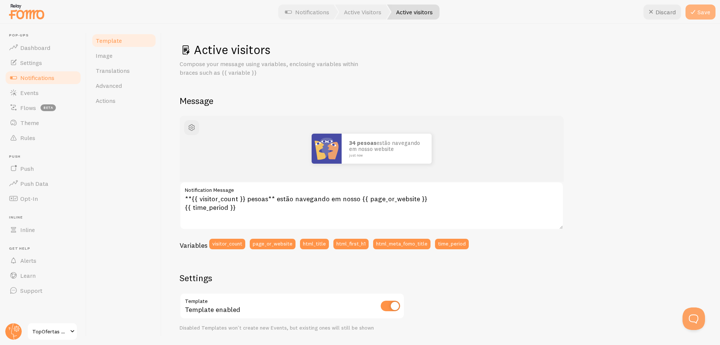
click at [703, 9] on button "Save" at bounding box center [701, 12] width 30 height 15
click at [577, 84] on div "Active visitors Compose your message using variables, enclosing variables withi…" at bounding box center [441, 276] width 523 height 469
click at [51, 78] on span "Notifications" at bounding box center [37, 78] width 34 height 8
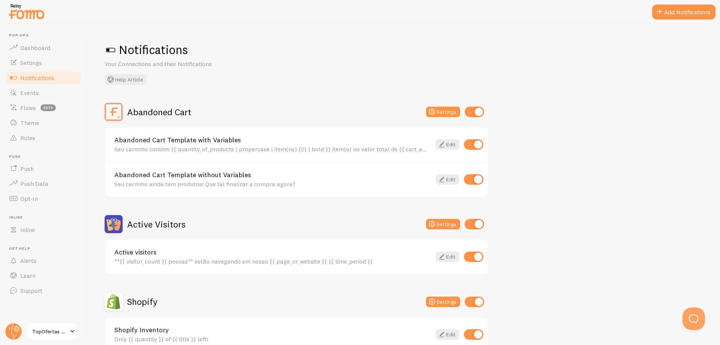
click at [554, 83] on div "Notifications Your Connections and their Notifications Help Article" at bounding box center [404, 63] width 598 height 43
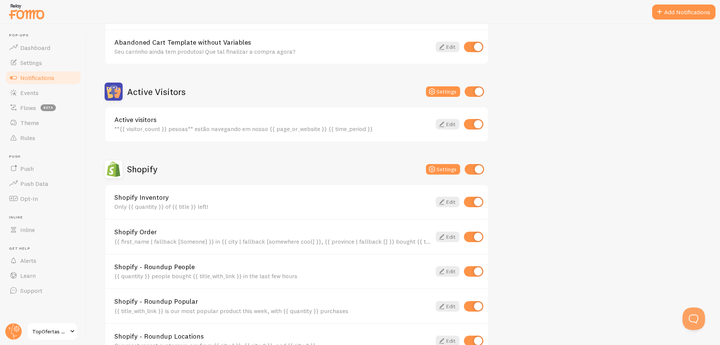
scroll to position [150, 0]
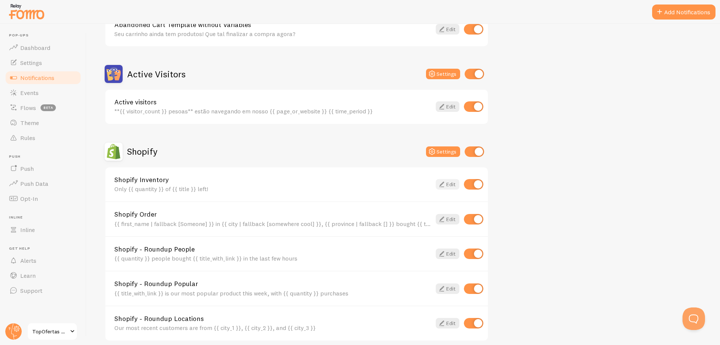
click at [446, 186] on link "Edit" at bounding box center [448, 184] width 24 height 11
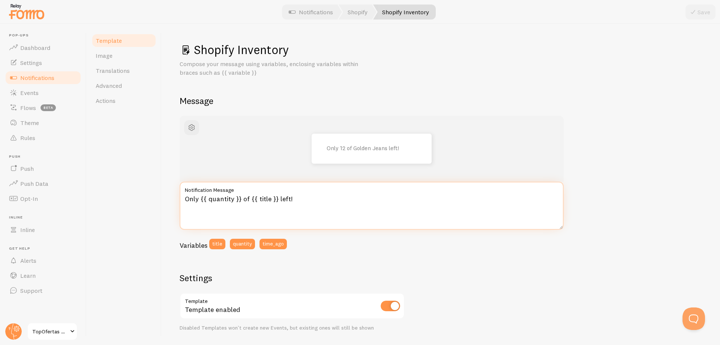
click at [191, 201] on textarea "Only {{ quantity }} of {{ title }} left!" at bounding box center [372, 206] width 384 height 48
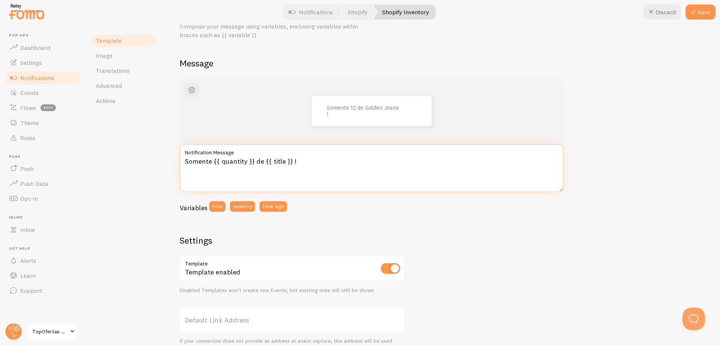
scroll to position [75, 0]
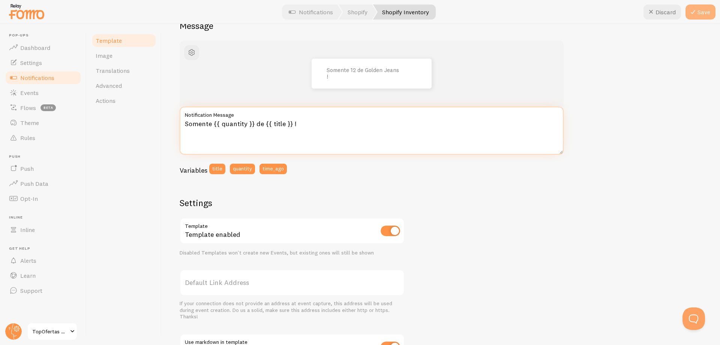
type textarea "Somente {{ quantity }} de {{ title }} !"
click at [694, 12] on icon at bounding box center [693, 12] width 9 height 9
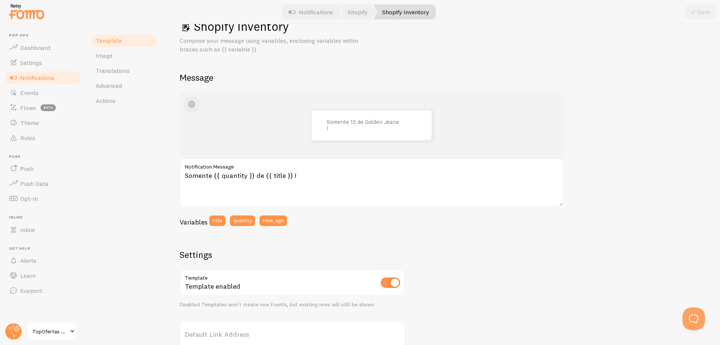
scroll to position [0, 0]
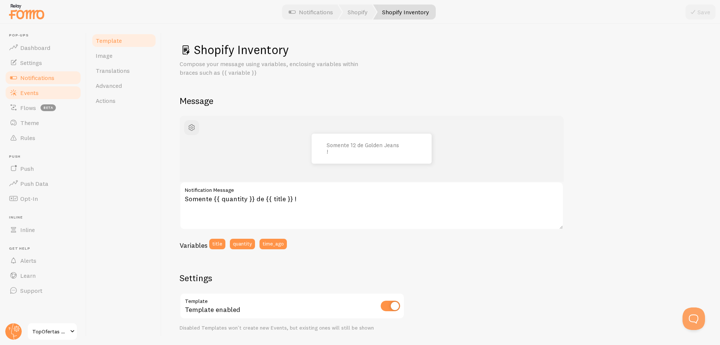
click at [21, 92] on span "Events" at bounding box center [29, 93] width 18 height 8
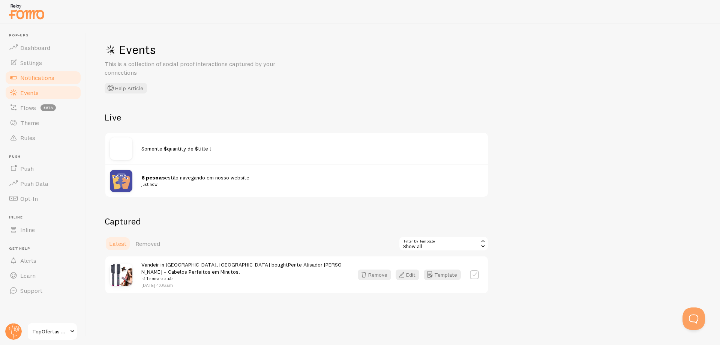
click at [29, 78] on span "Notifications" at bounding box center [37, 78] width 34 height 8
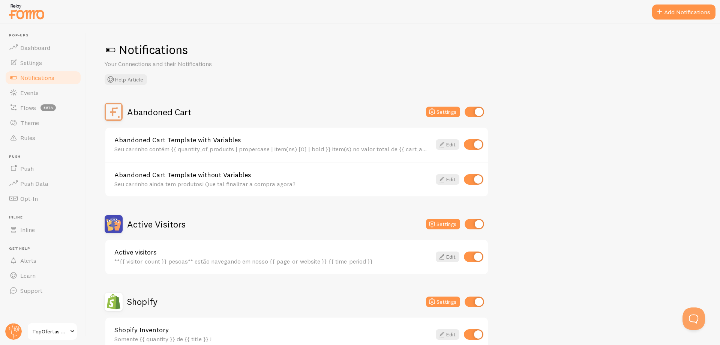
scroll to position [38, 0]
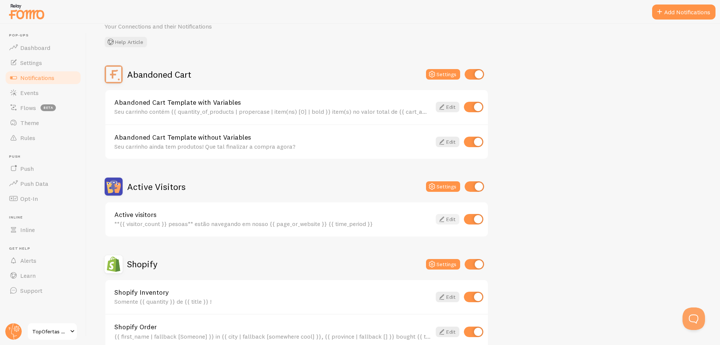
click at [441, 221] on icon at bounding box center [441, 219] width 9 height 9
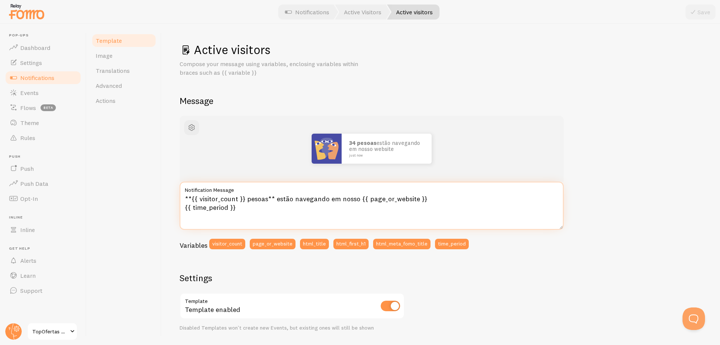
click at [255, 201] on textarea "**{{ visitor_count }} pesoas** estão navegando em nosso {{ page_or_website }} {…" at bounding box center [372, 206] width 384 height 48
type textarea "**{{ visitor_count }} pessoas** estão navegando em nosso {{ page_or_website }} …"
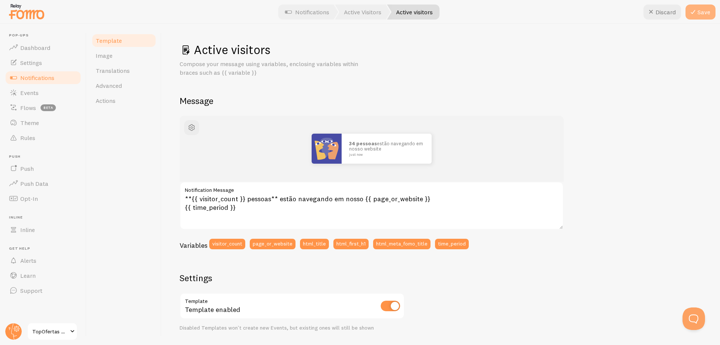
click at [698, 9] on button "Save" at bounding box center [701, 12] width 30 height 15
click at [20, 75] on span "Notifications" at bounding box center [37, 78] width 34 height 8
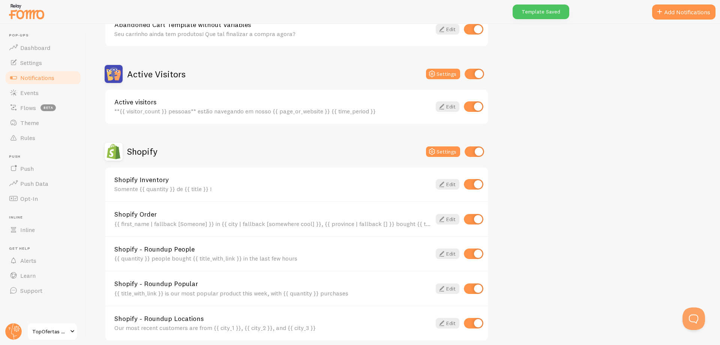
scroll to position [188, 0]
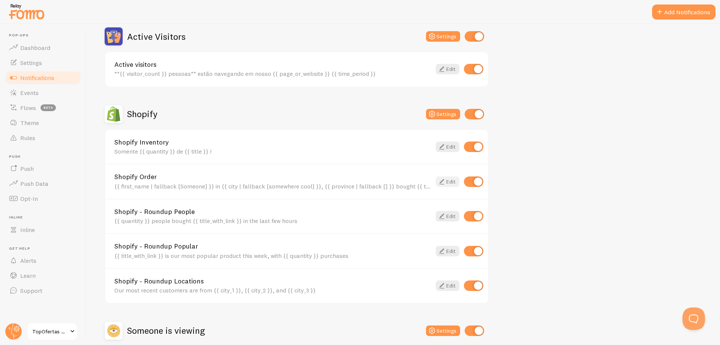
click at [447, 180] on link "Edit" at bounding box center [448, 181] width 24 height 11
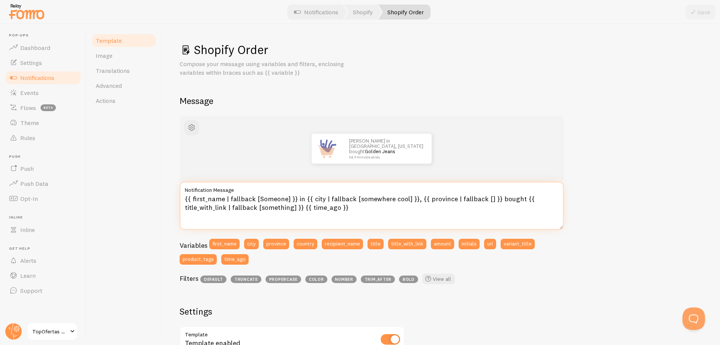
click at [272, 199] on textarea "{{ first_name | fallback [Someone] }} in {{ city | fallback [somewhere cool] }}…" at bounding box center [372, 206] width 384 height 48
type textarea "{{ first_name | fallback [Alguém] }} de {{ city | fallback [somewhere cool] }},…"
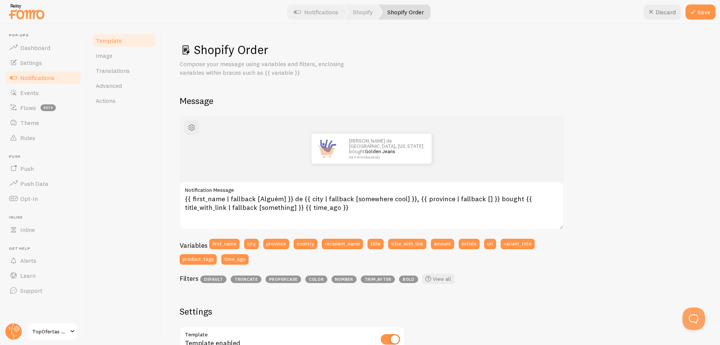
click at [51, 80] on span "Notifications" at bounding box center [37, 78] width 34 height 8
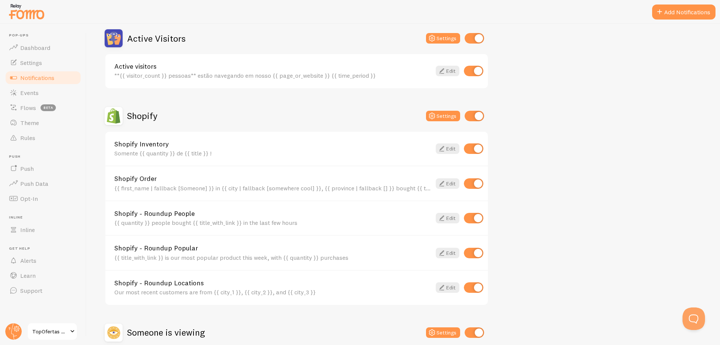
scroll to position [188, 0]
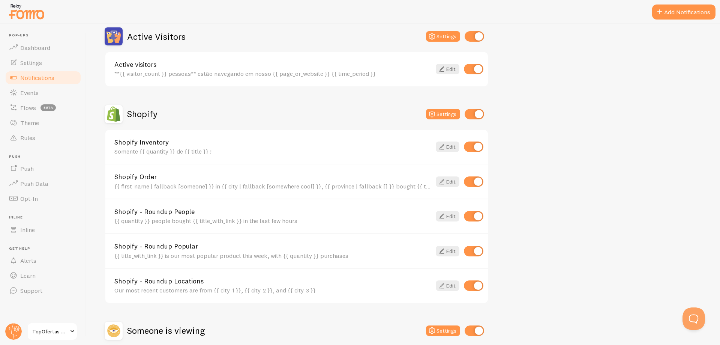
click at [471, 182] on input "checkbox" at bounding box center [474, 181] width 20 height 11
checkbox input "false"
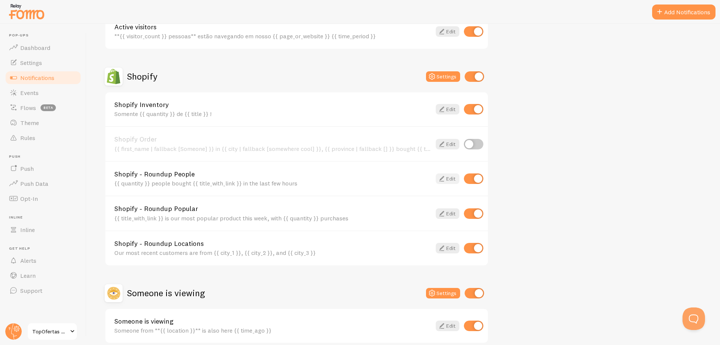
click at [451, 180] on link "Edit" at bounding box center [448, 178] width 24 height 11
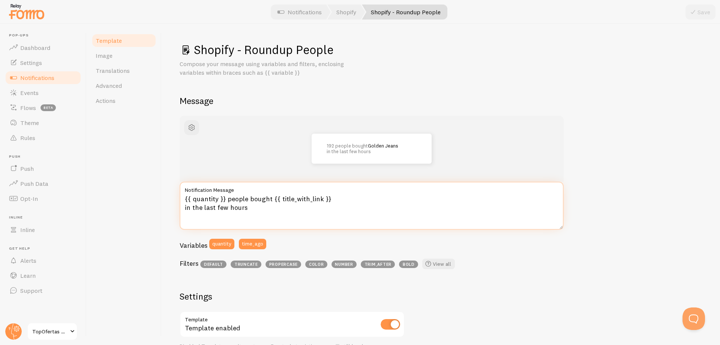
click at [237, 198] on textarea "{{ quantity }} people bought {{ title_with_link }} in the last few hours" at bounding box center [372, 206] width 384 height 48
type textarea "{{ quantity }} pessoas compraram { title_with_link }} nas últimas horas"
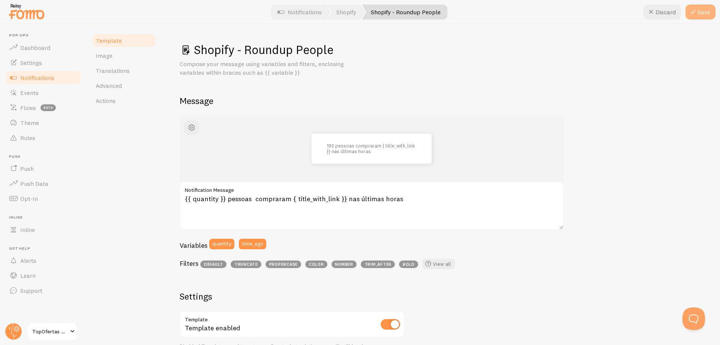
click at [689, 11] on icon at bounding box center [693, 12] width 9 height 9
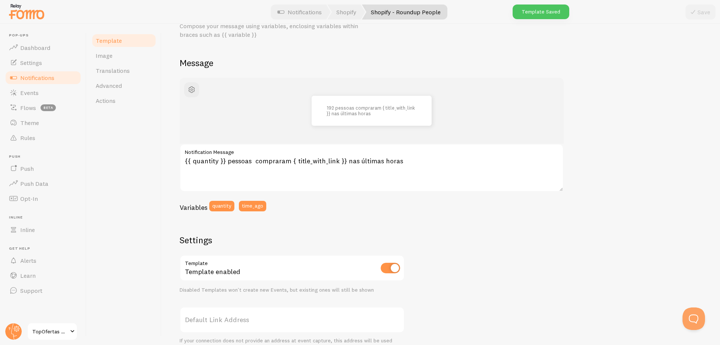
scroll to position [75, 0]
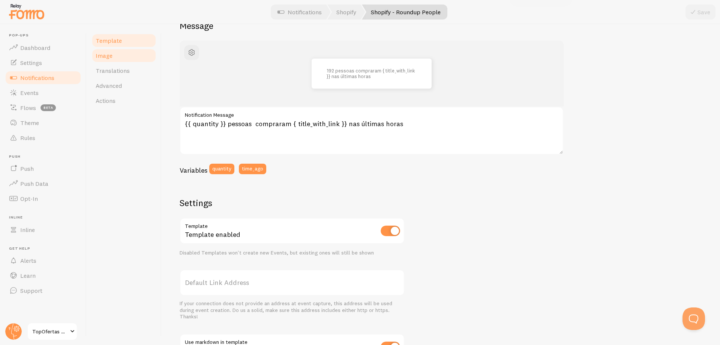
click at [106, 57] on span "Image" at bounding box center [104, 56] width 17 height 8
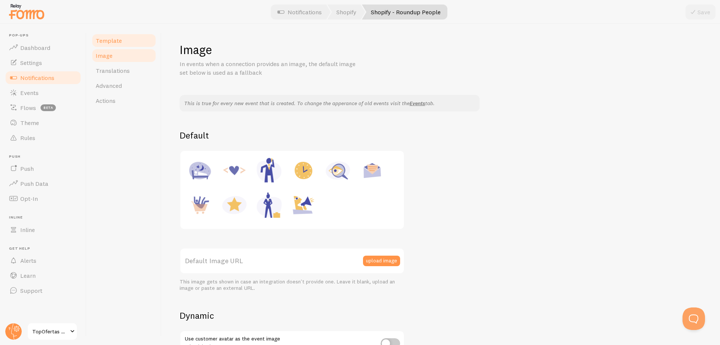
click at [111, 43] on span "Template" at bounding box center [109, 41] width 26 height 8
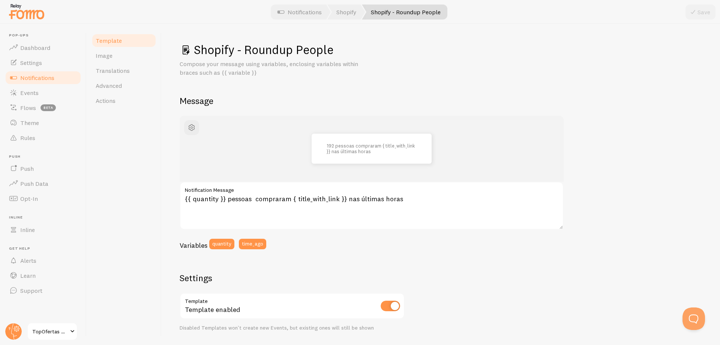
click at [482, 94] on div "Shopify - Roundup People Compose your message using variables, enclosing variab…" at bounding box center [441, 276] width 523 height 469
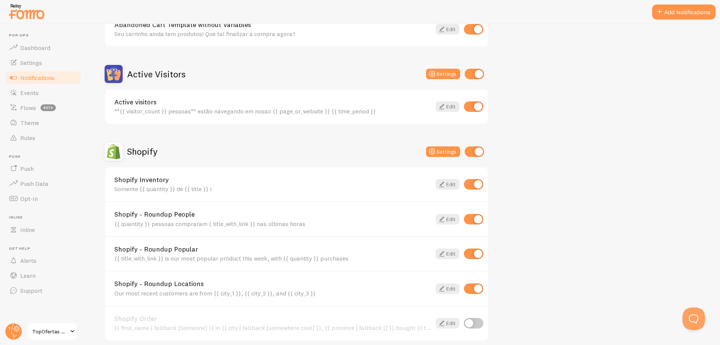
scroll to position [188, 0]
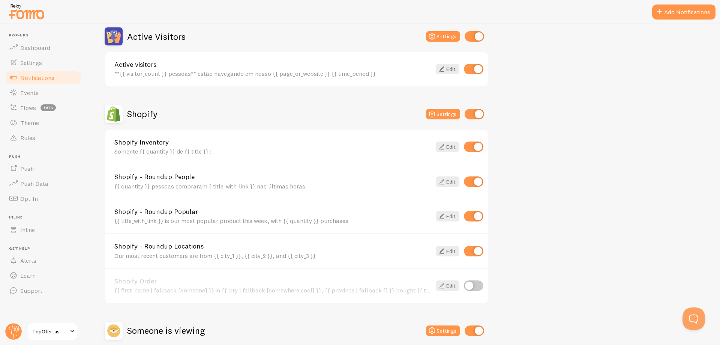
click at [476, 287] on input "checkbox" at bounding box center [474, 285] width 20 height 11
checkbox input "true"
click at [453, 150] on link "Edit" at bounding box center [448, 146] width 24 height 11
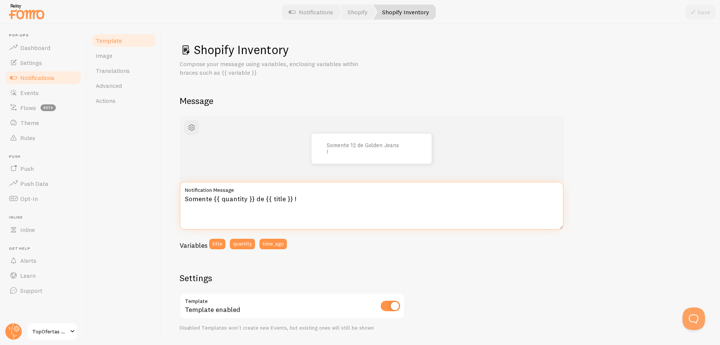
click at [243, 201] on textarea "Somente {{ quantity }} de {{ title }} !" at bounding box center [372, 206] width 384 height 48
click at [267, 199] on textarea "Somente {{ quantity }} de {{ title }} !" at bounding box center [372, 206] width 384 height 48
click at [196, 200] on textarea "Somente {{ quantity }} de {{ title }} !" at bounding box center [372, 206] width 384 height 48
click at [274, 200] on textarea "Restam apenas {{ quantity }} de {{ title }} !" at bounding box center [372, 206] width 384 height 48
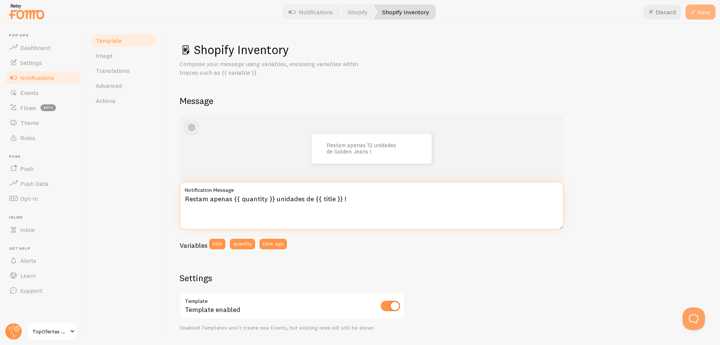
type textarea "Restam apenas {{ quantity }} unidades de {{ title }} !"
click at [700, 15] on button "Save" at bounding box center [701, 12] width 30 height 15
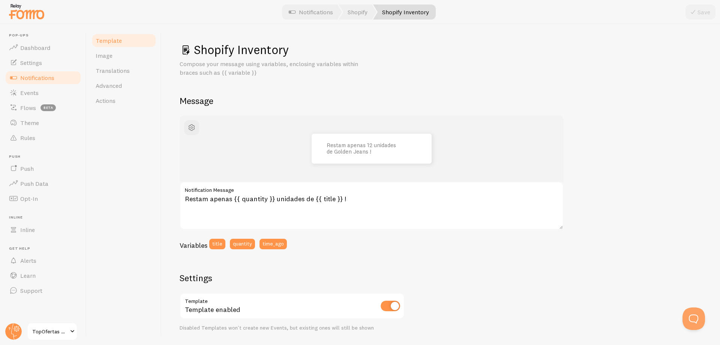
click at [38, 75] on span "Notifications" at bounding box center [37, 78] width 34 height 8
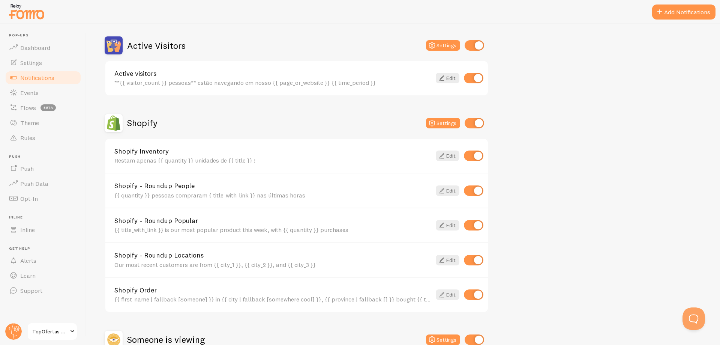
scroll to position [188, 0]
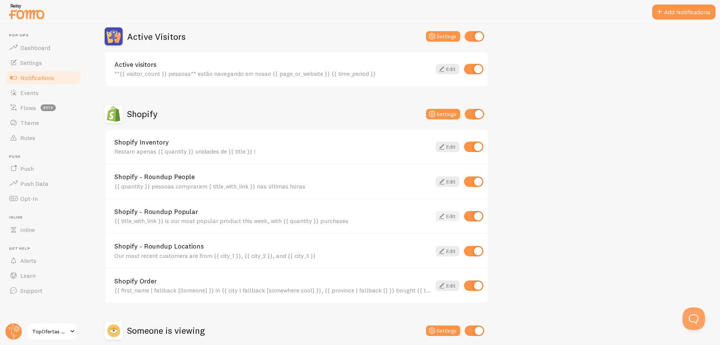
click at [452, 216] on link "Edit" at bounding box center [448, 216] width 24 height 11
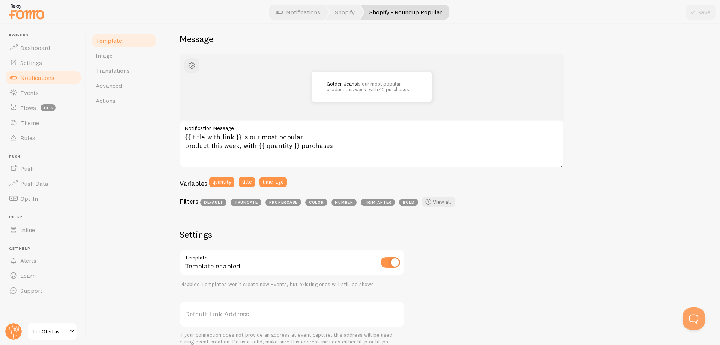
scroll to position [75, 0]
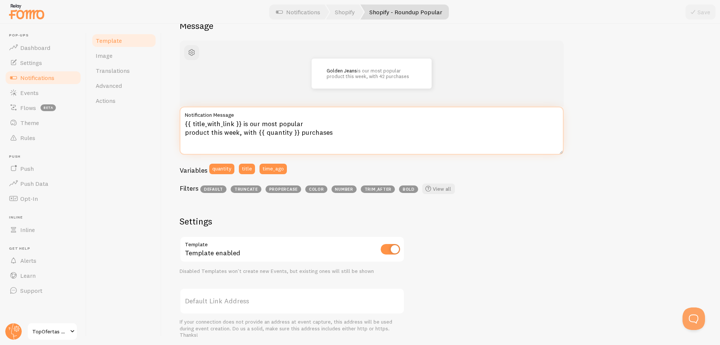
click at [254, 127] on textarea "{{ title_with_link }} is our most popular product this week, with {{ quantity }…" at bounding box center [372, 131] width 384 height 48
drag, startPoint x: 241, startPoint y: 124, endPoint x: 238, endPoint y: 133, distance: 10.0
click at [238, 133] on textarea "{{ title_with_link }} is our most popular product this week, with {{ quantity }…" at bounding box center [372, 131] width 384 height 48
paste textarea "é nosso produto mais vendido esta semana, com"
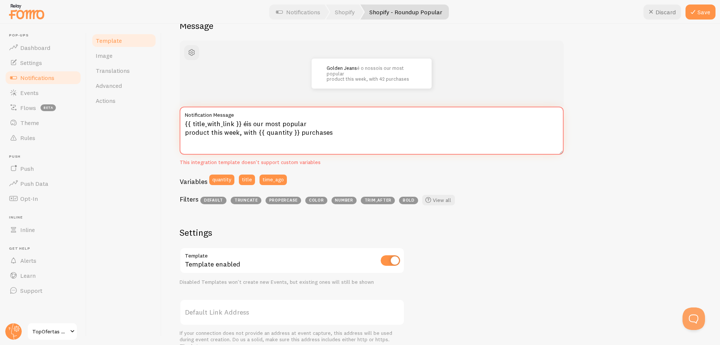
type textarea "{{ title_with_link }} is our most popular product this week, with {{ quantity }…"
click at [521, 95] on div "Golden Jeans is our most popular product this week, with 42 purchases" at bounding box center [372, 74] width 384 height 66
click at [39, 76] on span "Notifications" at bounding box center [37, 78] width 34 height 8
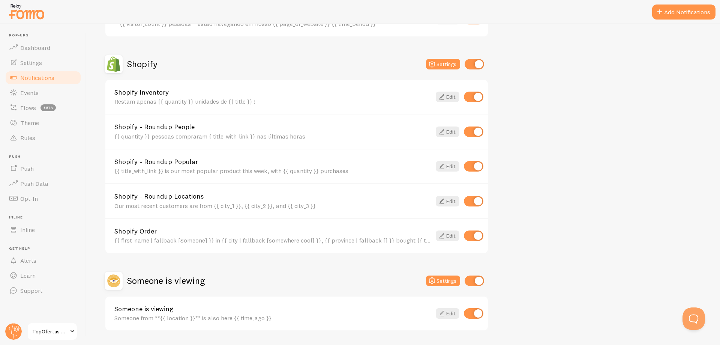
scroll to position [260, 0]
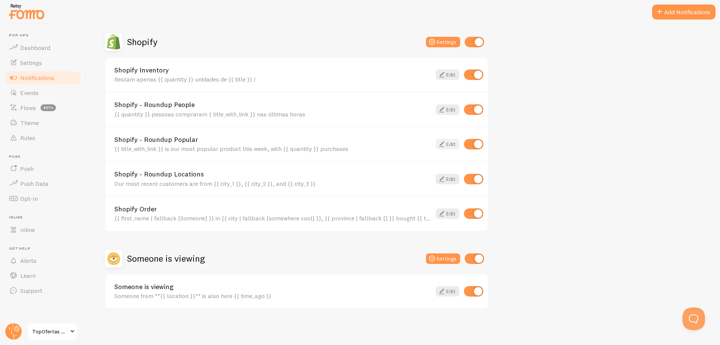
click at [445, 143] on icon at bounding box center [441, 144] width 9 height 9
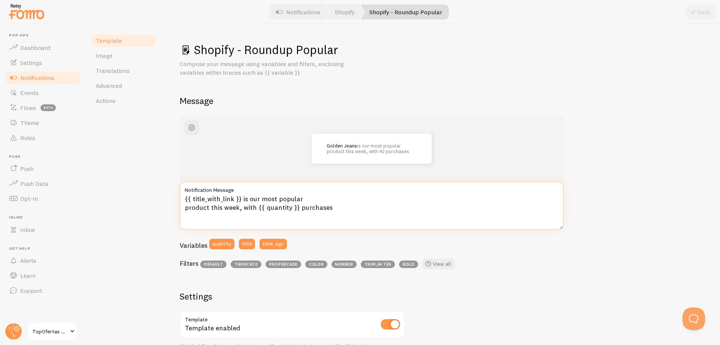
click at [242, 196] on textarea "{{ title_with_link }} is our most popular product this week, with {{ quantity }…" at bounding box center [372, 206] width 384 height 48
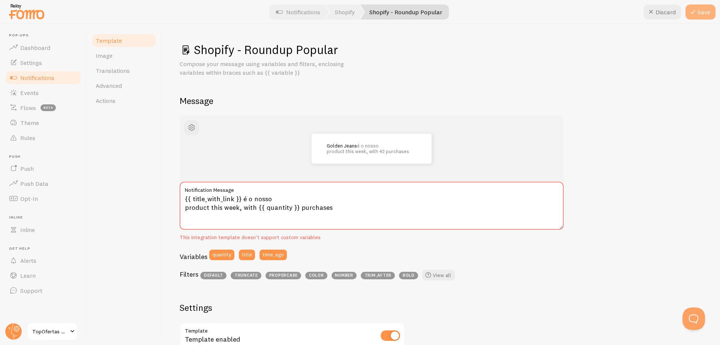
click at [696, 13] on icon at bounding box center [693, 12] width 9 height 9
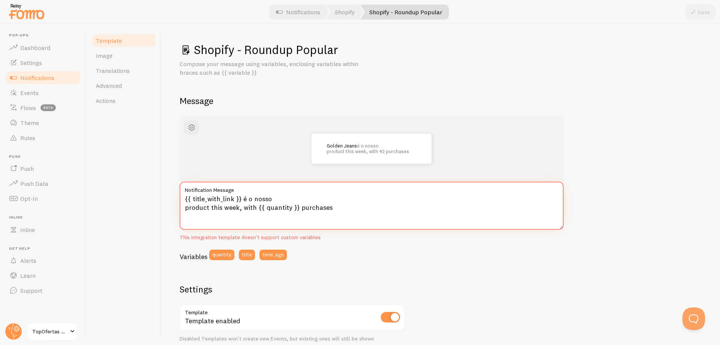
click at [287, 199] on textarea "{{ title_with_link }} é o nosso product this week, with {{ quantity }} purchases" at bounding box center [372, 206] width 384 height 48
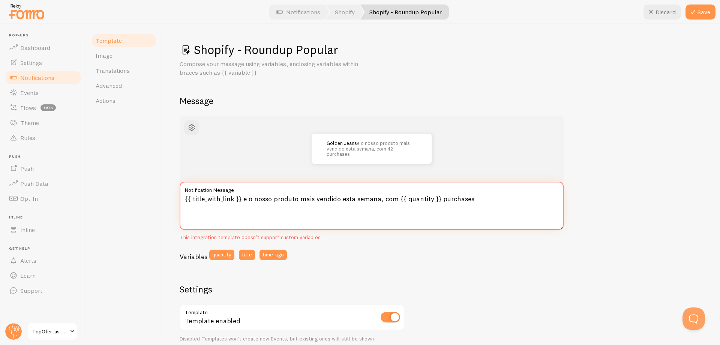
click at [455, 198] on textarea "{{ title_with_link }} e o nosso produto mais vendido esta semana, com {{ quanti…" at bounding box center [372, 206] width 384 height 48
click at [694, 9] on icon at bounding box center [693, 12] width 9 height 9
click at [421, 199] on textarea "{{ title_with_link }} e o nosso produto mais vendido neste dia, com {{ quantity…" at bounding box center [372, 206] width 384 height 48
click at [463, 200] on textarea "{{ title_with_link }} e o nosso produto mais vendido neste dia, com {{ quantity…" at bounding box center [372, 206] width 384 height 48
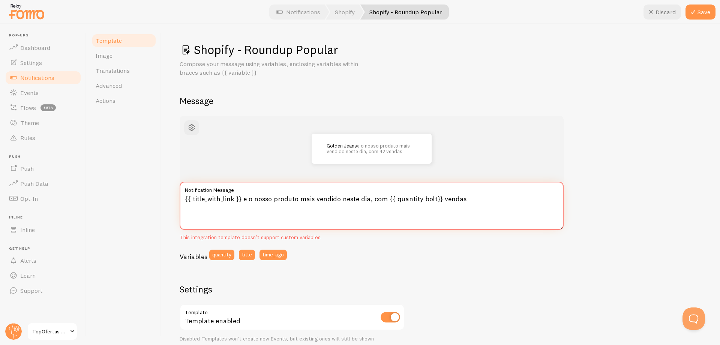
click at [430, 199] on textarea "{{ title_with_link }} e o nosso produto mais vendido neste dia, com {{ quantity…" at bounding box center [372, 206] width 384 height 48
type textarea "{{ title_with_link }} e o nosso produto mais vendido neste dia, com {{ quantity…"
click at [494, 210] on textarea "{{ title_with_link }} e o nosso produto mais vendido neste dia, com {{ quantity…" at bounding box center [372, 206] width 384 height 48
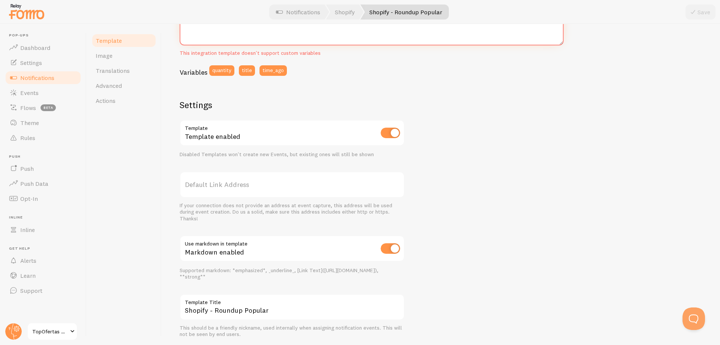
scroll to position [209, 0]
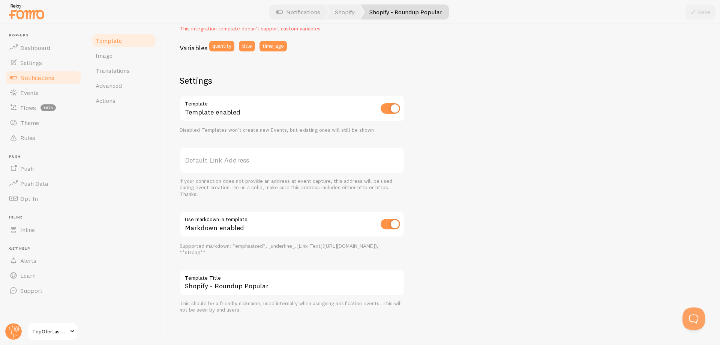
click at [35, 77] on span "Notifications" at bounding box center [37, 78] width 34 height 8
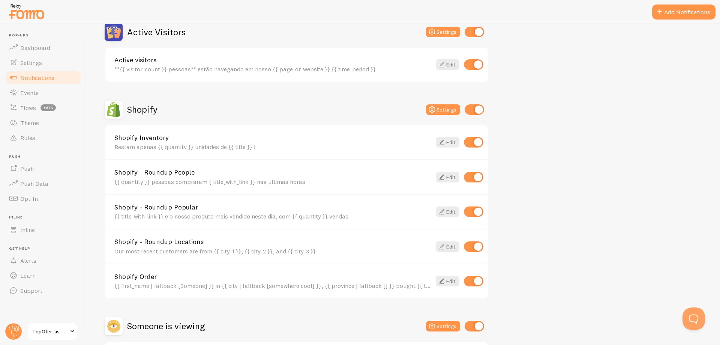
scroll to position [260, 0]
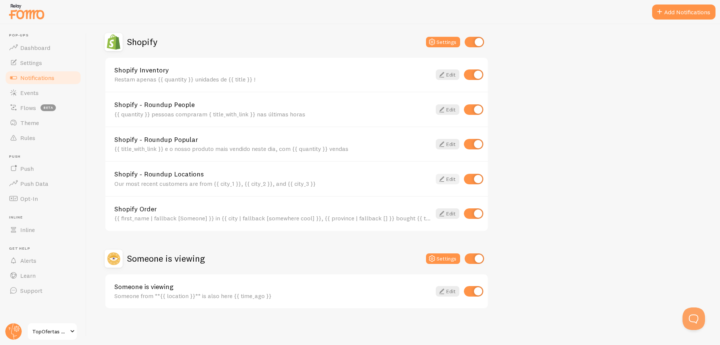
click at [447, 178] on link "Edit" at bounding box center [448, 179] width 24 height 11
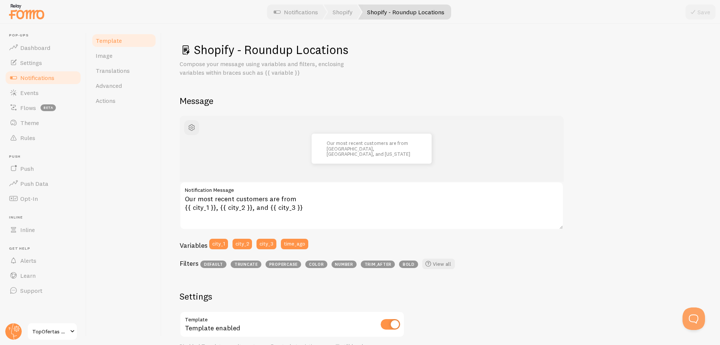
click at [303, 188] on label "Notification Message" at bounding box center [372, 188] width 384 height 13
click at [303, 188] on textarea "Our most recent customers are from {{ city_1 }}, {{ city_2 }}, and {{ city_3 }}" at bounding box center [372, 206] width 384 height 48
drag, startPoint x: 294, startPoint y: 197, endPoint x: 185, endPoint y: 192, distance: 109.6
click at [185, 192] on div "Our most recent customers are from {{ city_1 }}, {{ city_2 }}, and {{ city_3 }}…" at bounding box center [372, 206] width 384 height 48
paste textarea "Nossos clientes mais recentes são de"
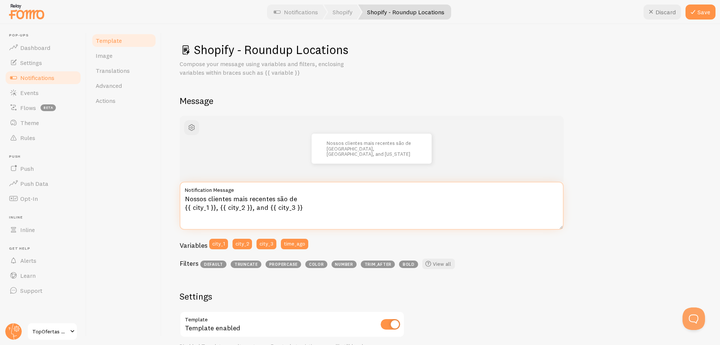
click at [259, 207] on textarea "Nossos clientes mais recentes são de {{ city_1 }}, {{ city_2 }}, and {{ city_3 …" at bounding box center [372, 206] width 384 height 48
type textarea "Nossos clientes mais recentes são de {{ city_1 }}, {{ city_2 }}, e {{ city_3 }}"
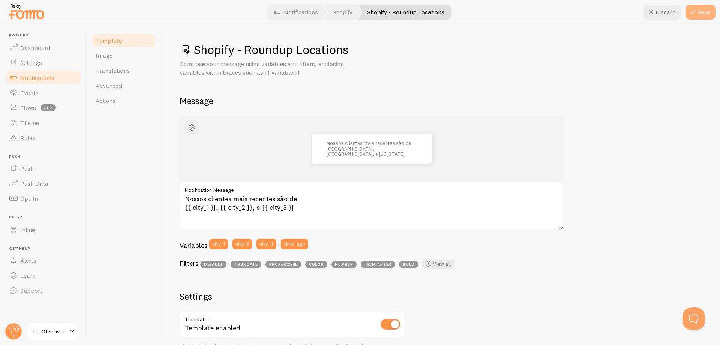
click at [700, 13] on button "Save" at bounding box center [701, 12] width 30 height 15
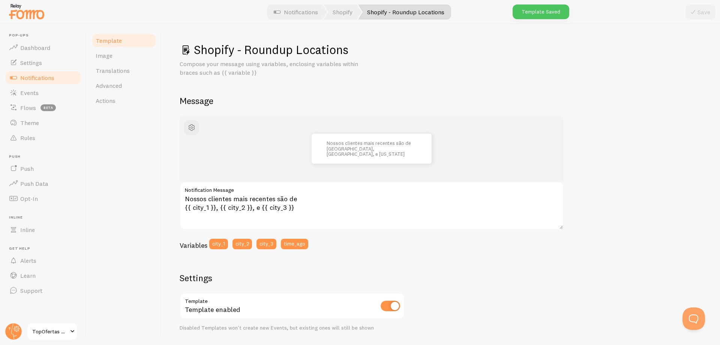
click at [39, 79] on span "Notifications" at bounding box center [37, 78] width 34 height 8
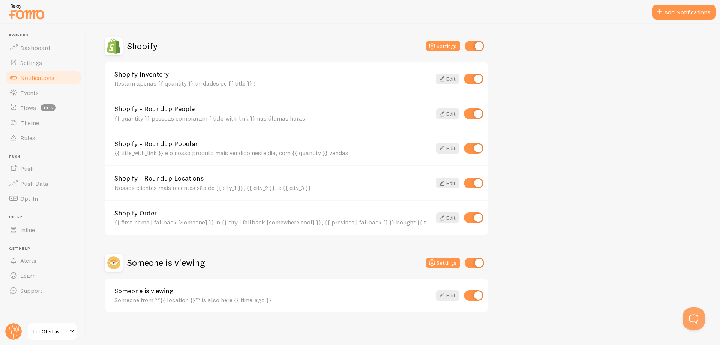
scroll to position [260, 0]
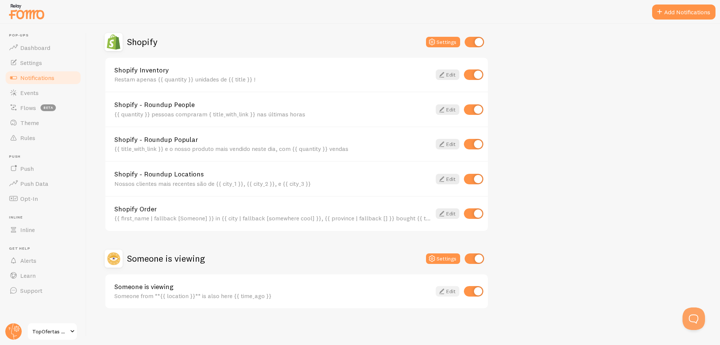
click at [449, 289] on link "Edit" at bounding box center [448, 291] width 24 height 11
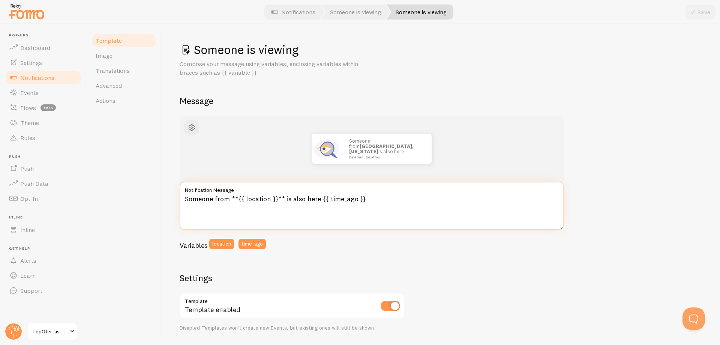
click at [193, 198] on textarea "Someone from **{{ location }}** is also here {{ time_ago }}" at bounding box center [372, 206] width 384 height 48
type textarea "Alguém de **{{ location }}** também está aqui {{ time_ago }}"
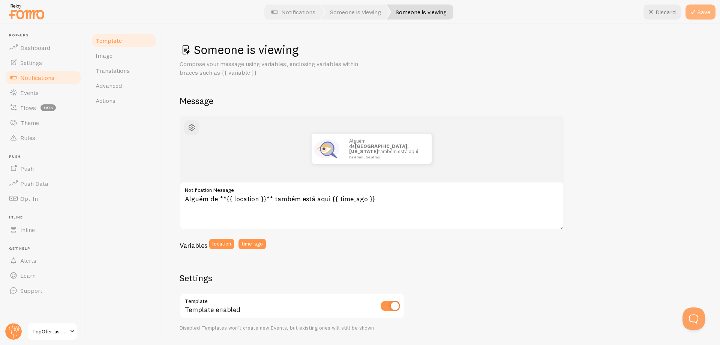
click at [700, 13] on button "Save" at bounding box center [701, 12] width 30 height 15
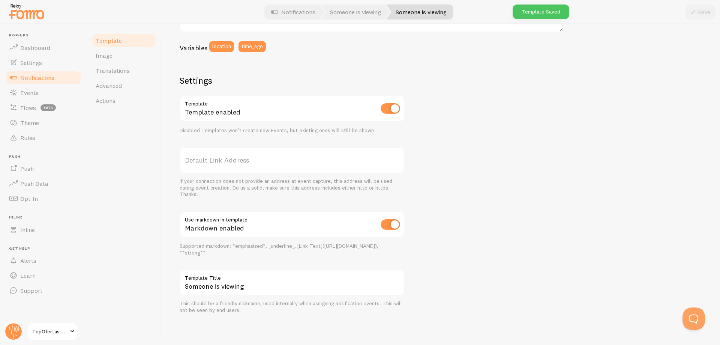
scroll to position [122, 0]
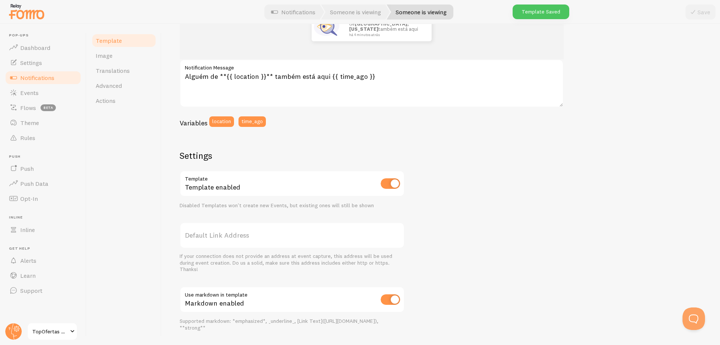
click at [51, 81] on span "Notifications" at bounding box center [37, 78] width 34 height 8
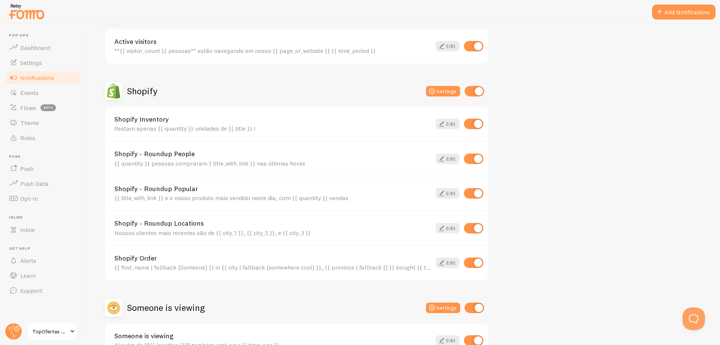
scroll to position [260, 0]
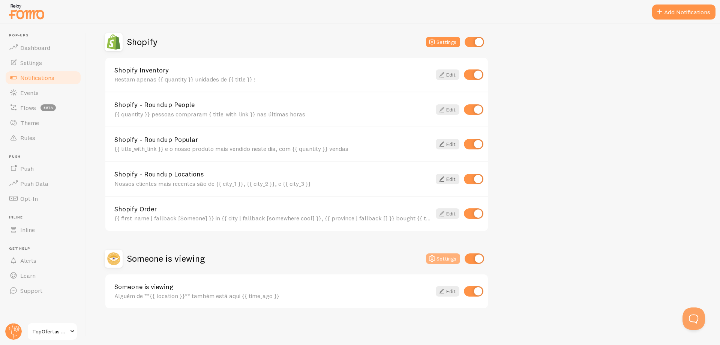
click at [445, 261] on button "Settings" at bounding box center [443, 258] width 34 height 11
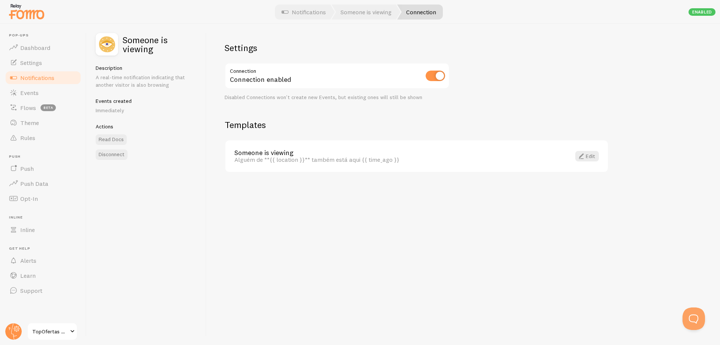
click at [40, 74] on span "Notifications" at bounding box center [37, 78] width 34 height 8
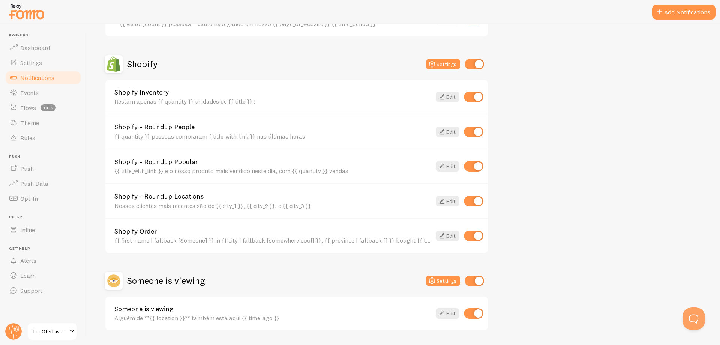
scroll to position [260, 0]
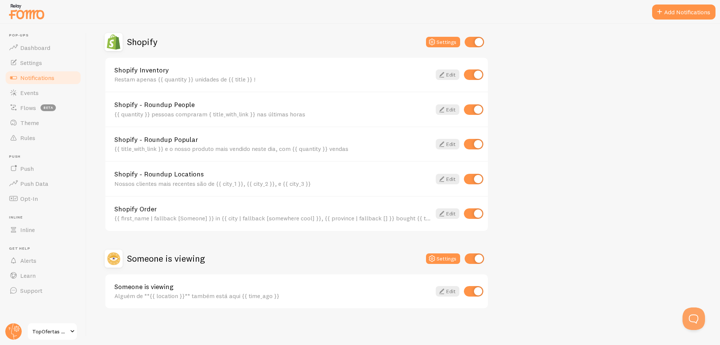
click at [42, 78] on span "Notifications" at bounding box center [37, 78] width 34 height 8
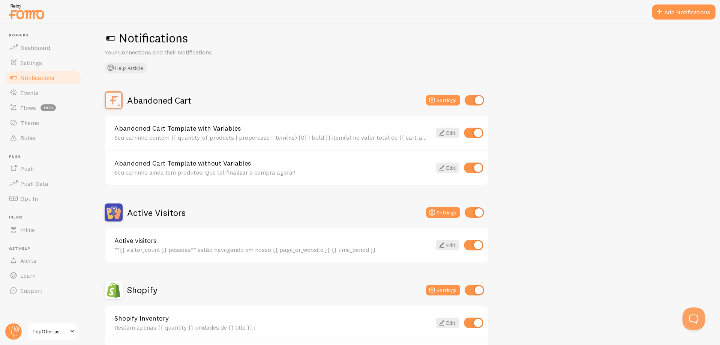
scroll to position [0, 0]
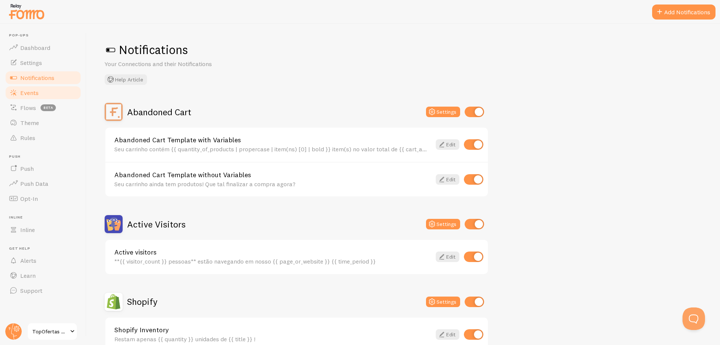
click at [29, 94] on span "Events" at bounding box center [29, 93] width 18 height 8
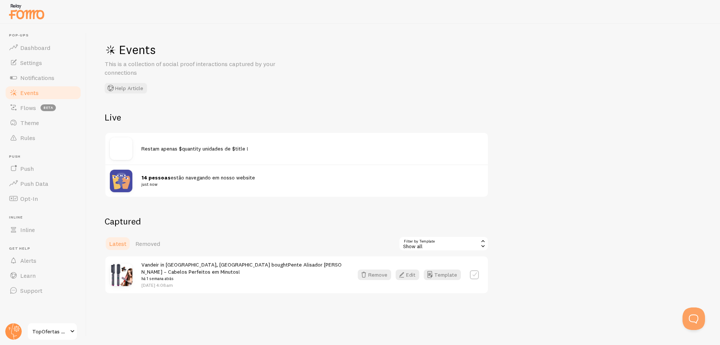
click at [29, 94] on span "Events" at bounding box center [29, 93] width 18 height 8
click at [199, 149] on span "Restam apenas $quantity unidades de $title !" at bounding box center [194, 148] width 107 height 7
click at [164, 173] on div "14 pessoas estão navegando em nosso website just now" at bounding box center [296, 180] width 383 height 32
click at [484, 240] on icon at bounding box center [483, 240] width 7 height 7
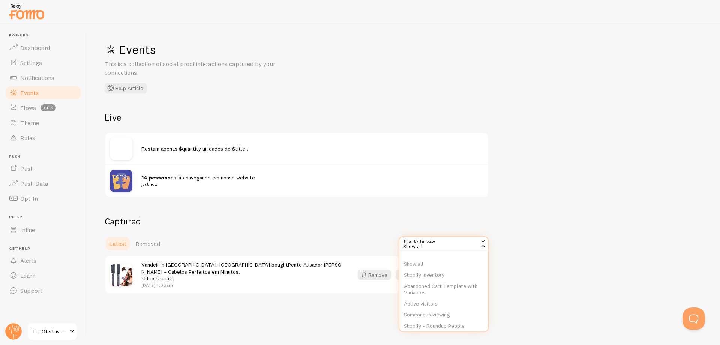
click at [458, 189] on div "14 pessoas estão navegando em nosso website just now" at bounding box center [296, 180] width 383 height 32
click at [446, 275] on button "Template" at bounding box center [442, 274] width 37 height 11
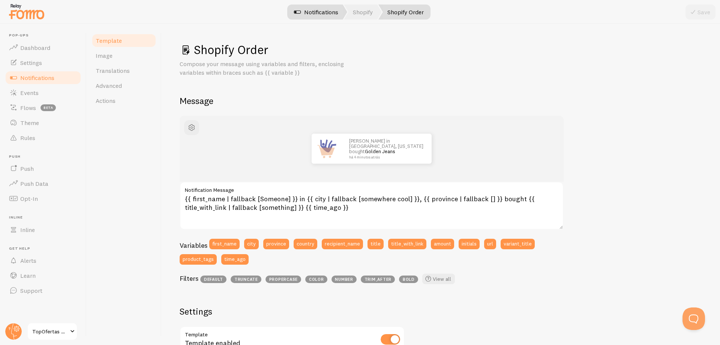
click at [313, 11] on link "Notifications" at bounding box center [316, 12] width 62 height 15
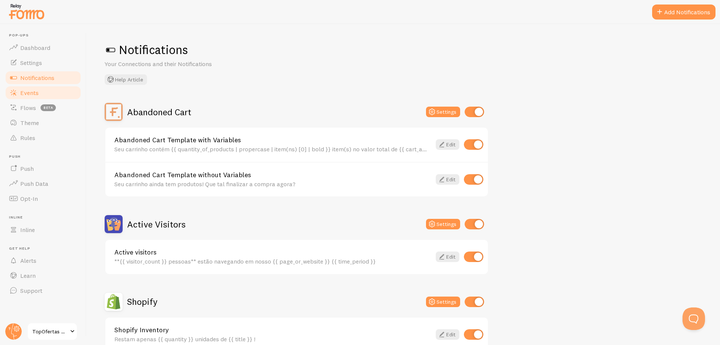
click at [29, 97] on link "Events" at bounding box center [43, 92] width 77 height 15
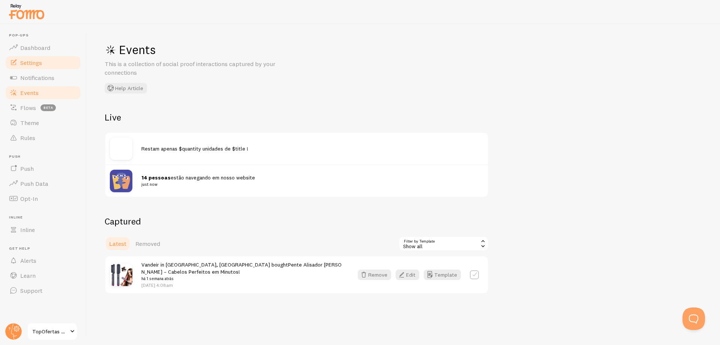
click at [21, 62] on span "Settings" at bounding box center [31, 63] width 22 height 8
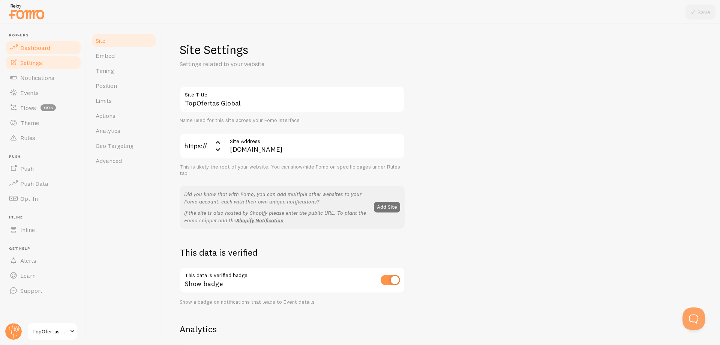
click at [26, 45] on span "Dashboard" at bounding box center [35, 48] width 30 height 8
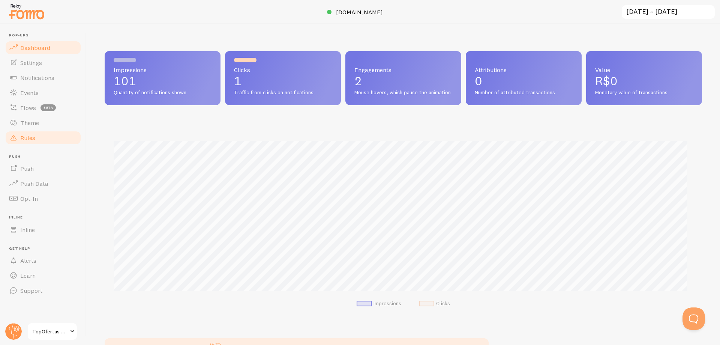
scroll to position [197, 592]
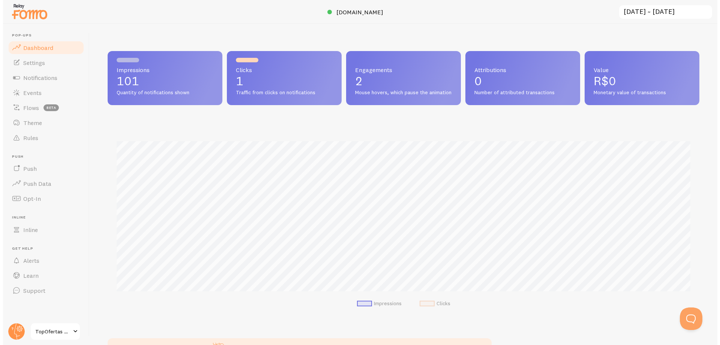
scroll to position [197, 592]
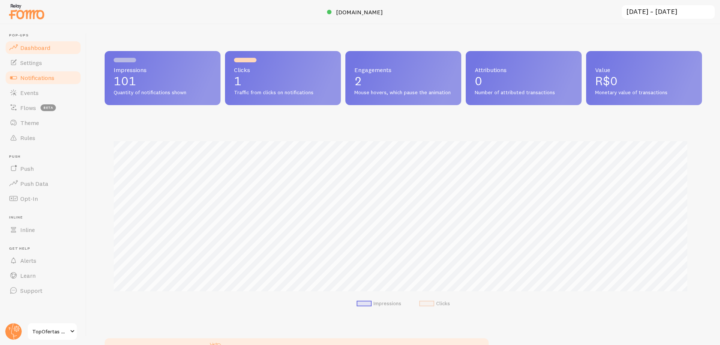
click at [32, 77] on span "Notifications" at bounding box center [37, 78] width 34 height 8
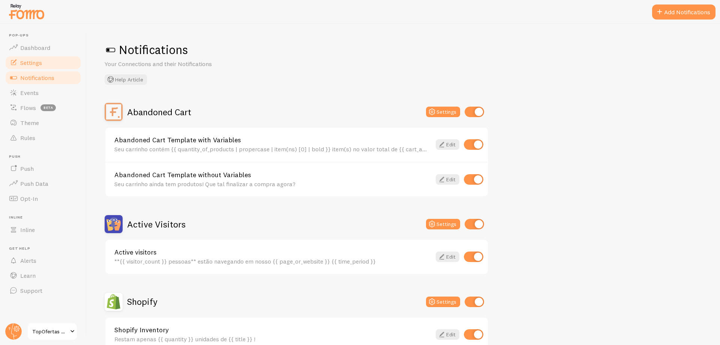
click at [32, 62] on span "Settings" at bounding box center [31, 63] width 22 height 8
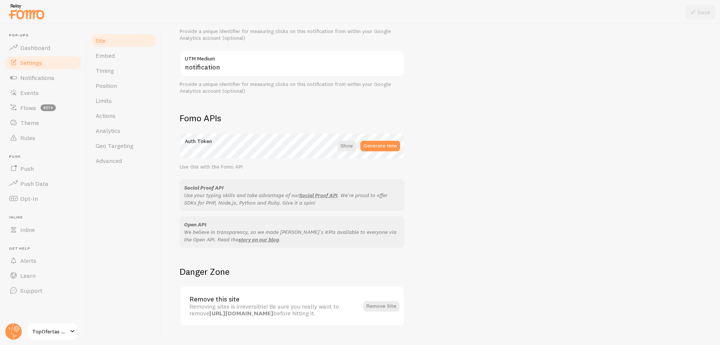
scroll to position [363, 0]
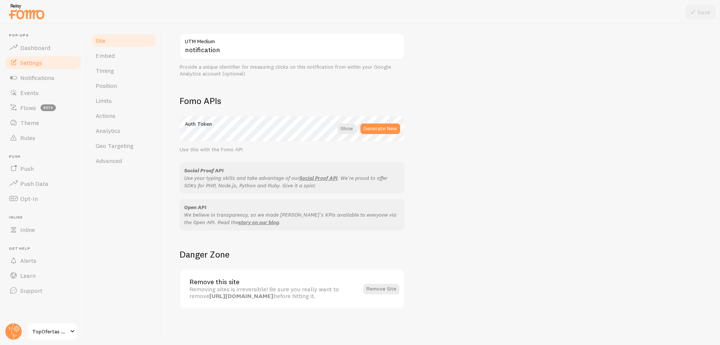
click at [19, 15] on img at bounding box center [27, 11] width 38 height 19
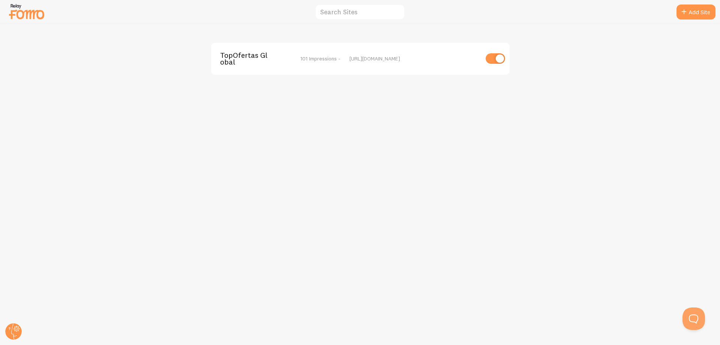
click at [34, 12] on img at bounding box center [27, 11] width 38 height 19
click at [17, 6] on img at bounding box center [27, 11] width 38 height 19
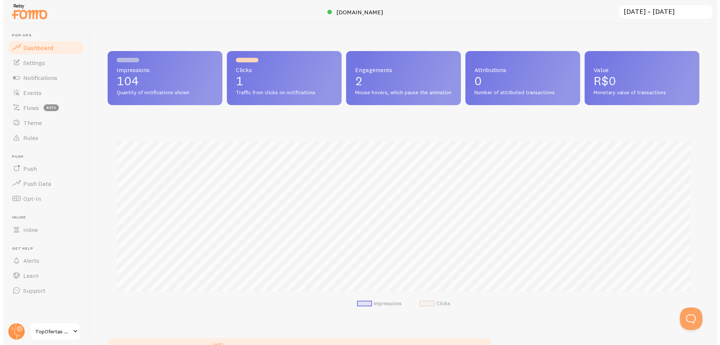
scroll to position [197, 592]
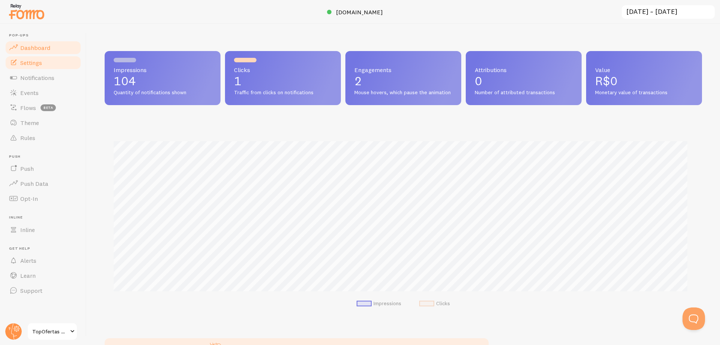
click at [29, 63] on span "Settings" at bounding box center [31, 63] width 22 height 8
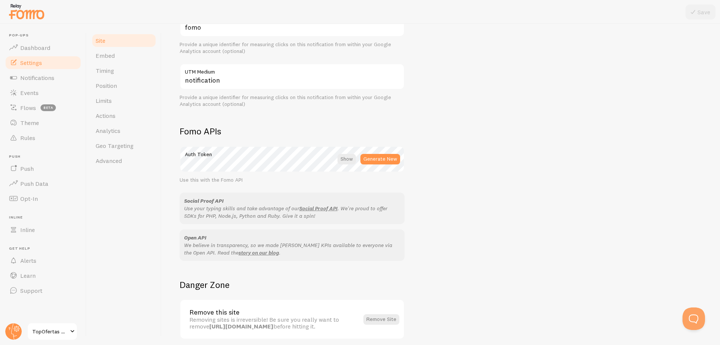
scroll to position [363, 0]
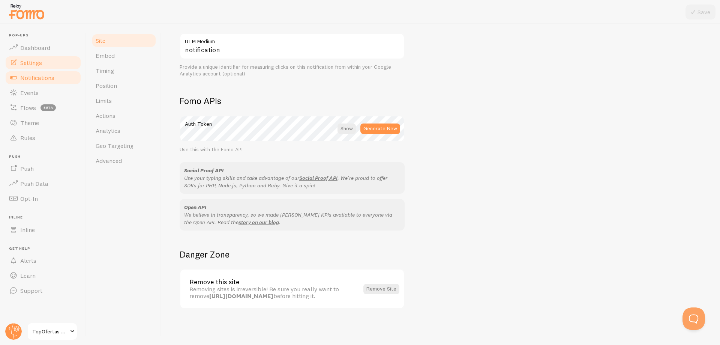
click at [36, 83] on link "Notifications" at bounding box center [43, 77] width 77 height 15
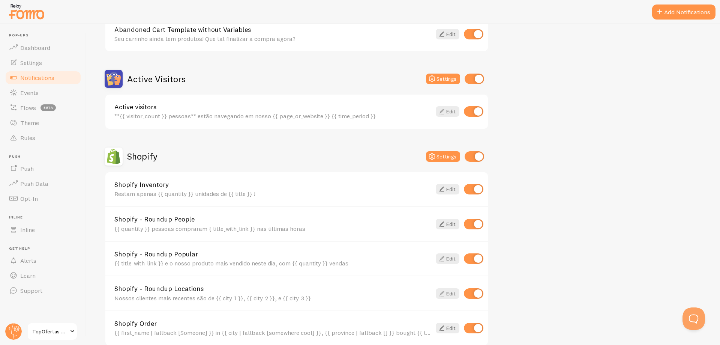
scroll to position [260, 0]
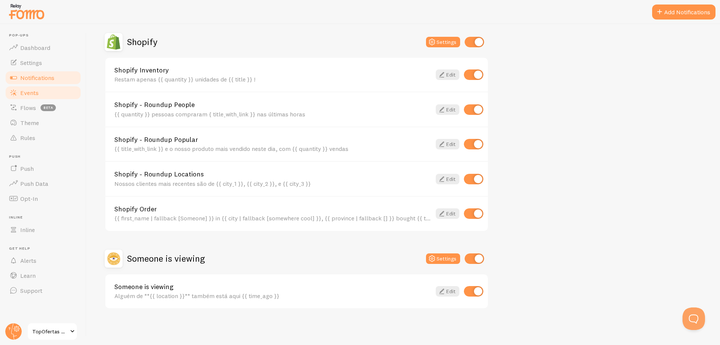
click at [42, 94] on link "Events" at bounding box center [43, 92] width 77 height 15
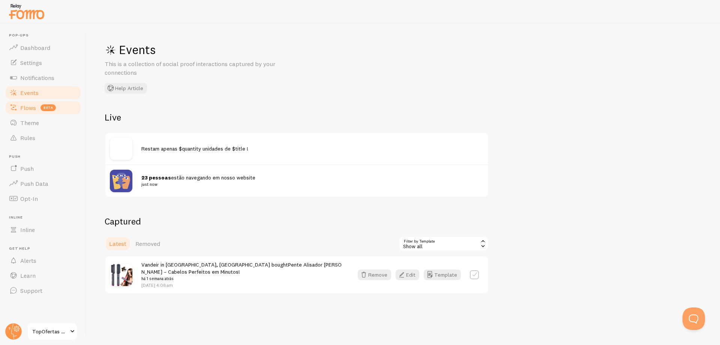
click at [26, 107] on span "Flows" at bounding box center [28, 108] width 16 height 8
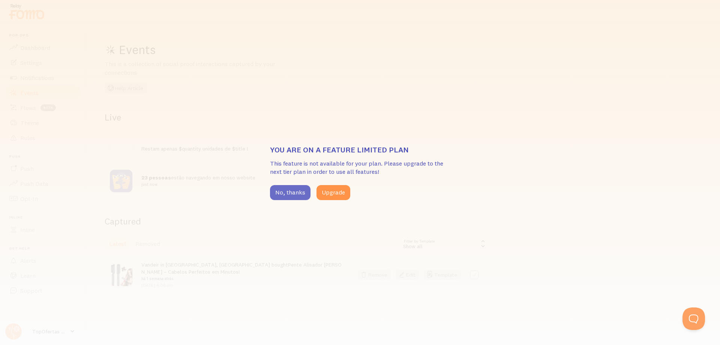
click at [294, 193] on button "No, thanks" at bounding box center [290, 192] width 41 height 15
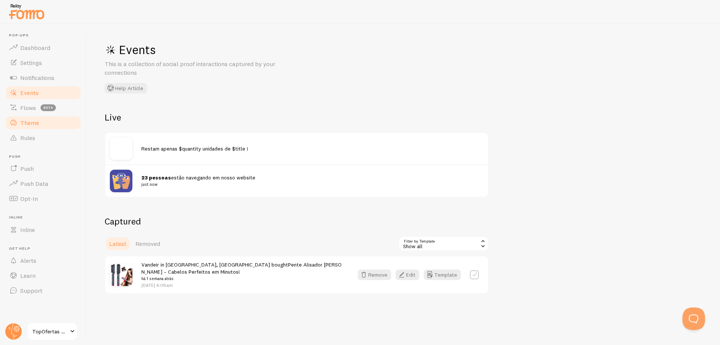
click at [30, 126] on span "Theme" at bounding box center [29, 123] width 19 height 8
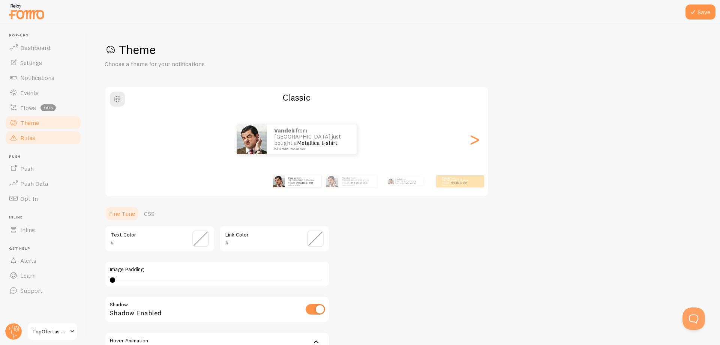
click at [29, 138] on span "Rules" at bounding box center [27, 138] width 15 height 8
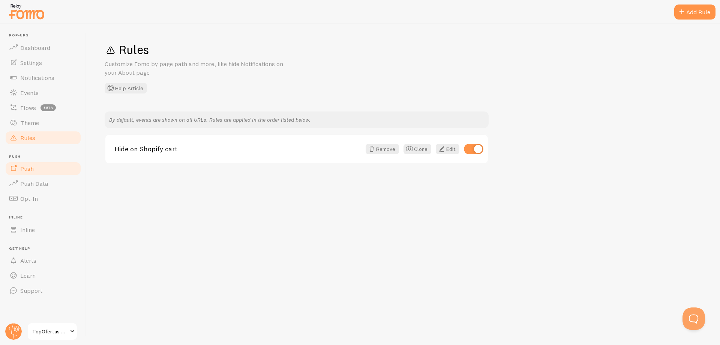
click at [25, 171] on span "Push" at bounding box center [27, 169] width 14 height 8
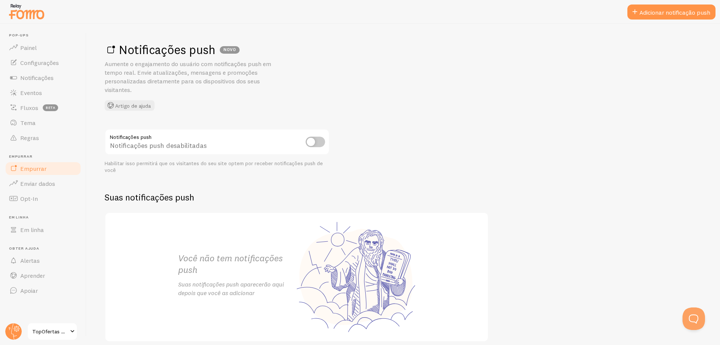
click at [320, 141] on input "checkbox" at bounding box center [316, 142] width 20 height 11
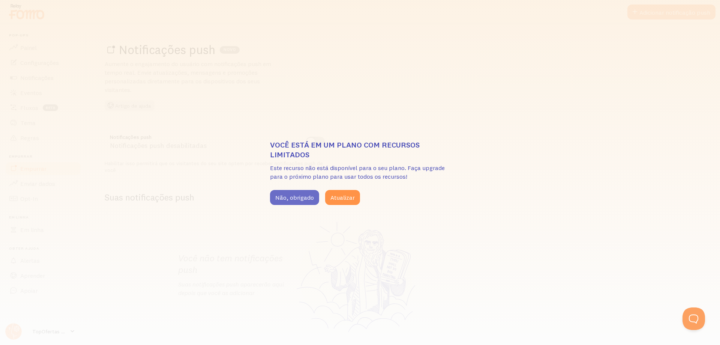
click at [302, 200] on font "Não, obrigado" at bounding box center [294, 198] width 39 height 8
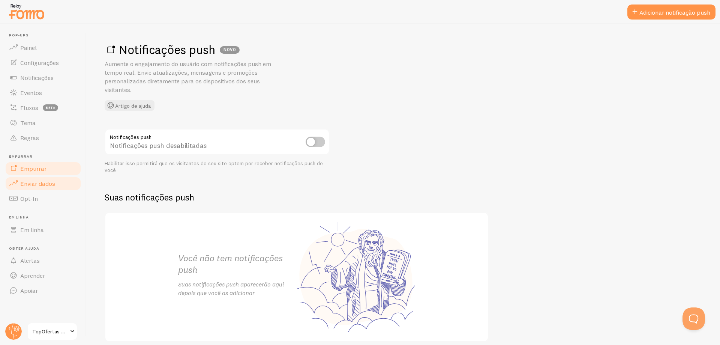
click at [26, 187] on font "Enviar dados" at bounding box center [37, 184] width 35 height 8
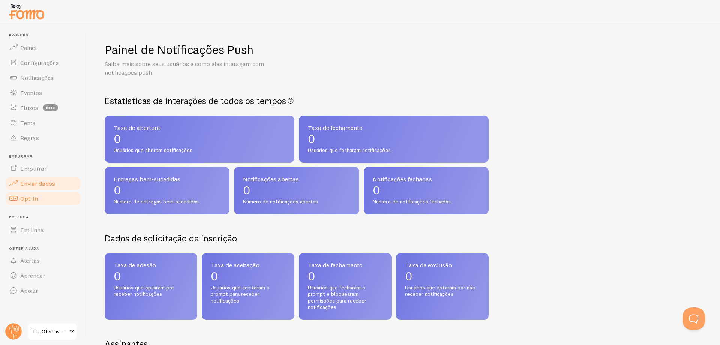
click at [26, 201] on font "Opt-In" at bounding box center [29, 199] width 18 height 8
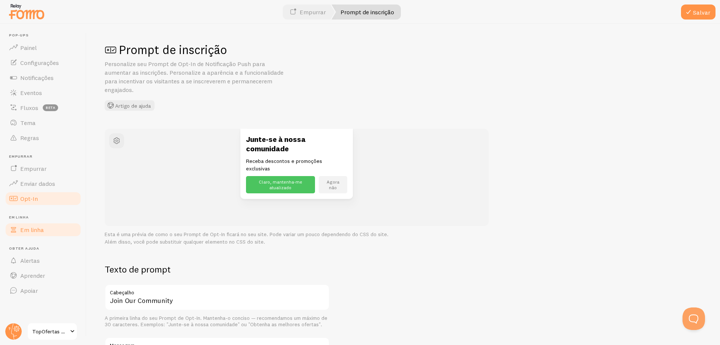
click at [28, 230] on font "Em linha" at bounding box center [32, 230] width 24 height 8
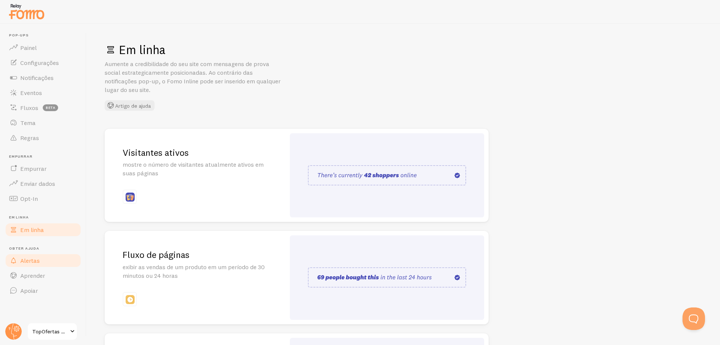
click at [28, 262] on font "Alertas" at bounding box center [30, 261] width 20 height 8
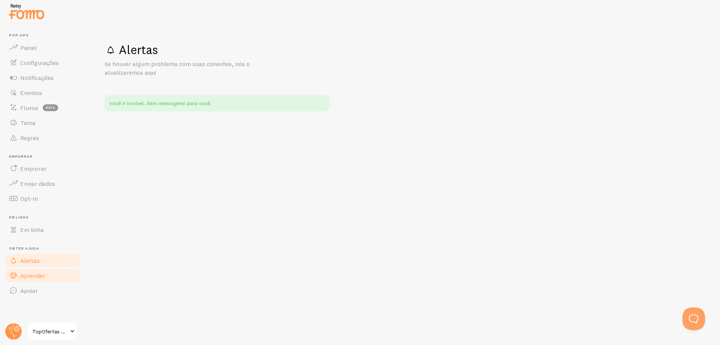
click at [32, 277] on font "Aprender" at bounding box center [32, 276] width 25 height 8
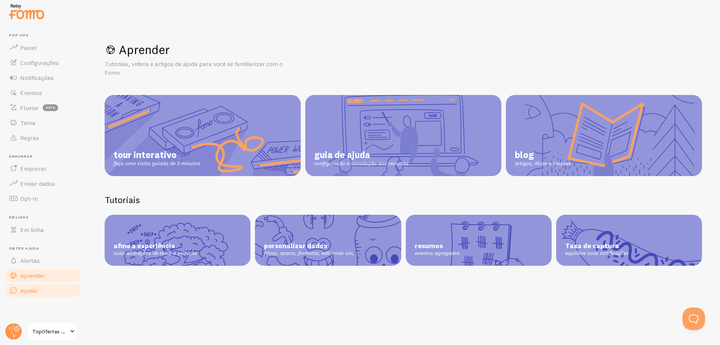
click at [30, 293] on font "Apoiar" at bounding box center [29, 291] width 18 height 8
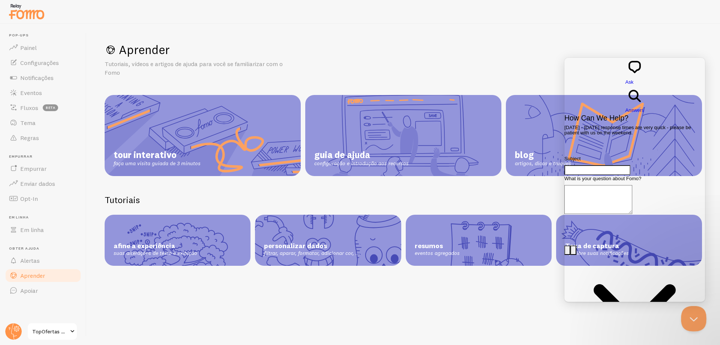
click at [685, 318] on button "Close Beacon popover" at bounding box center [692, 317] width 23 height 23
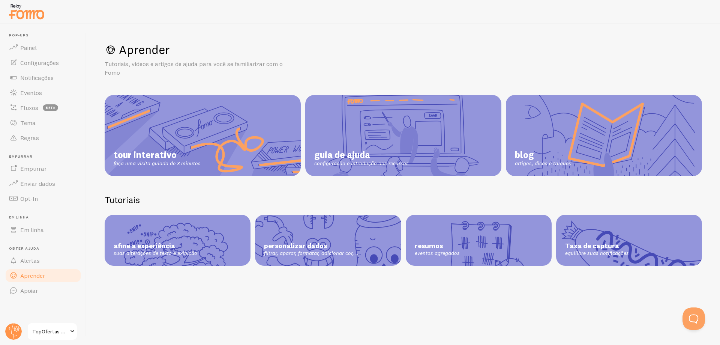
click at [72, 330] on span at bounding box center [72, 331] width 9 height 9
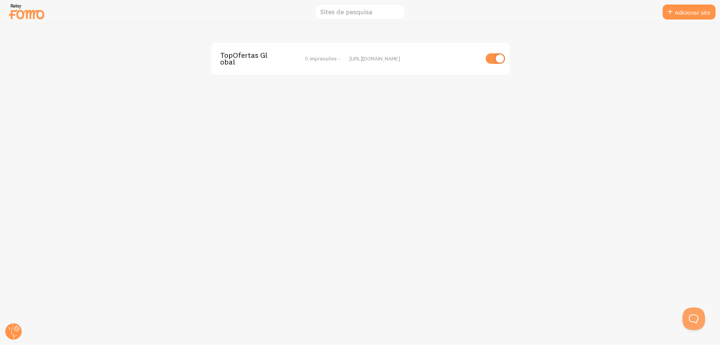
click at [28, 11] on img at bounding box center [27, 11] width 38 height 19
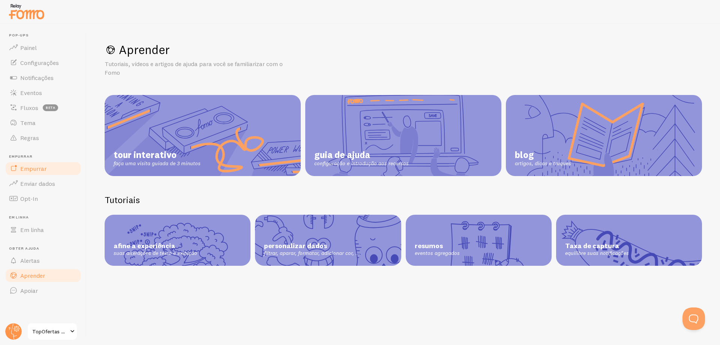
click at [38, 170] on font "Empurrar" at bounding box center [33, 169] width 26 height 8
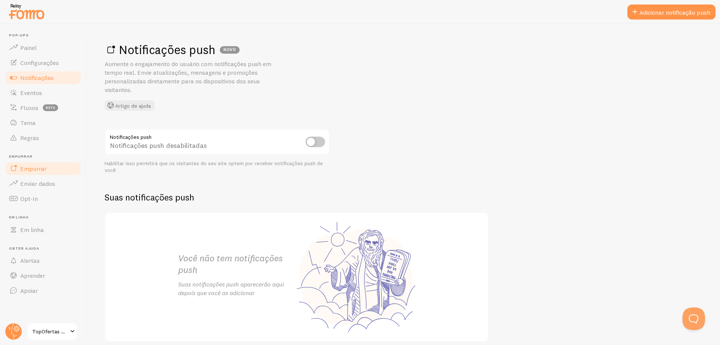
click at [35, 80] on font "Notificações" at bounding box center [36, 78] width 33 height 8
